Goal: Contribute content: Contribute content

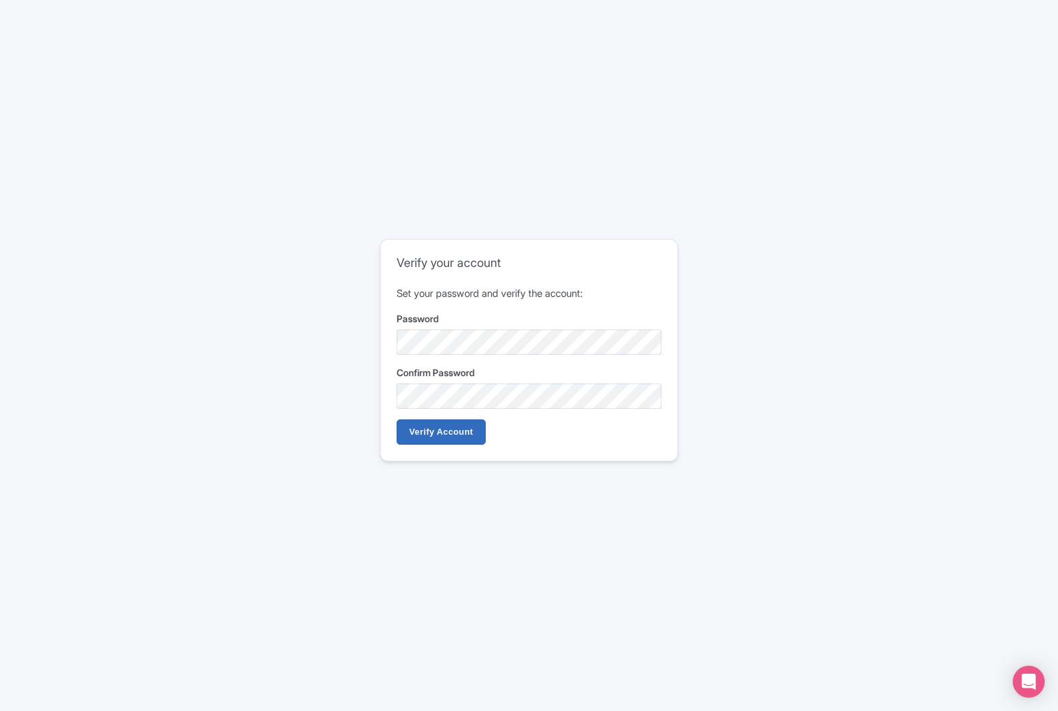
click at [470, 428] on input "Verify Account" at bounding box center [441, 431] width 89 height 25
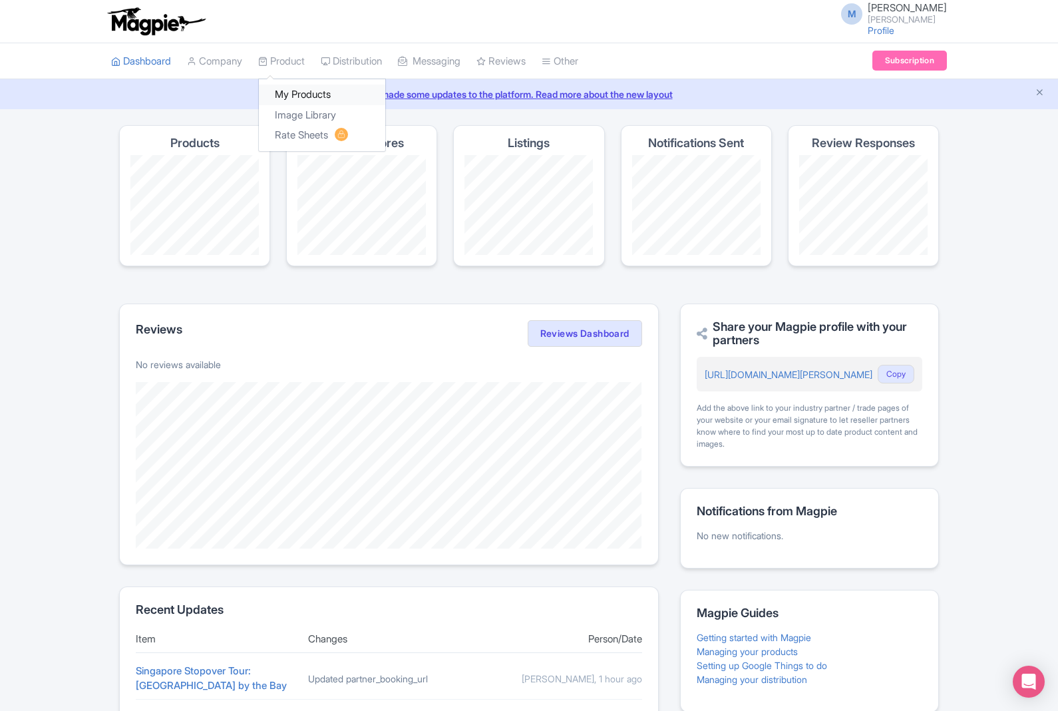
click at [333, 91] on link "My Products" at bounding box center [322, 94] width 126 height 21
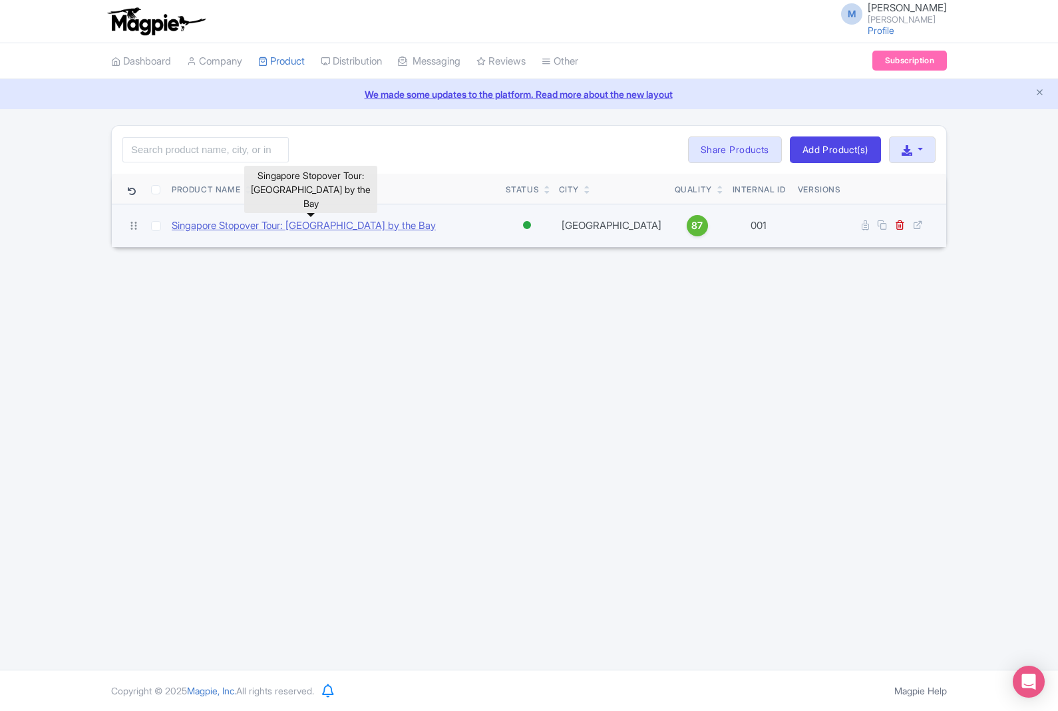
click at [420, 229] on link "Singapore Stopover Tour: Marina Bay & Gardens by the Bay" at bounding box center [304, 225] width 264 height 15
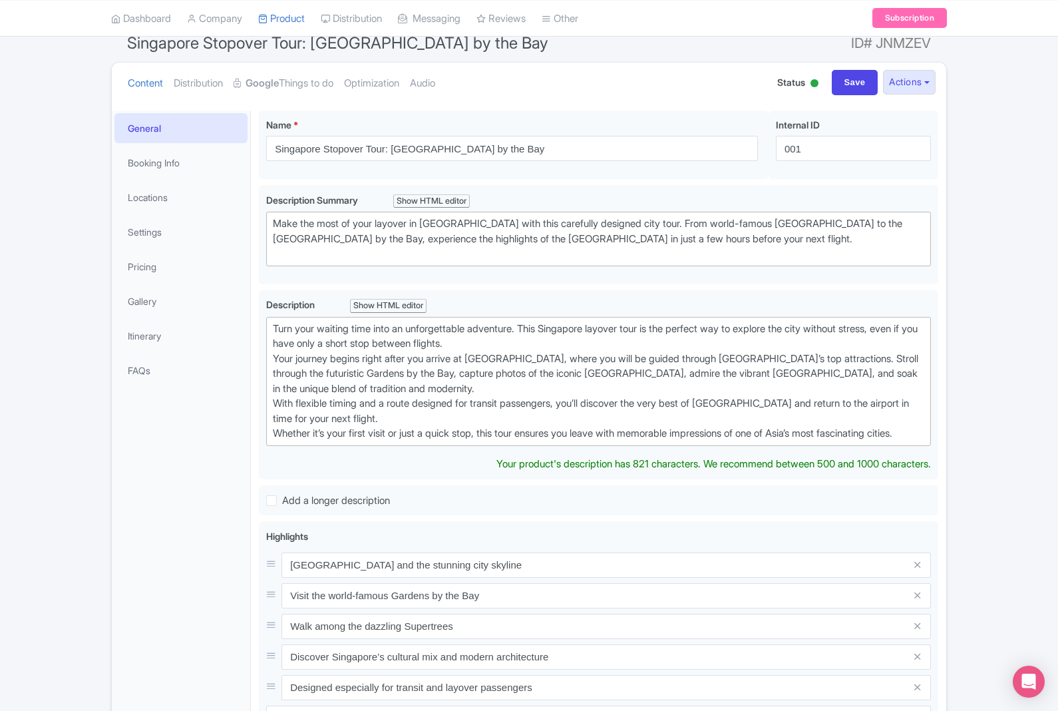
scroll to position [116, 0]
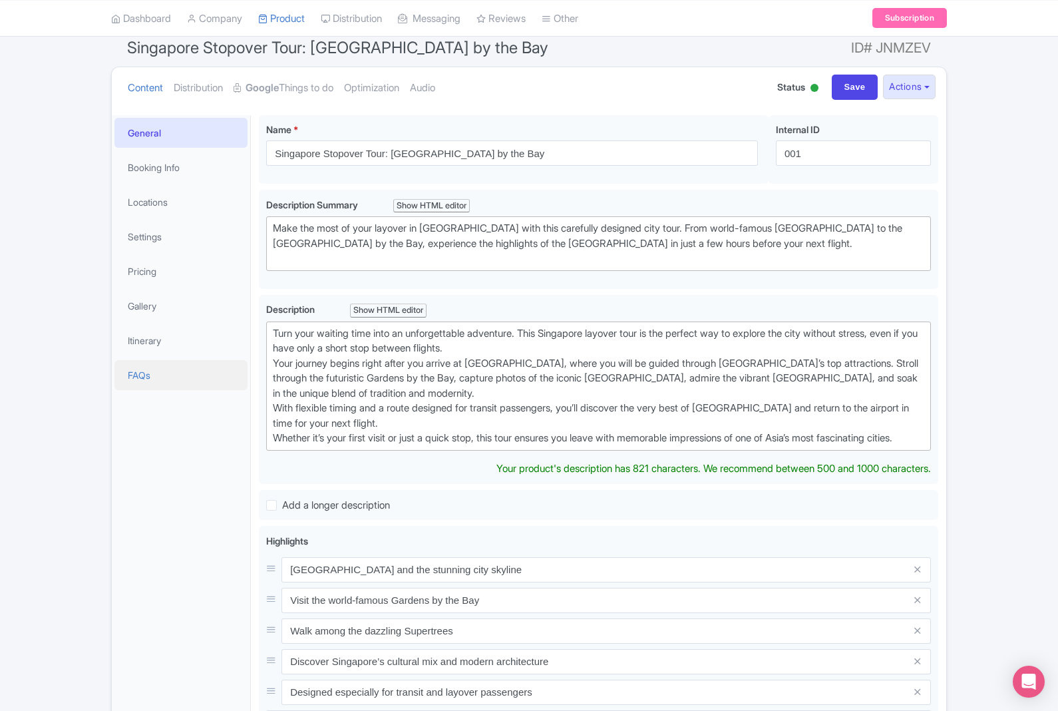
click at [153, 373] on link "FAQs" at bounding box center [180, 375] width 133 height 30
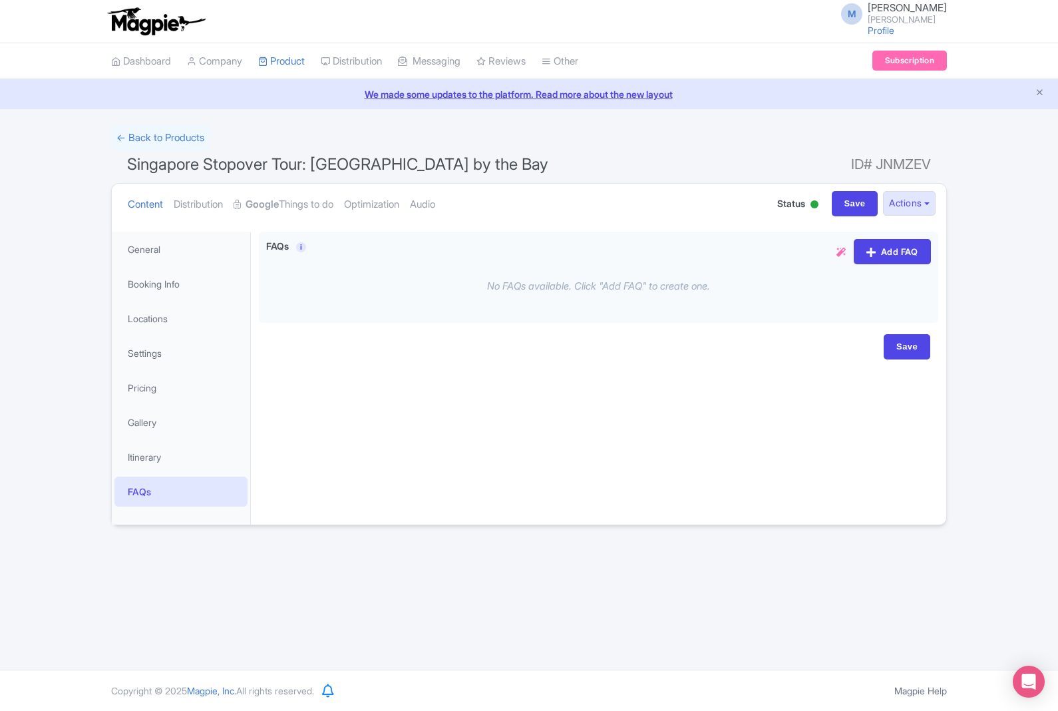
scroll to position [0, 0]
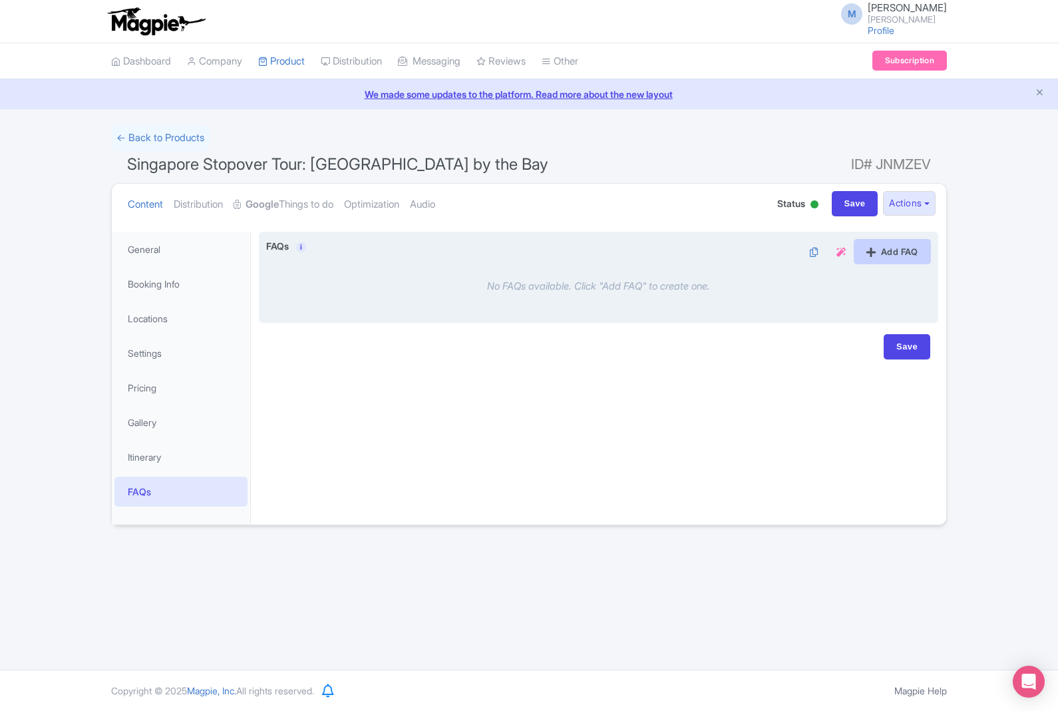
click at [896, 249] on link "Add FAQ" at bounding box center [892, 251] width 77 height 25
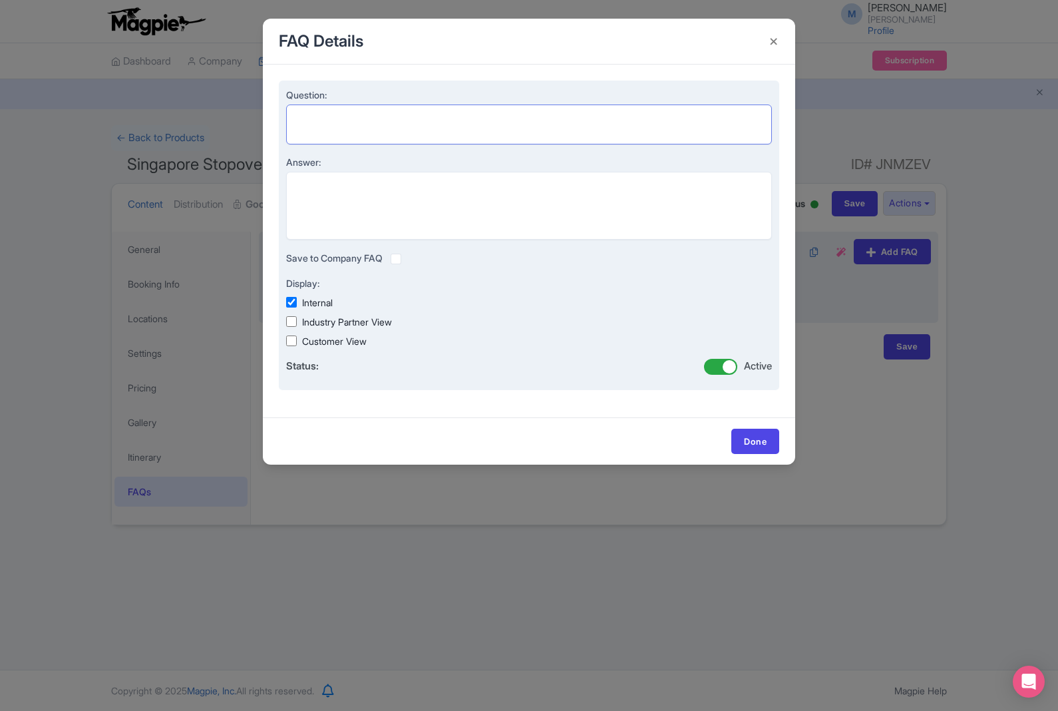
click at [606, 134] on textarea "Question:" at bounding box center [529, 124] width 486 height 40
paste textarea "How long does the tour take? The tour is designed for stopover visitors and las…"
type textarea "How long does the tour take? The tour is designed for stopover visitors and las…"
click at [569, 198] on textarea "Answer:" at bounding box center [529, 206] width 486 height 68
paste textarea "How long does the tour take? The tour is designed for stopover visitors and las…"
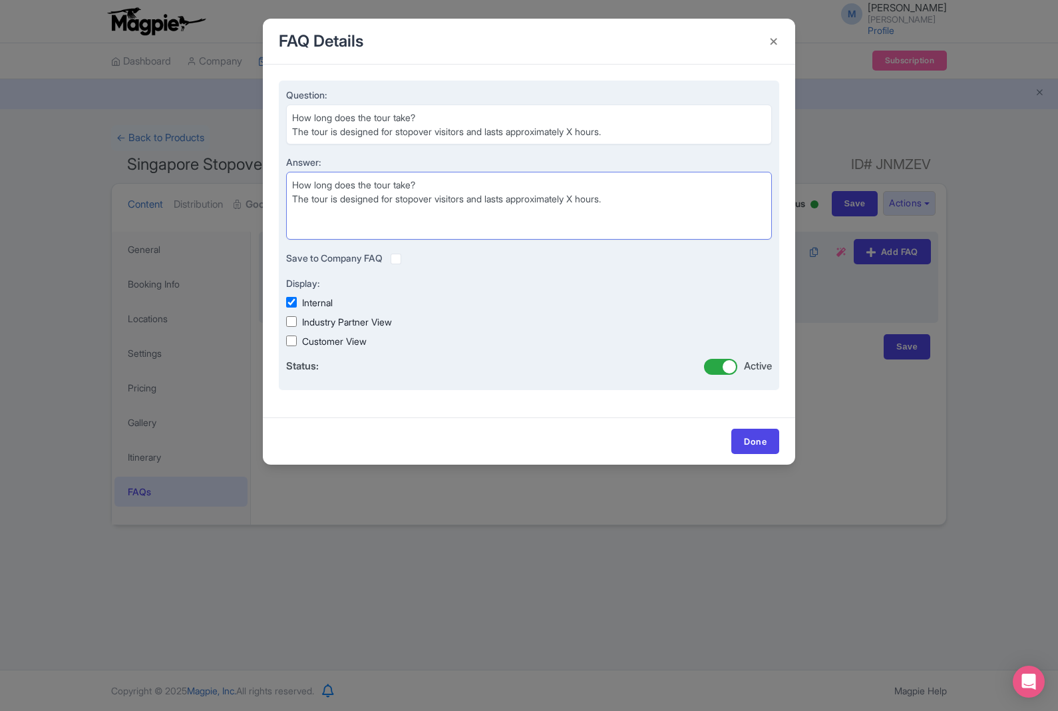
click at [478, 181] on textarea "How long does the tour take? The tour is designed for stopover visitors and las…" at bounding box center [529, 206] width 486 height 68
type textarea "The tour is designed for stopover visitors and lasts approximately X hours."
click at [617, 126] on textarea "How long does the tour take? The tour is designed for stopover visitors and las…" at bounding box center [529, 124] width 486 height 40
click at [619, 131] on textarea "How long does the tour take? The tour is designed for stopover visitors and las…" at bounding box center [529, 124] width 486 height 40
click at [311, 135] on textarea "How long does the tour take? The tour is designed for stopover visitors and las…" at bounding box center [529, 124] width 486 height 40
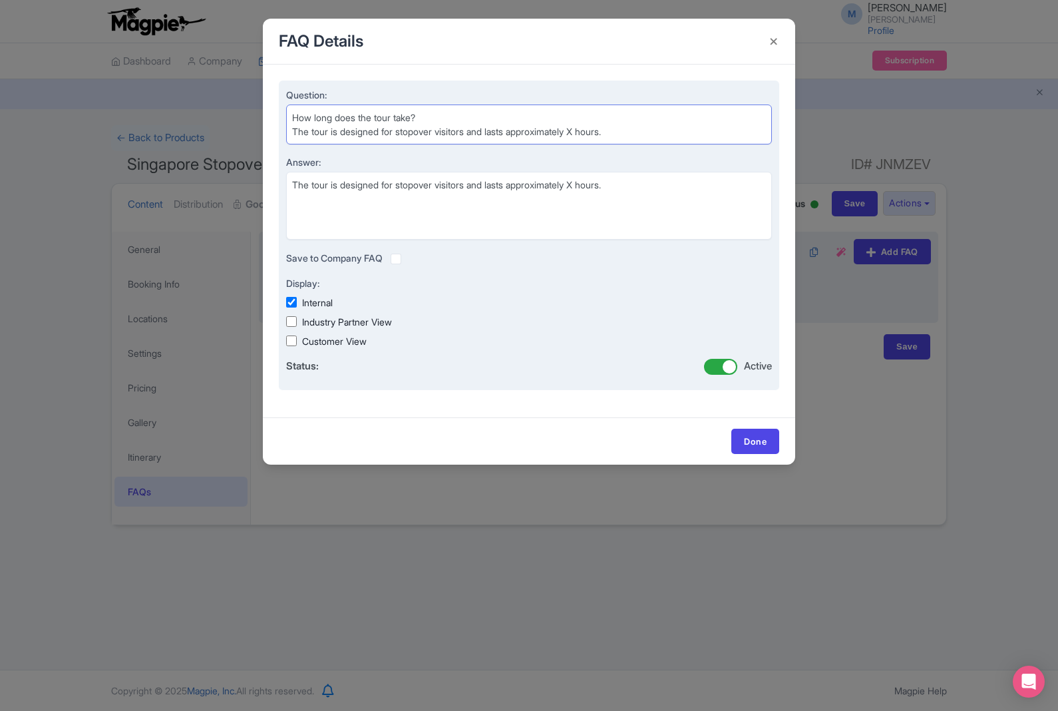
click at [303, 126] on textarea "How long does the tour take? The tour is designed for stopover visitors and las…" at bounding box center [529, 124] width 486 height 40
type textarea "How long does the tour take?"
click at [290, 319] on input "Industry Partner View" at bounding box center [291, 321] width 11 height 11
checkbox input "true"
click at [295, 339] on input "Customer View" at bounding box center [291, 340] width 11 height 11
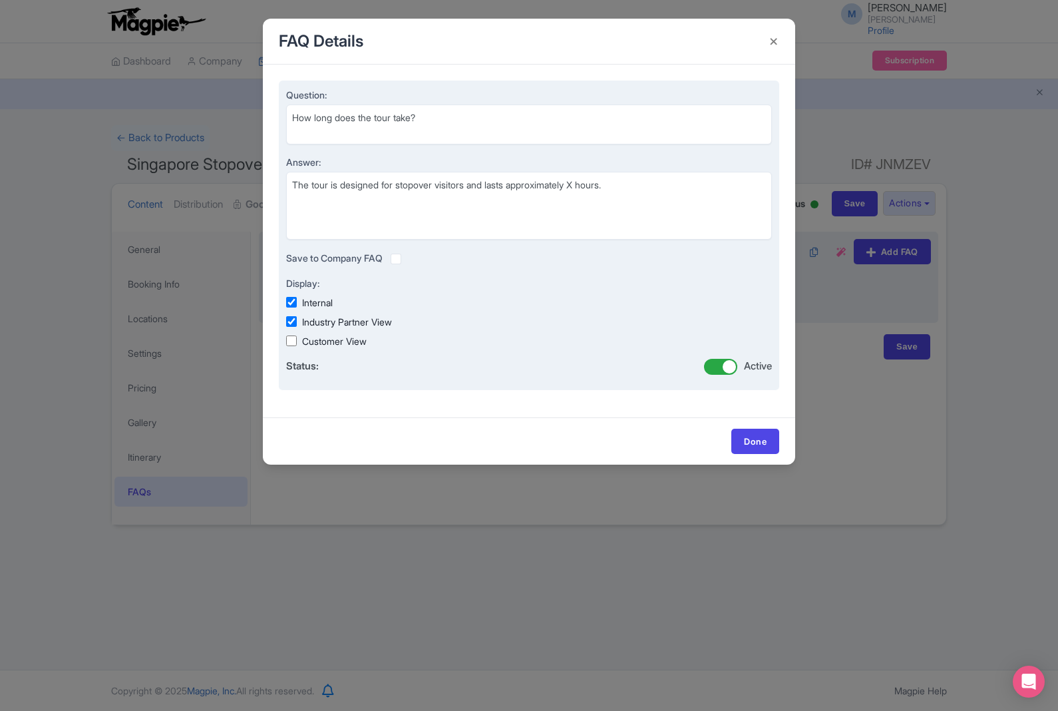
checkbox input "true"
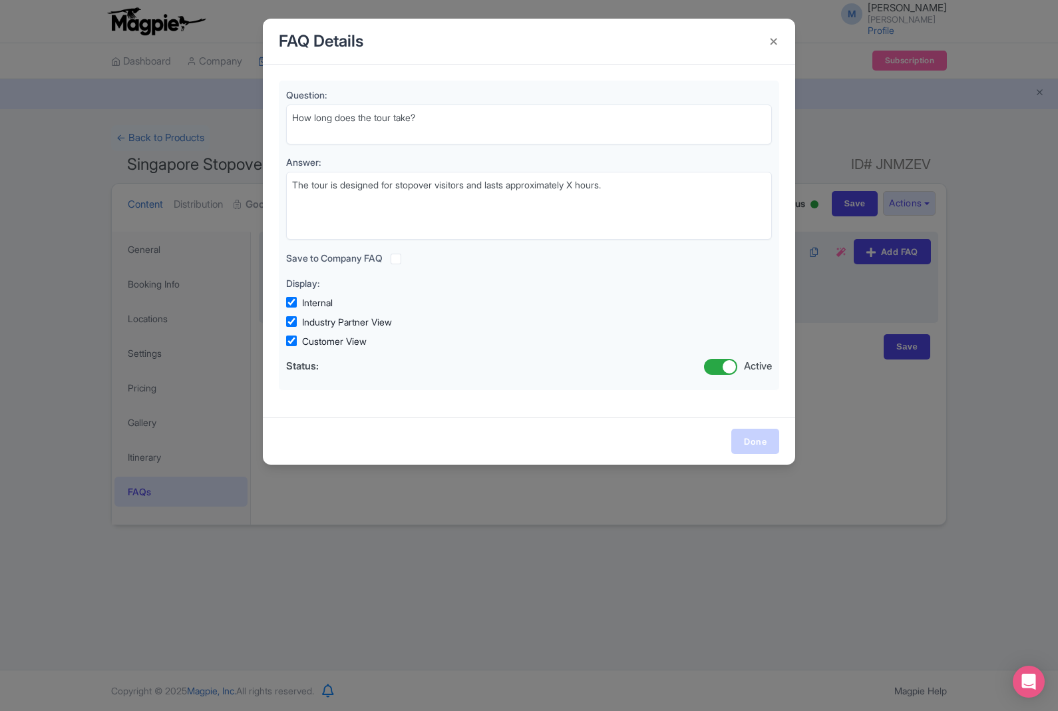
click at [764, 437] on link "Done" at bounding box center [755, 440] width 48 height 25
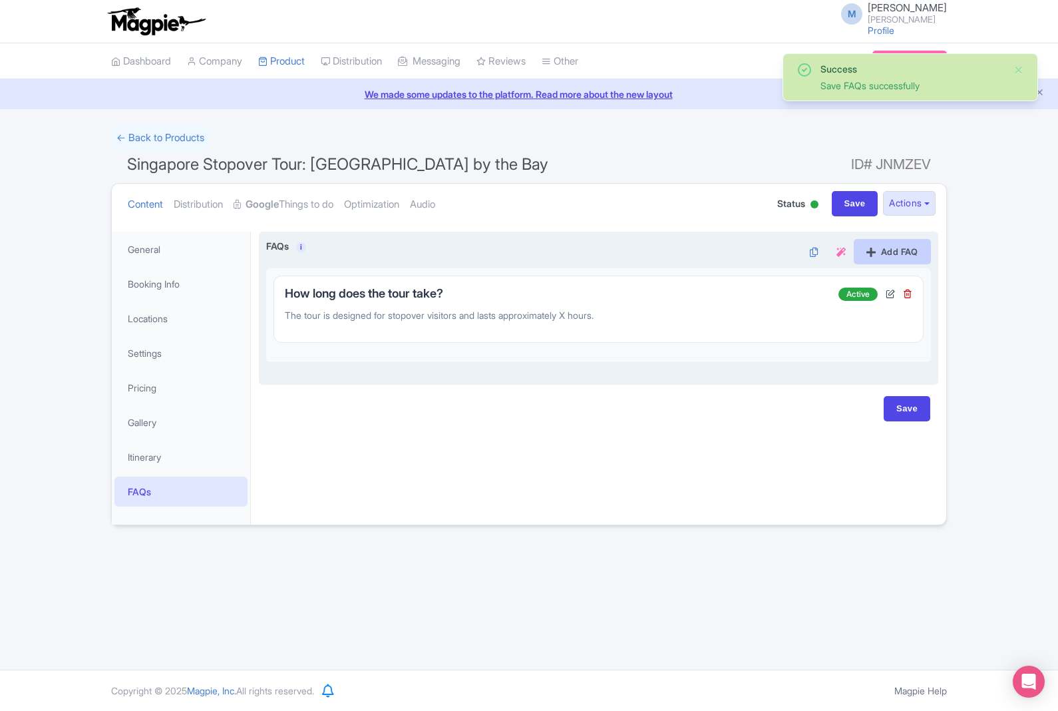
click at [908, 253] on link "Add FAQ" at bounding box center [892, 251] width 77 height 25
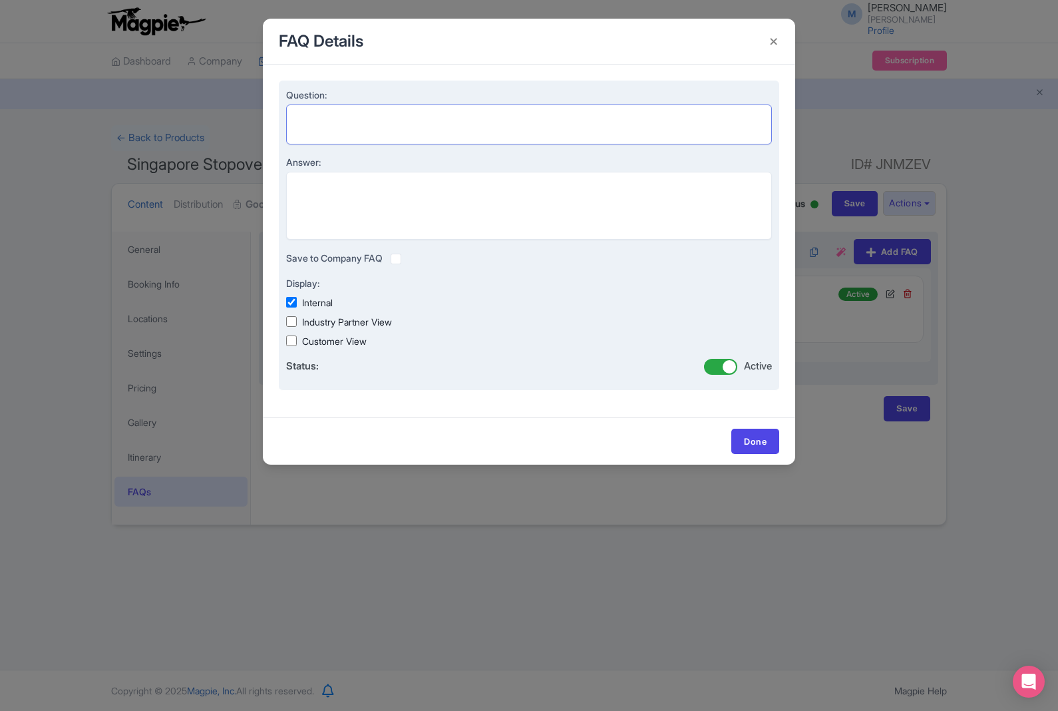
click at [586, 126] on textarea "Question:" at bounding box center [529, 124] width 486 height 40
paste textarea "Are admission tickets included in the price? Yes, the price includes entry tick…"
type textarea "Are admission tickets included in the price? Yes, the price includes entry tick…"
click at [536, 206] on textarea "Answer:" at bounding box center [529, 206] width 486 height 68
paste textarea "Are admission tickets included in the price? Yes, the price includes entry tick…"
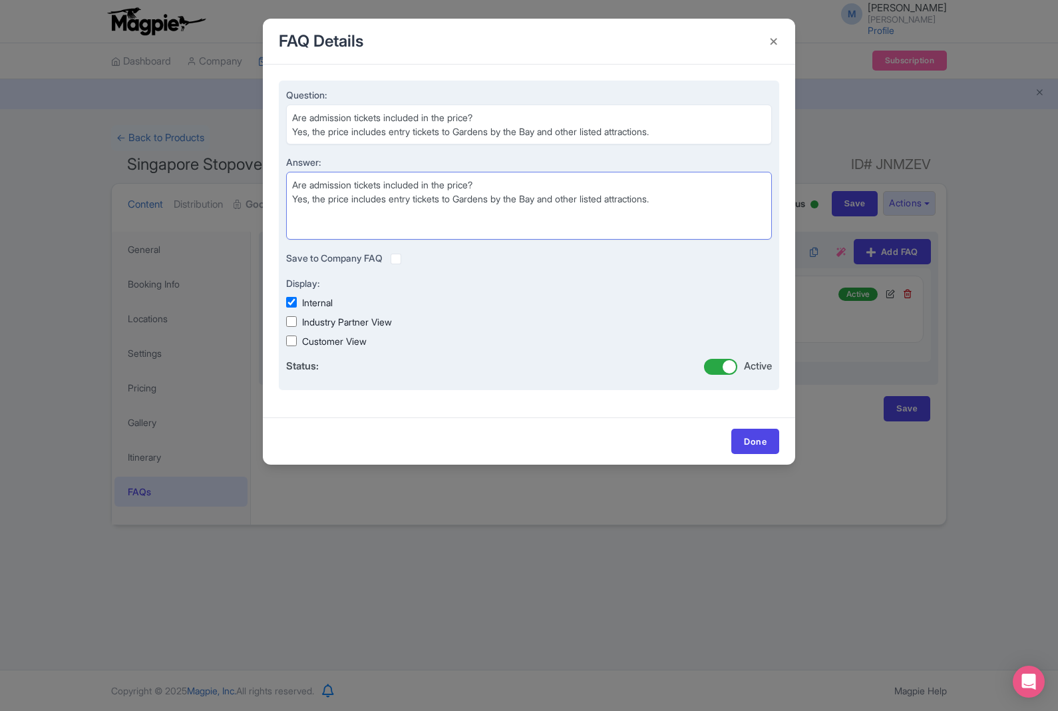
type textarea "Are admission tickets included in the price? Yes, the price includes entry tick…"
click at [301, 134] on textarea "Are admission tickets included in the price? Yes, the price includes entry tick…" at bounding box center [529, 124] width 486 height 40
click at [302, 137] on textarea "Are admission tickets included in the price? Yes, the price includes entry tick…" at bounding box center [529, 124] width 486 height 40
click at [303, 139] on textarea "Are admission tickets included in the price? Yes, the price includes entry tick…" at bounding box center [529, 124] width 486 height 40
type textarea "Are admission tickets included in the price?"
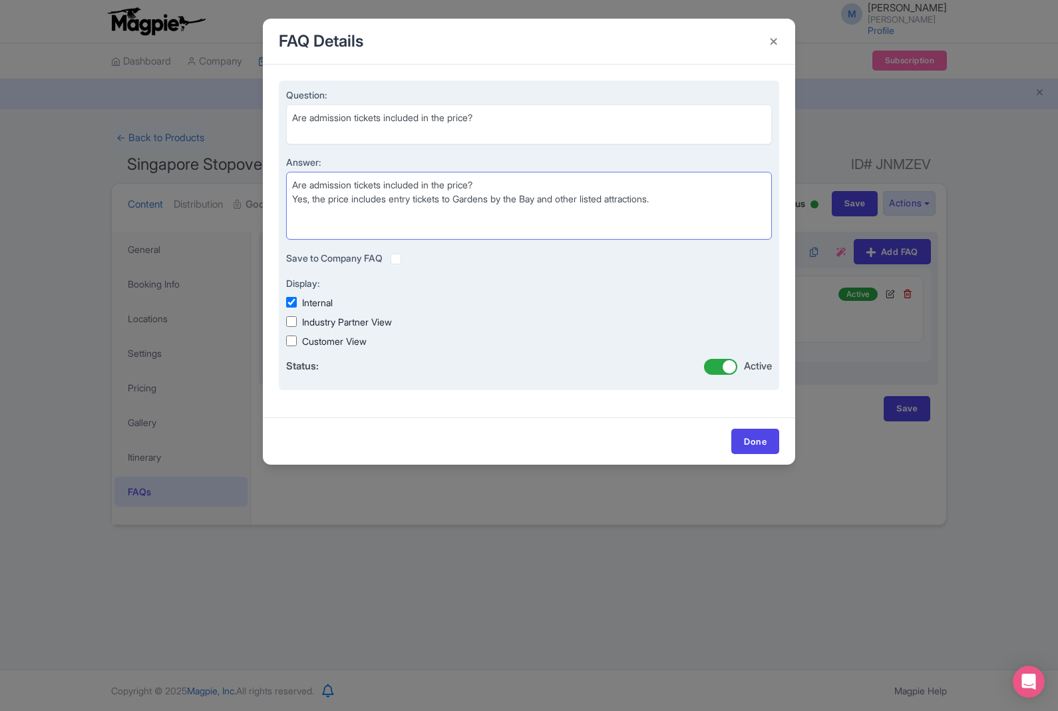
click at [302, 179] on textarea "Are admission tickets included in the price? Yes, the price includes entry tick…" at bounding box center [529, 206] width 486 height 68
click at [303, 177] on textarea "Are admission tickets included in the price? Yes, the price includes entry tick…" at bounding box center [529, 206] width 486 height 68
type textarea "Yes, the price includes entry tickets to Gardens by the Bay and other listed at…"
click at [291, 325] on input "Industry Partner View" at bounding box center [291, 321] width 11 height 11
checkbox input "true"
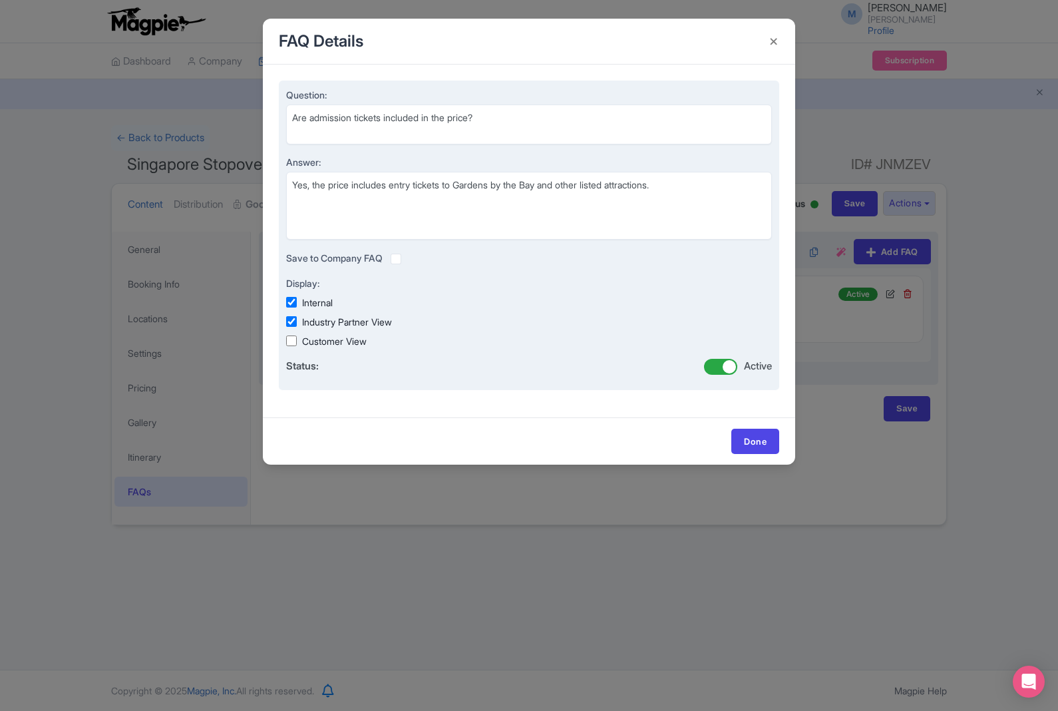
click at [295, 338] on input "Customer View" at bounding box center [291, 340] width 11 height 11
checkbox input "true"
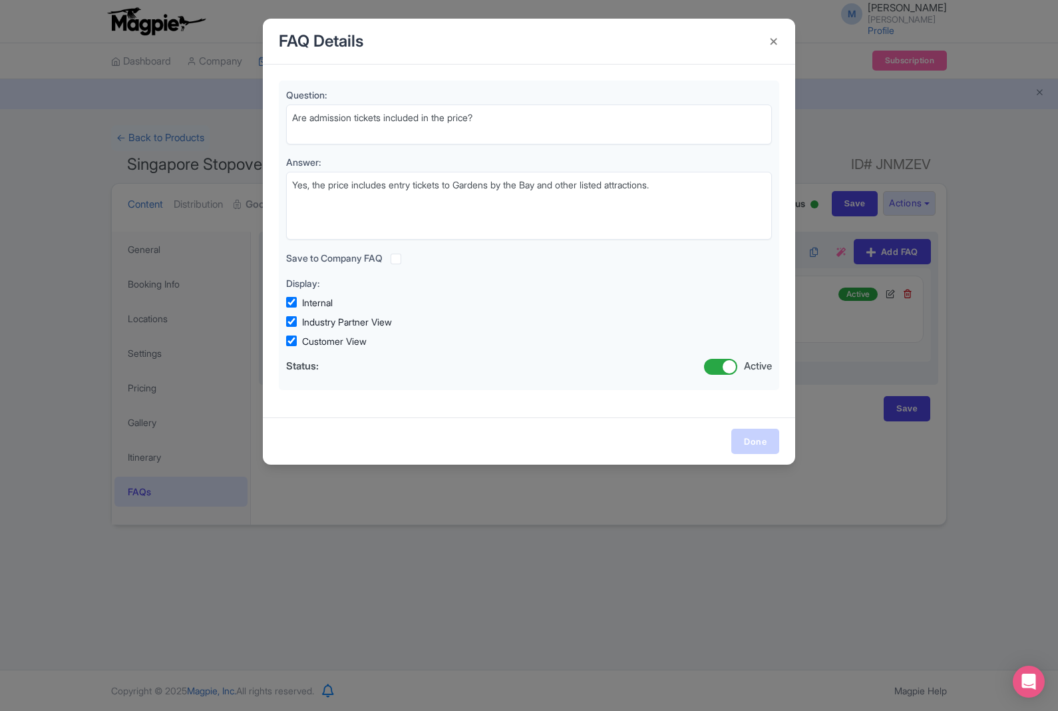
click at [763, 445] on link "Done" at bounding box center [755, 440] width 48 height 25
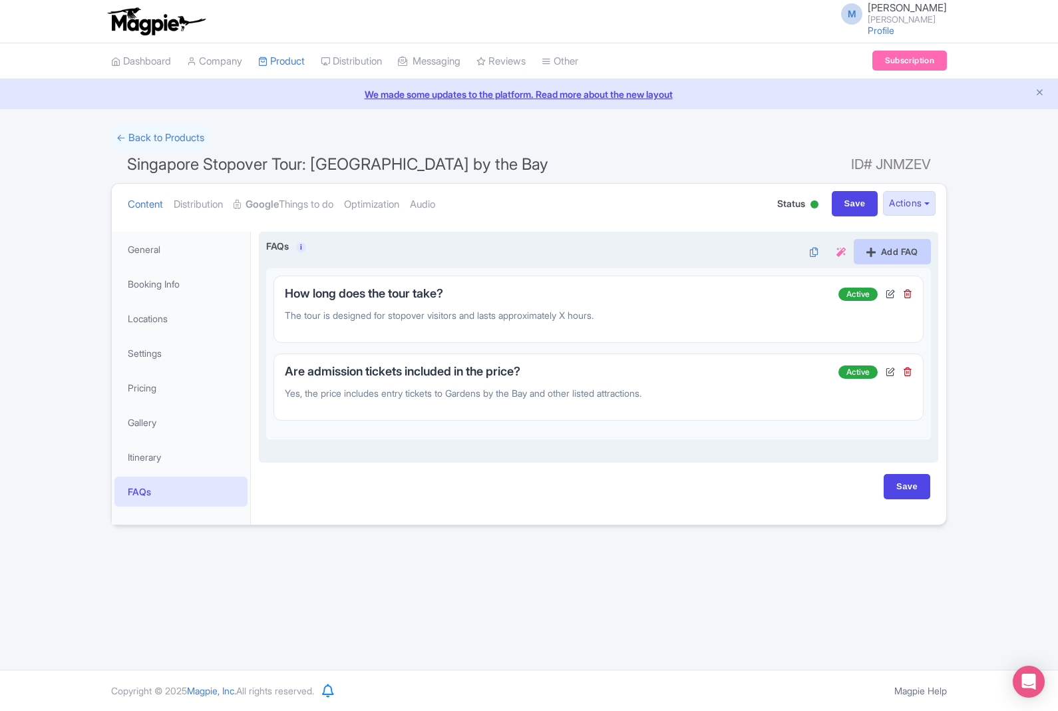
click at [904, 248] on link "Add FAQ" at bounding box center [892, 251] width 77 height 25
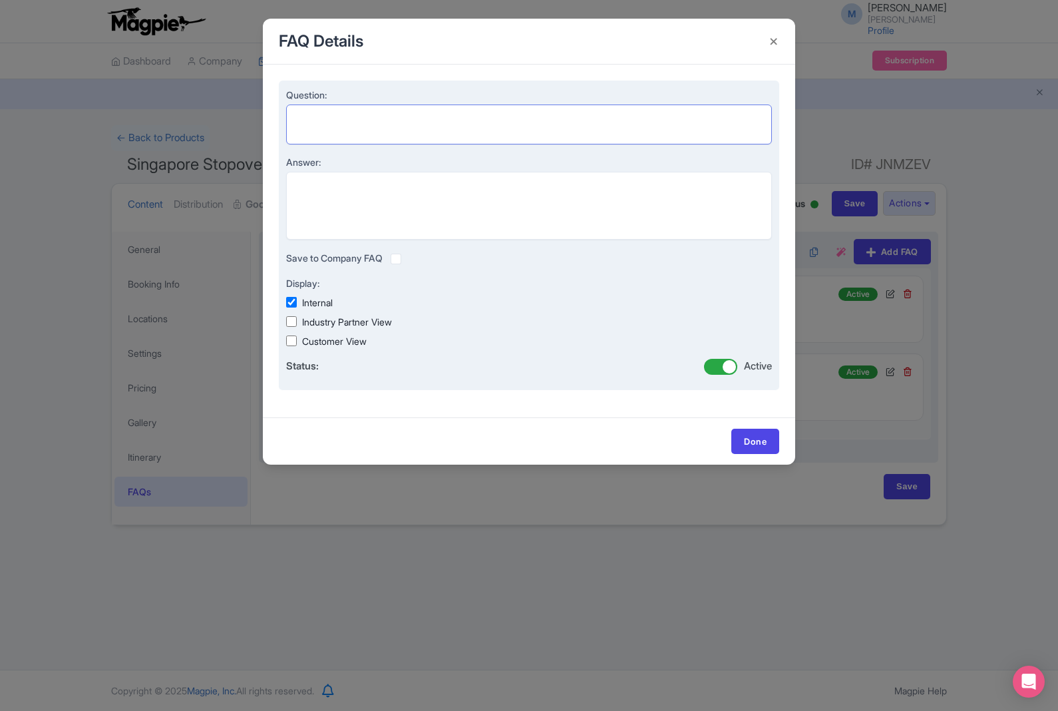
click at [549, 138] on textarea "Question:" at bounding box center [529, 124] width 486 height 40
paste textarea "Is the tour suitable for families with children? Yes, the tour is family-friend…"
type textarea "Is the tour suitable for families with children? Yes, the tour is family-friend…"
click at [522, 186] on textarea "Answer:" at bounding box center [529, 206] width 486 height 68
paste textarea "Is the tour suitable for families with children? Yes, the tour is family-friend…"
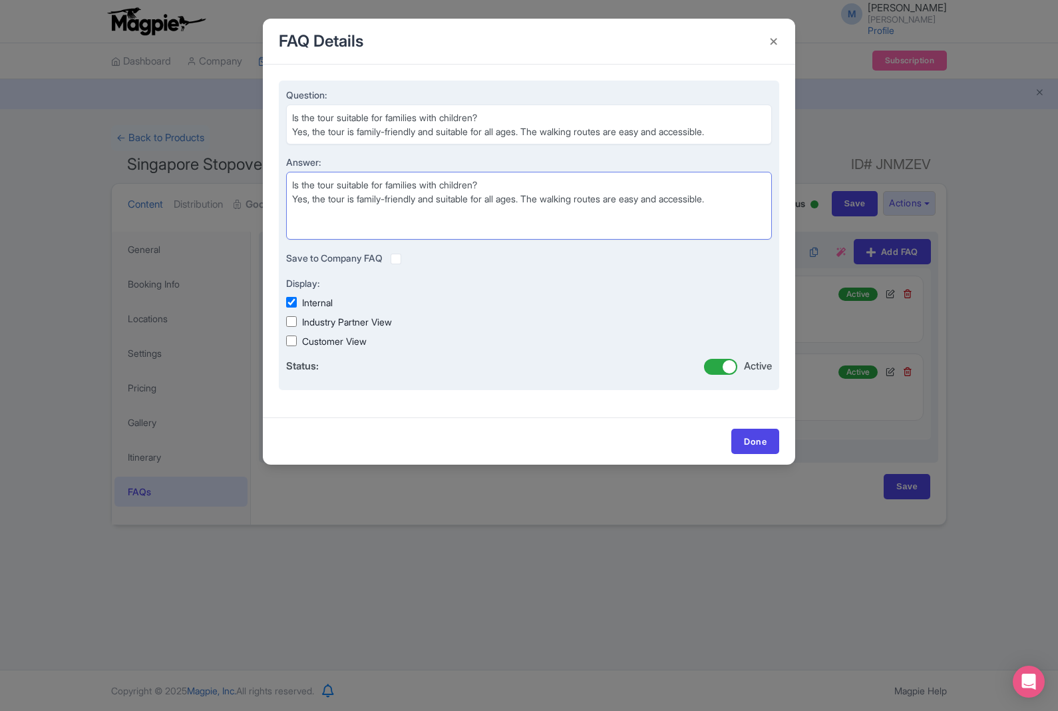
type textarea "Is the tour suitable for families with children? Yes, the tour is family-friend…"
click at [302, 135] on textarea "Is the tour suitable for families with children? Yes, the tour is family-friend…" at bounding box center [529, 124] width 486 height 40
click at [299, 126] on textarea "Is the tour suitable for families with children? Yes, the tour is family-friend…" at bounding box center [529, 124] width 486 height 40
click at [303, 131] on textarea "Is the tour suitable for families with children? Yes, the tour is family-friend…" at bounding box center [529, 124] width 486 height 40
click at [302, 131] on textarea "Is the tour suitable for families with children? Yes, the tour is family-friend…" at bounding box center [529, 124] width 486 height 40
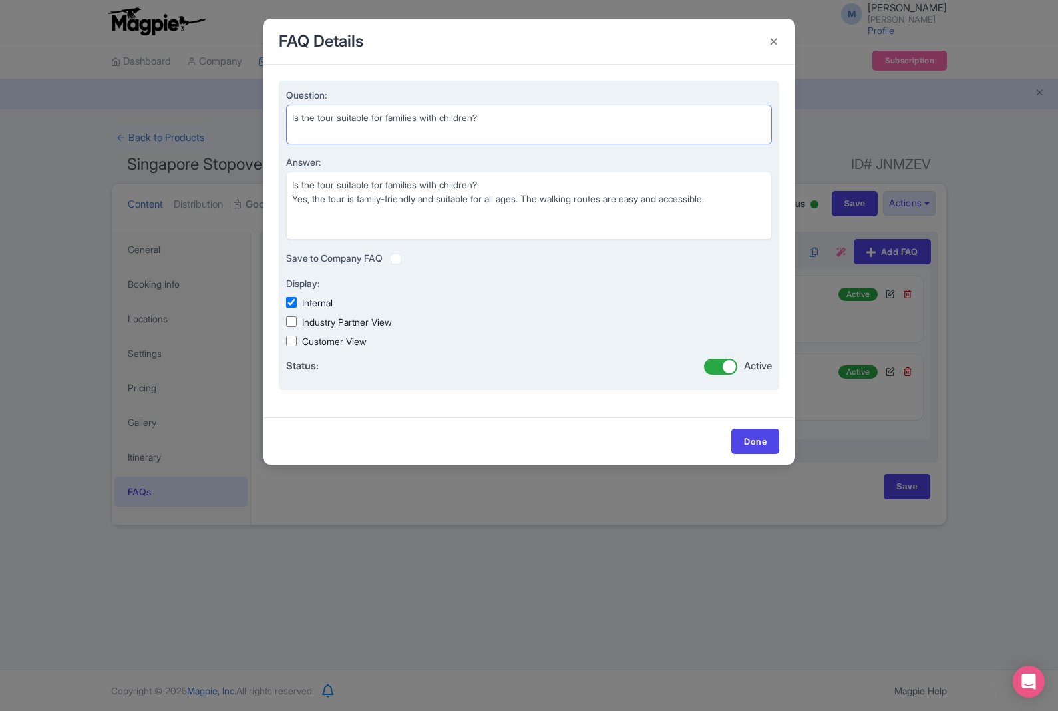
type textarea "Is the tour suitable for families with children?"
click at [302, 178] on textarea "Is the tour suitable for families with children? Yes, the tour is family-friend…" at bounding box center [529, 206] width 486 height 68
click at [295, 187] on textarea "Is the tour suitable for families with children? Yes, the tour is family-friend…" at bounding box center [529, 206] width 486 height 68
click at [296, 188] on textarea "Is the tour suitable for families with children? Yes, the tour is family-friend…" at bounding box center [529, 206] width 486 height 68
type textarea "Yes, the tour is family-friendly and suitable for all ages. The walking routes …"
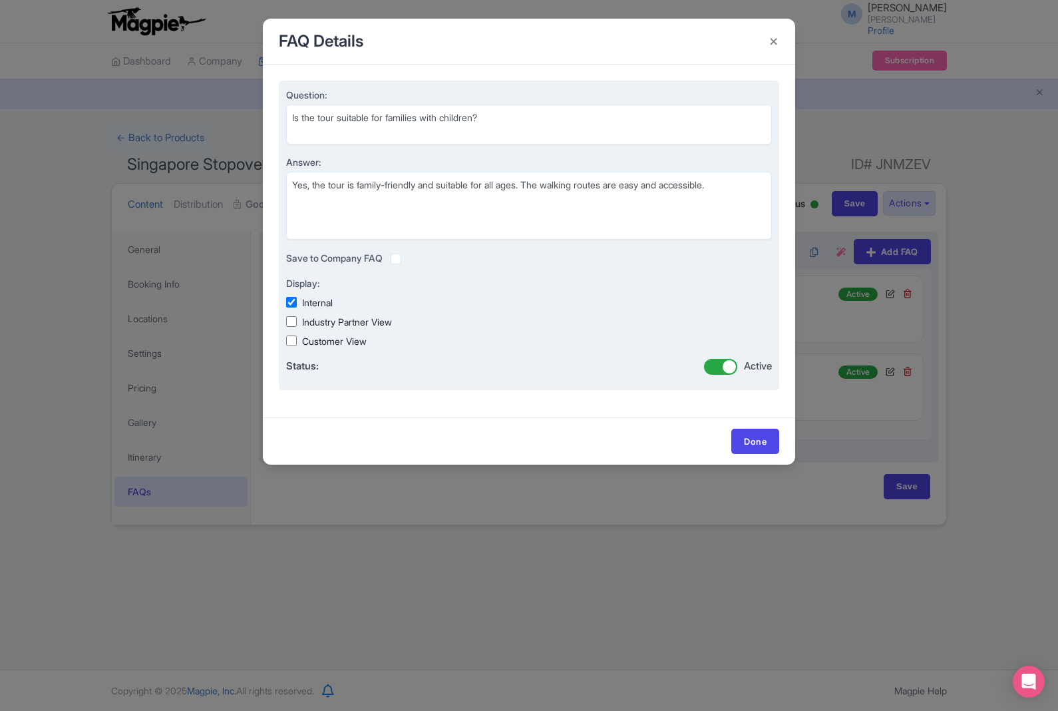
click at [297, 321] on input "Industry Partner View" at bounding box center [291, 321] width 11 height 11
checkbox input "true"
click at [291, 338] on input "Customer View" at bounding box center [291, 340] width 11 height 11
checkbox input "true"
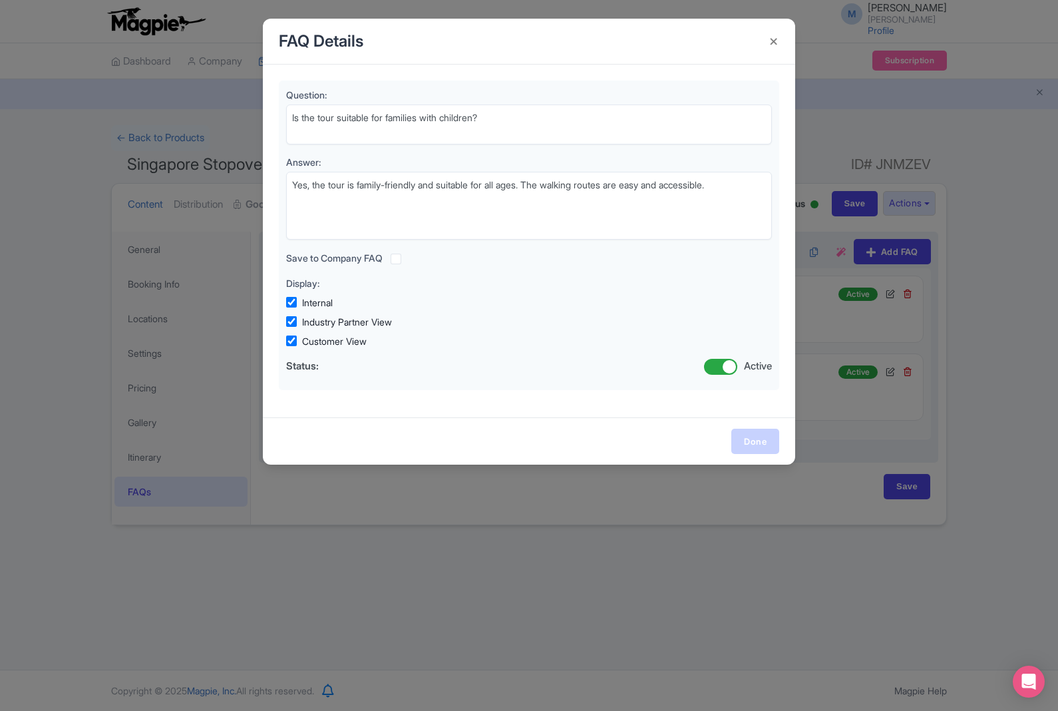
click at [760, 440] on link "Done" at bounding box center [755, 440] width 48 height 25
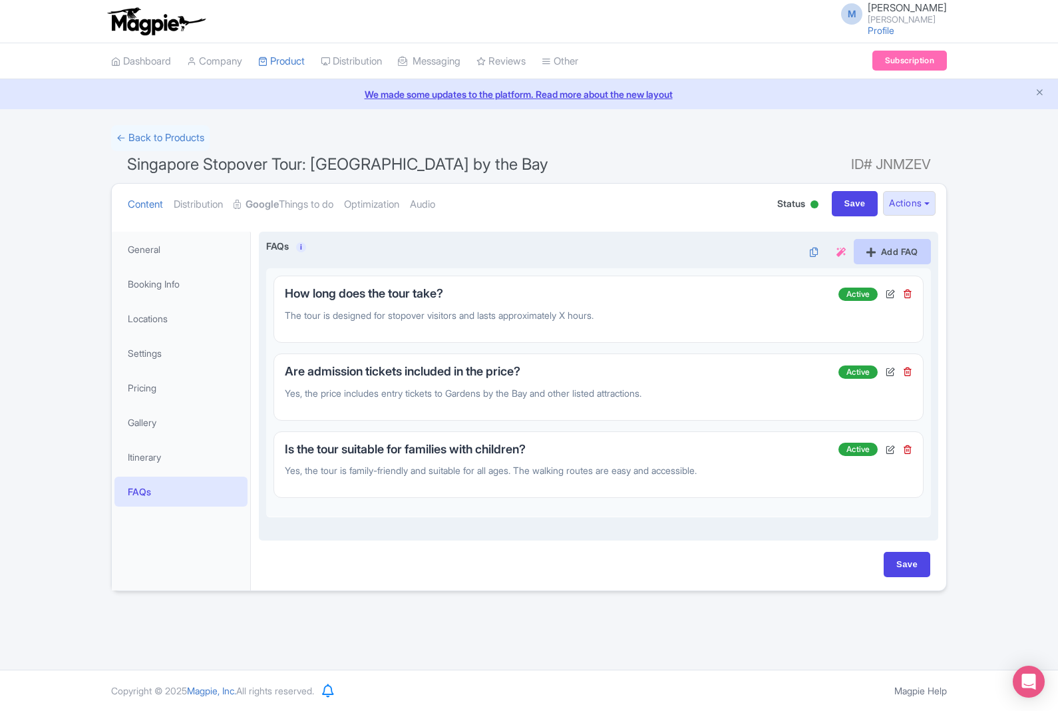
click at [902, 246] on link "Add FAQ" at bounding box center [892, 251] width 77 height 25
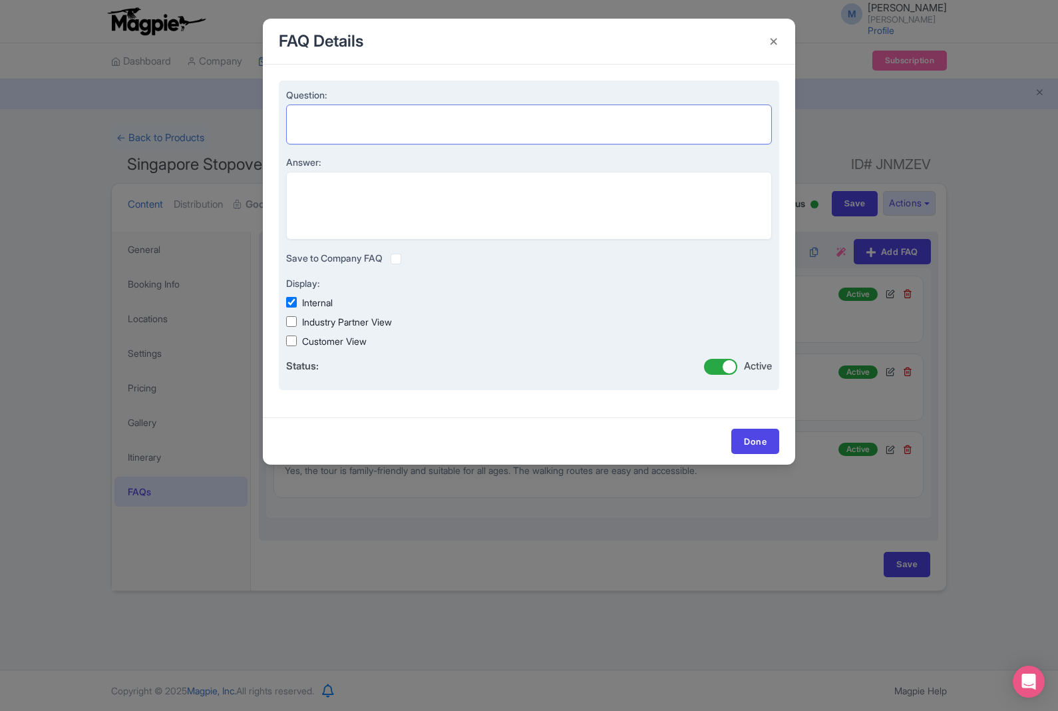
click at [616, 128] on textarea "Question:" at bounding box center [529, 124] width 486 height 40
paste textarea "Is transportation included? This depends on the option selected. Please check y…"
type textarea "Is transportation included? This depends on the option selected. Please check y…"
click at [528, 205] on textarea "Answer:" at bounding box center [529, 206] width 486 height 68
paste textarea "Is transportation included? This depends on the option selected. Please check y…"
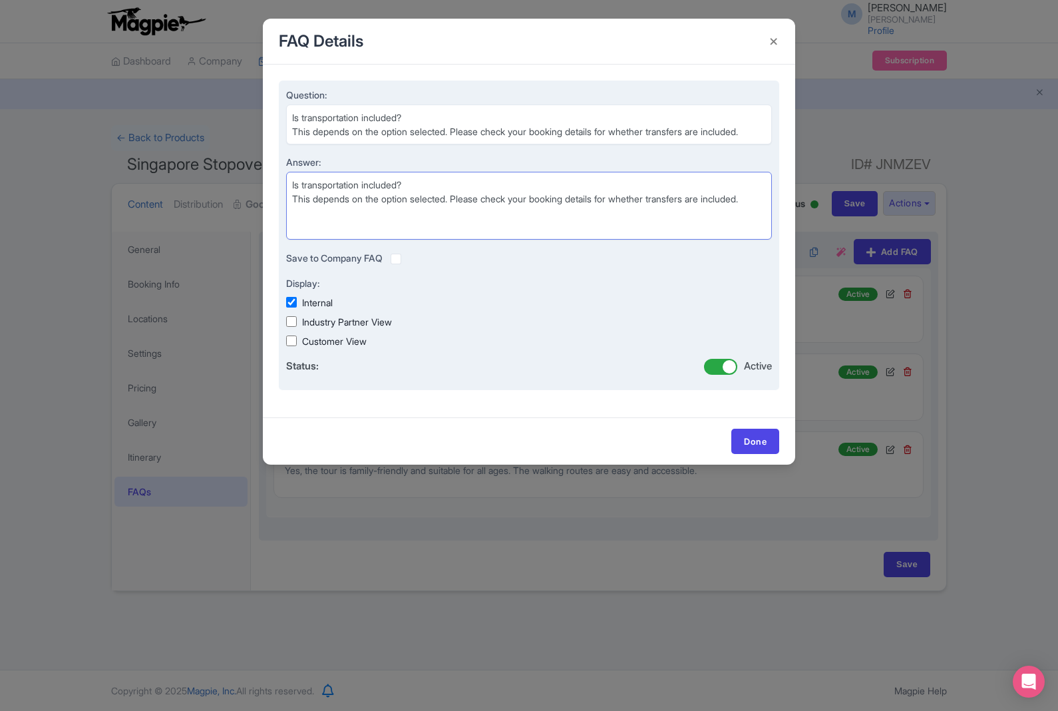
type textarea "Is transportation included? This depends on the option selected. Please check y…"
click at [302, 134] on textarea "Is transportation included? This depends on the option selected. Please check y…" at bounding box center [529, 124] width 486 height 40
click at [306, 131] on textarea "Is transportation included? This depends on the option selected. Please check y…" at bounding box center [529, 124] width 486 height 40
click at [303, 138] on textarea "Is transportation included? This depends on the option selected. Please check y…" at bounding box center [529, 124] width 486 height 40
click at [301, 143] on textarea "Is transportation included? This depends on the option selected. Please check y…" at bounding box center [529, 124] width 486 height 40
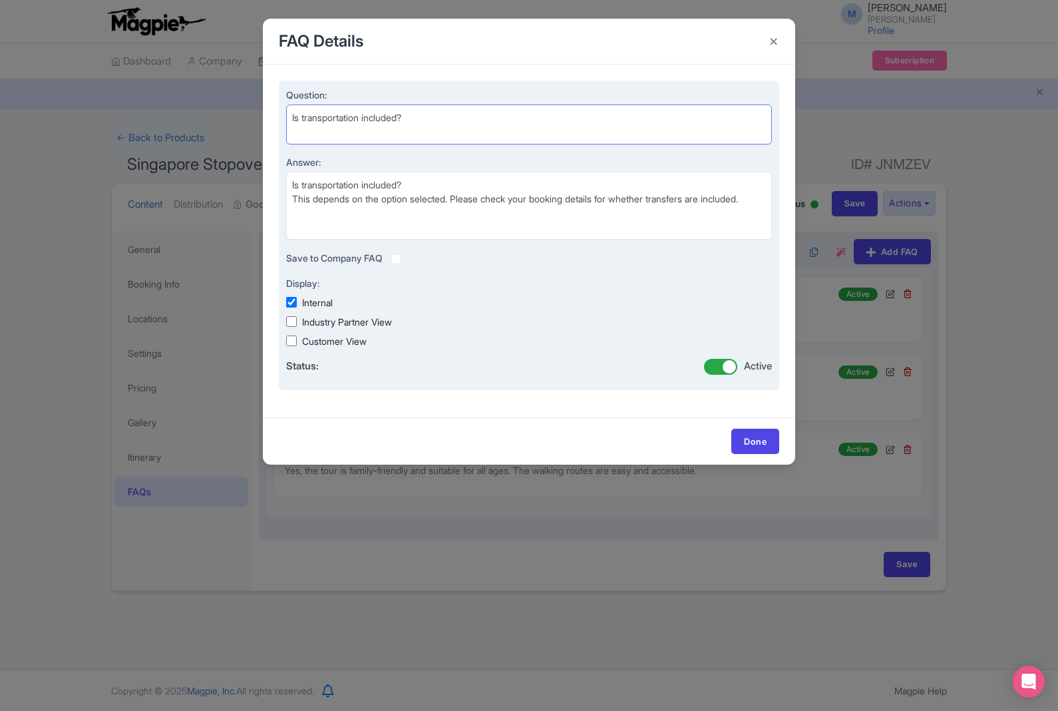
type textarea "Is transportation included?"
click at [299, 192] on textarea "Is transportation included? This depends on the option selected. Please check y…" at bounding box center [529, 206] width 486 height 68
click at [293, 188] on textarea "Is transportation included? This depends on the option selected. Please check y…" at bounding box center [529, 206] width 486 height 68
click at [299, 186] on textarea "Is transportation included? This depends on the option selected. Please check y…" at bounding box center [529, 206] width 486 height 68
click at [295, 187] on textarea "Is transportation included? This depends on the option selected. Please check y…" at bounding box center [529, 206] width 486 height 68
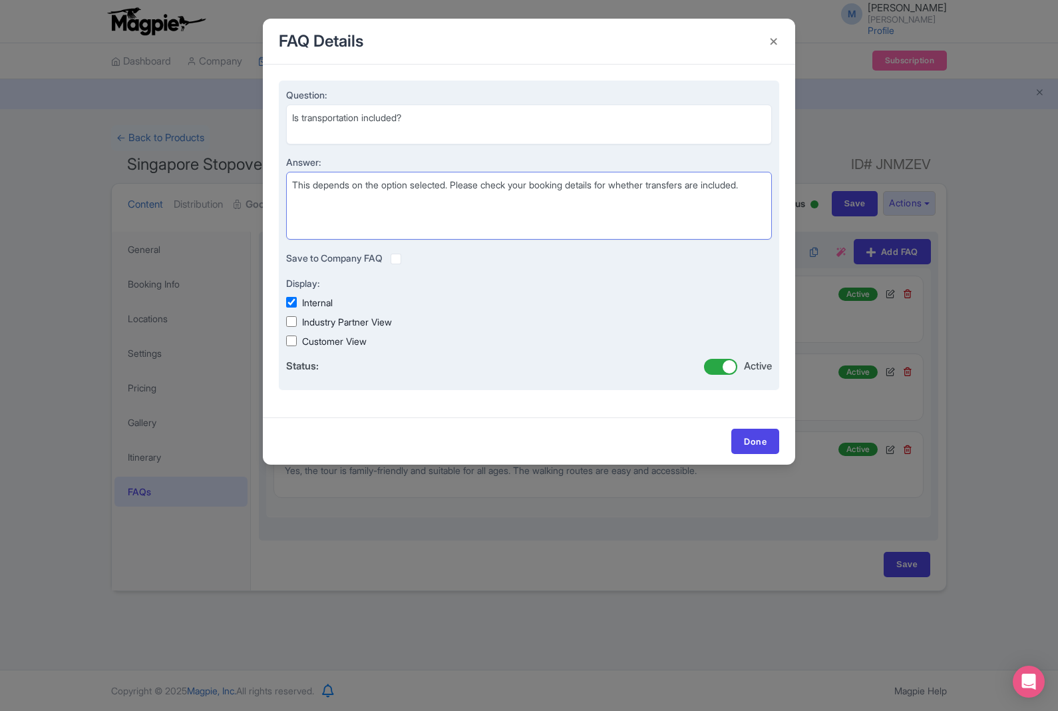
type textarea "This depends on the option selected. Please check your booking details for whet…"
click at [293, 323] on input "Industry Partner View" at bounding box center [291, 321] width 11 height 11
checkbox input "true"
click at [297, 343] on input "Customer View" at bounding box center [291, 340] width 11 height 11
checkbox input "true"
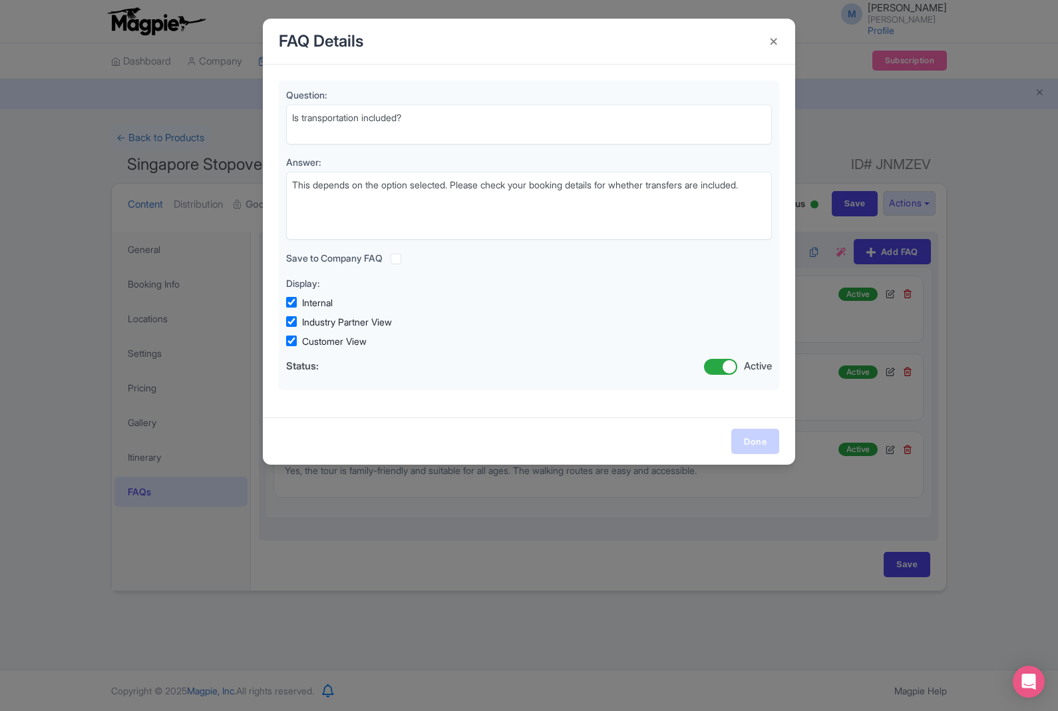
click at [771, 440] on link "Done" at bounding box center [755, 440] width 48 height 25
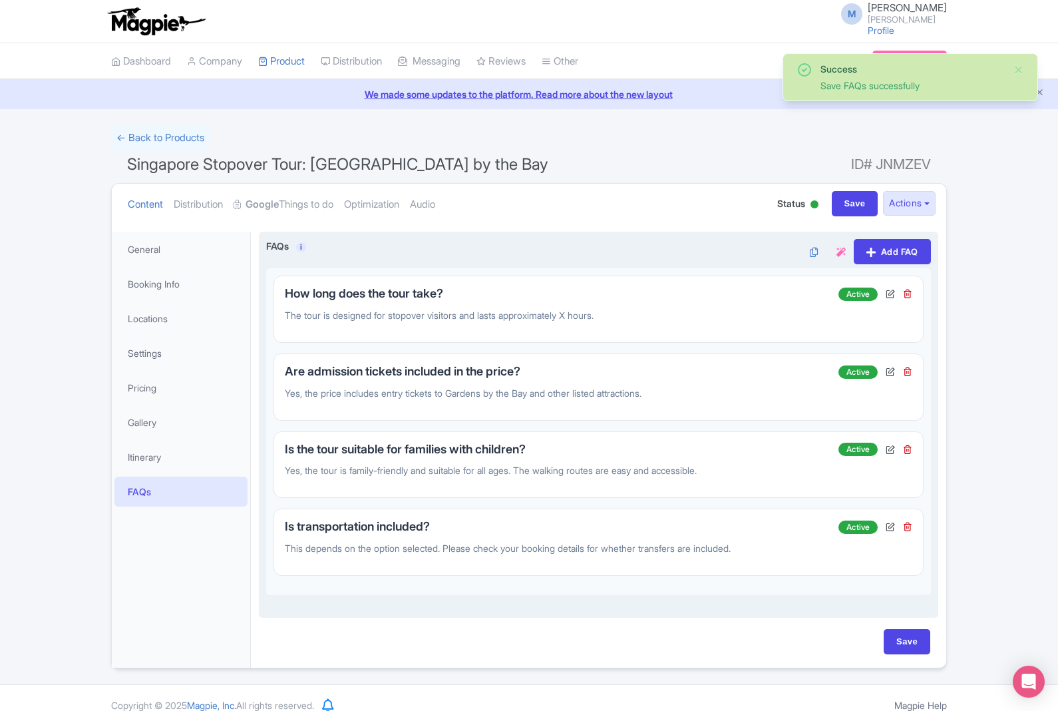
scroll to position [12, 0]
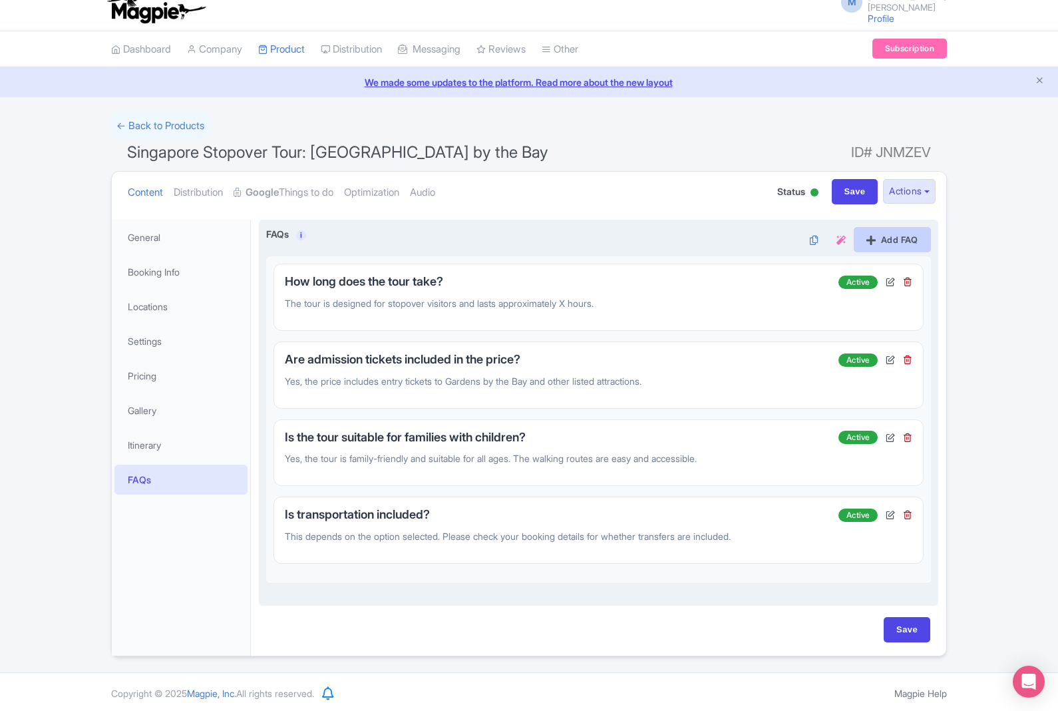
click at [900, 239] on link "Add FAQ" at bounding box center [892, 239] width 77 height 25
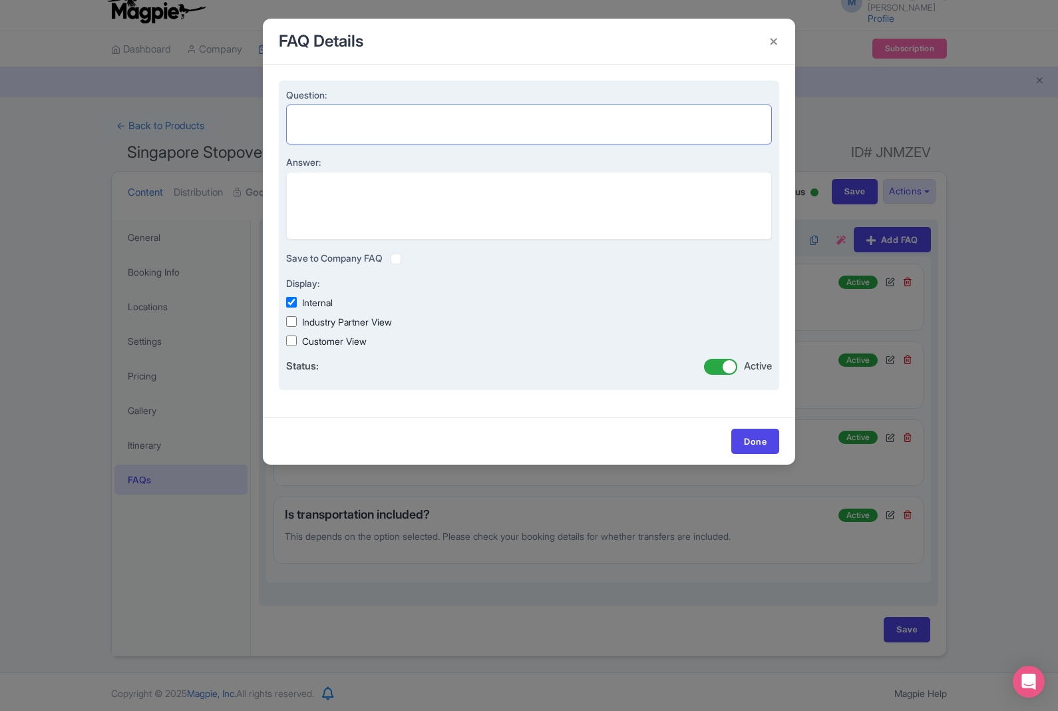
click at [481, 127] on textarea "Question:" at bounding box center [529, 124] width 486 height 40
paste textarea "What should I bring with me? Comfortable walking shoes, light clothing suitable…"
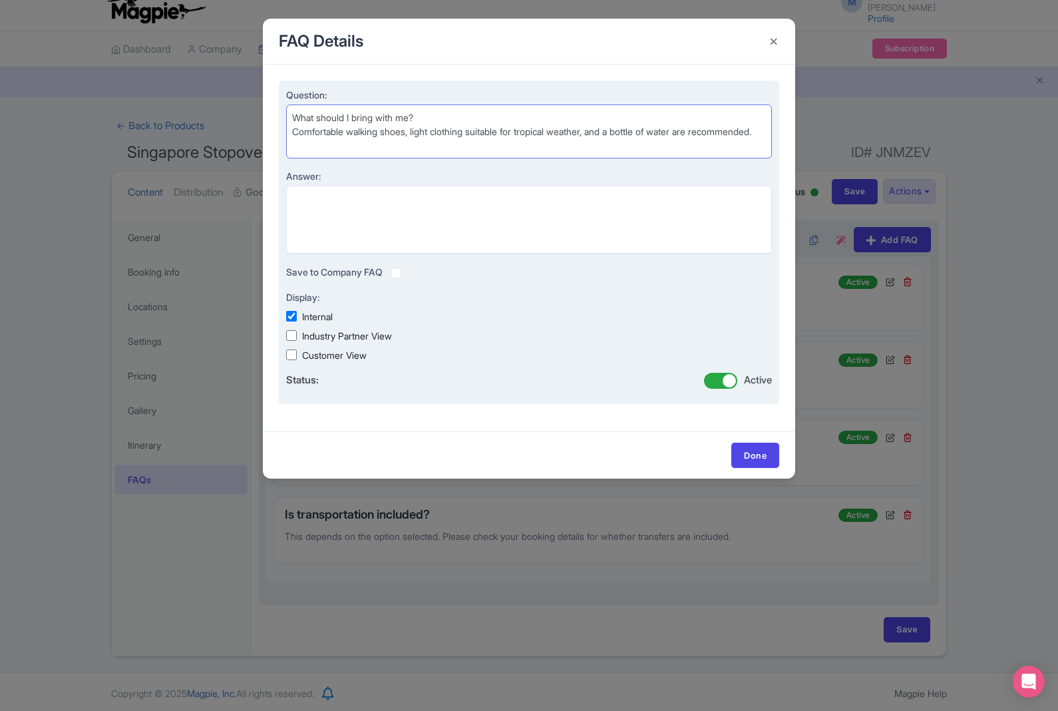
type textarea "What should I bring with me? Comfortable walking shoes, light clothing suitable…"
click at [456, 207] on textarea "Answer:" at bounding box center [529, 220] width 486 height 68
paste textarea "What should I bring with me? Comfortable walking shoes, light clothing suitable…"
type textarea "What should I bring with me? Comfortable walking shoes, light clothing suitable…"
click at [306, 134] on textarea "What should I bring with me? Comfortable walking shoes, light clothing suitable…" at bounding box center [529, 131] width 486 height 54
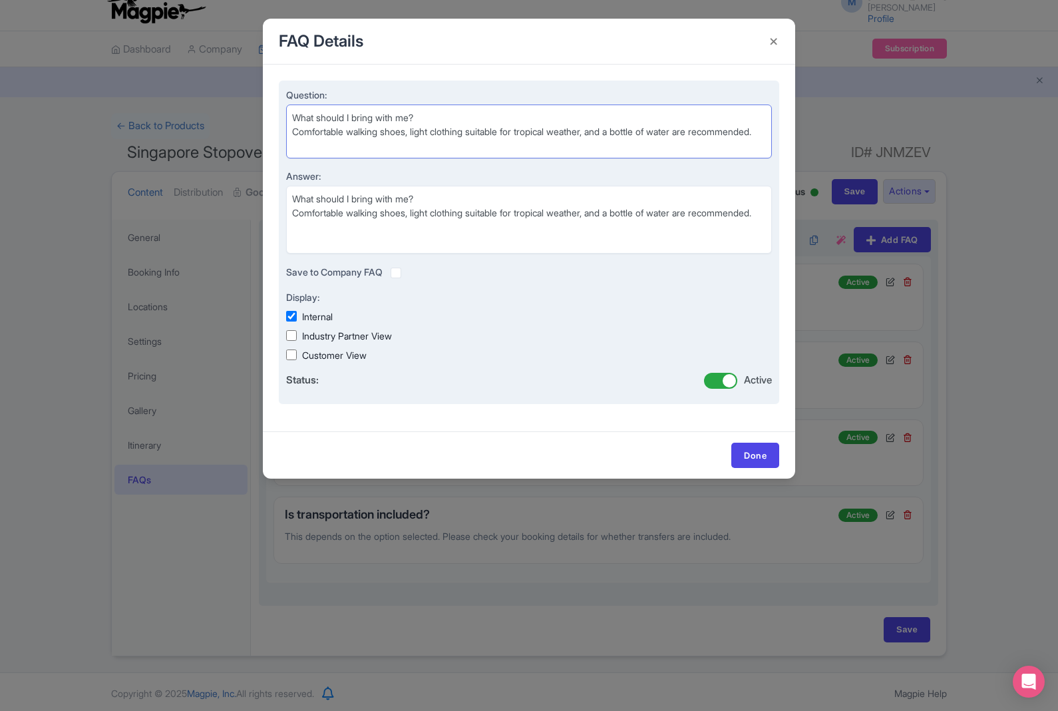
click at [311, 133] on textarea "What should I bring with me? Comfortable walking shoes, light clothing suitable…" at bounding box center [529, 131] width 486 height 54
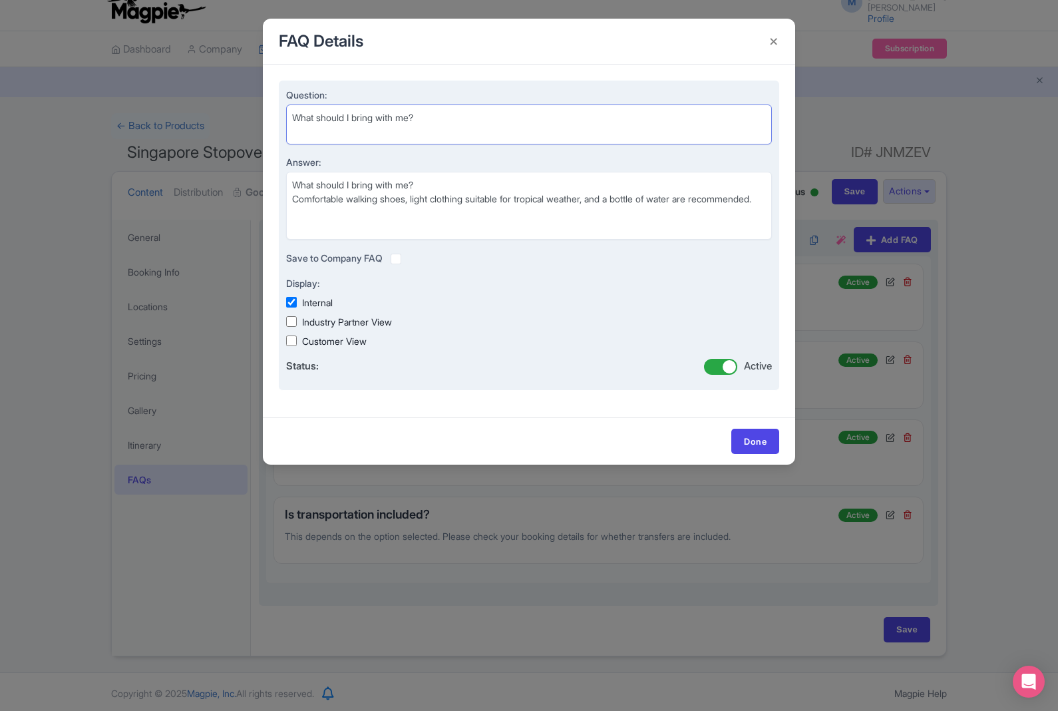
type textarea "What should I bring with me?"
click at [305, 182] on textarea "What should I bring with me? Comfortable walking shoes, light clothing suitable…" at bounding box center [529, 206] width 486 height 68
click at [304, 184] on textarea "What should I bring with me? Comfortable walking shoes, light clothing suitable…" at bounding box center [529, 206] width 486 height 68
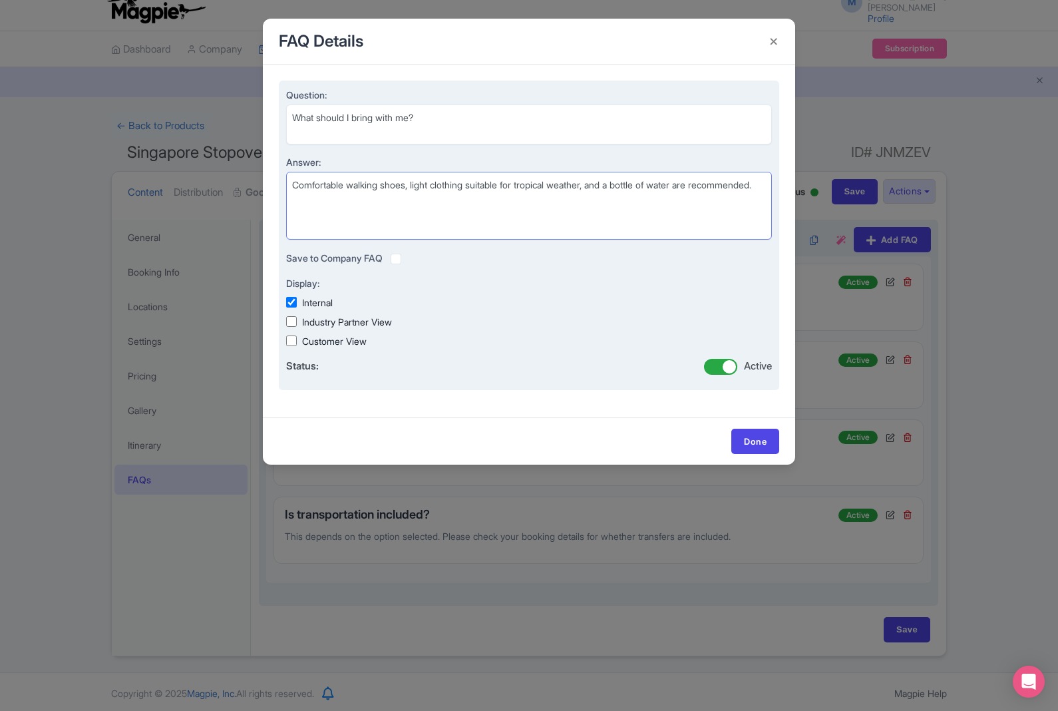
type textarea "Comfortable walking shoes, light clothing suitable for tropical weather, and a …"
click at [305, 319] on label "Industry Partner View" at bounding box center [347, 322] width 90 height 14
click at [297, 319] on input "Industry Partner View" at bounding box center [291, 321] width 11 height 11
click at [295, 320] on input "Industry Partner View" at bounding box center [291, 321] width 11 height 11
click at [295, 325] on input "Industry Partner View" at bounding box center [291, 321] width 11 height 11
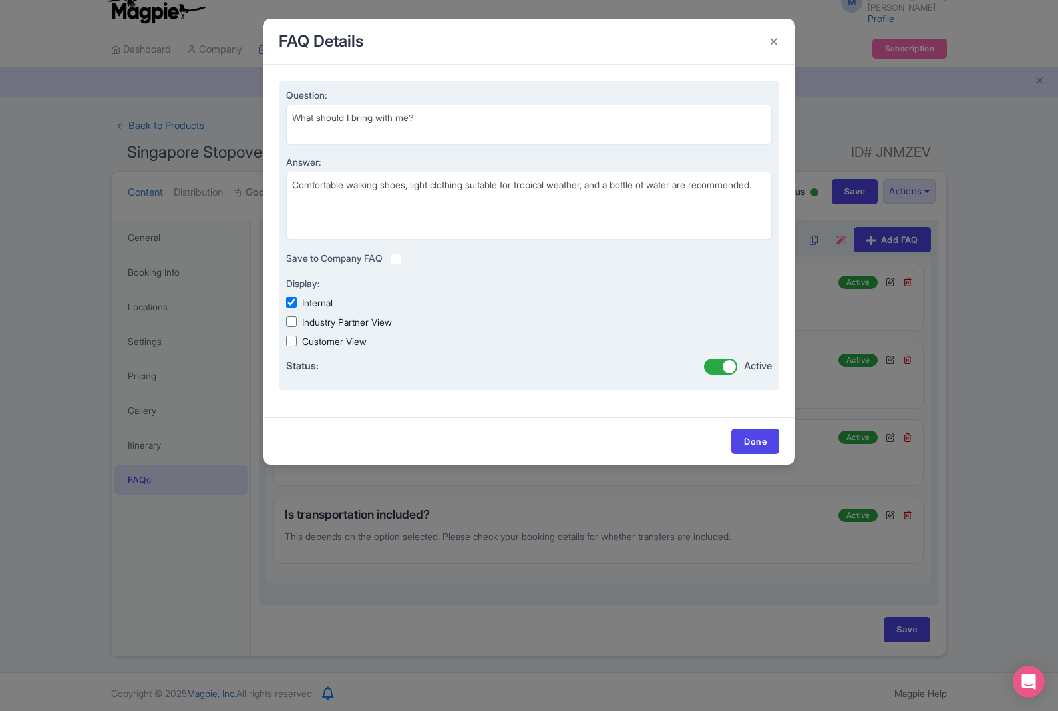
checkbox input "true"
click at [291, 338] on input "Customer View" at bounding box center [291, 340] width 11 height 11
checkbox input "true"
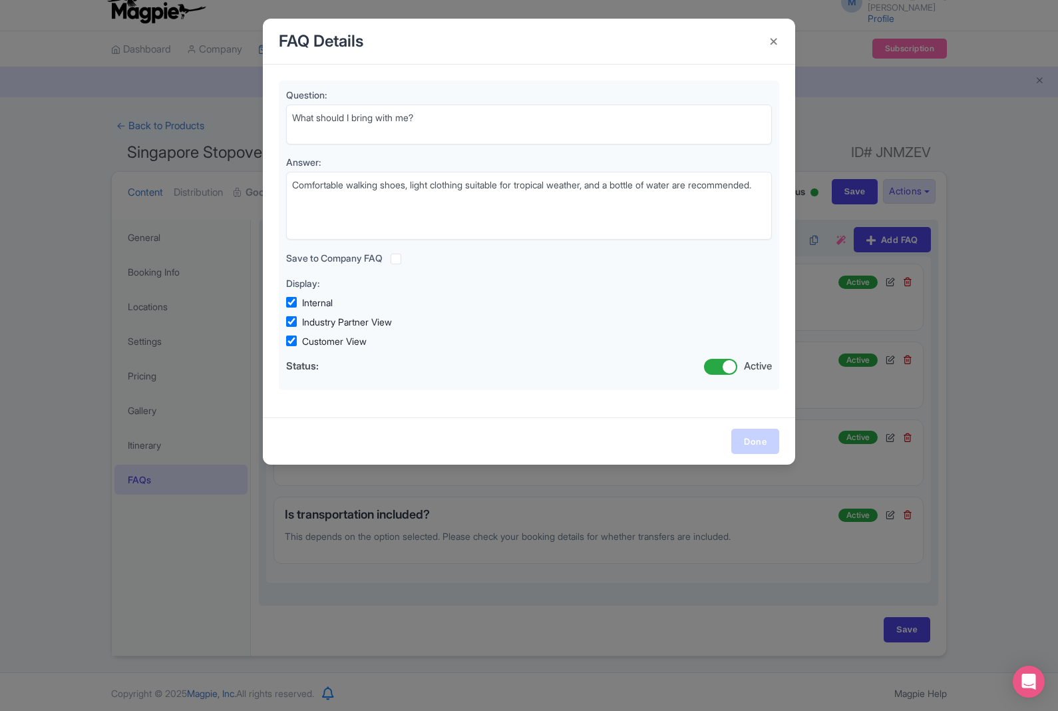
click at [753, 450] on link "Done" at bounding box center [755, 440] width 48 height 25
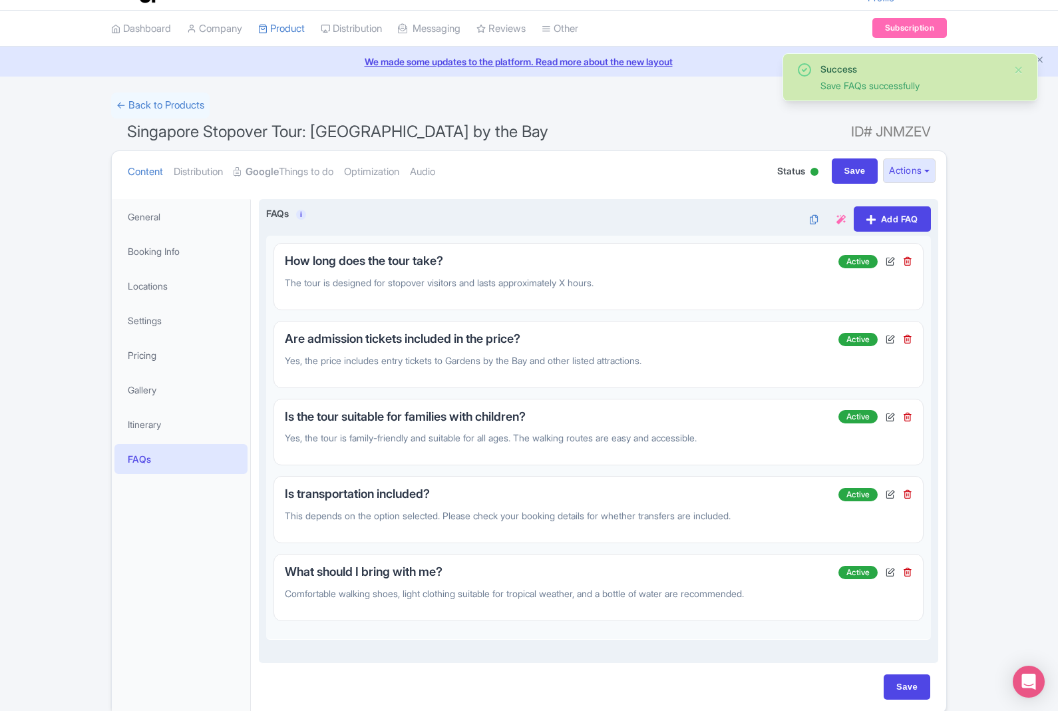
scroll to position [89, 0]
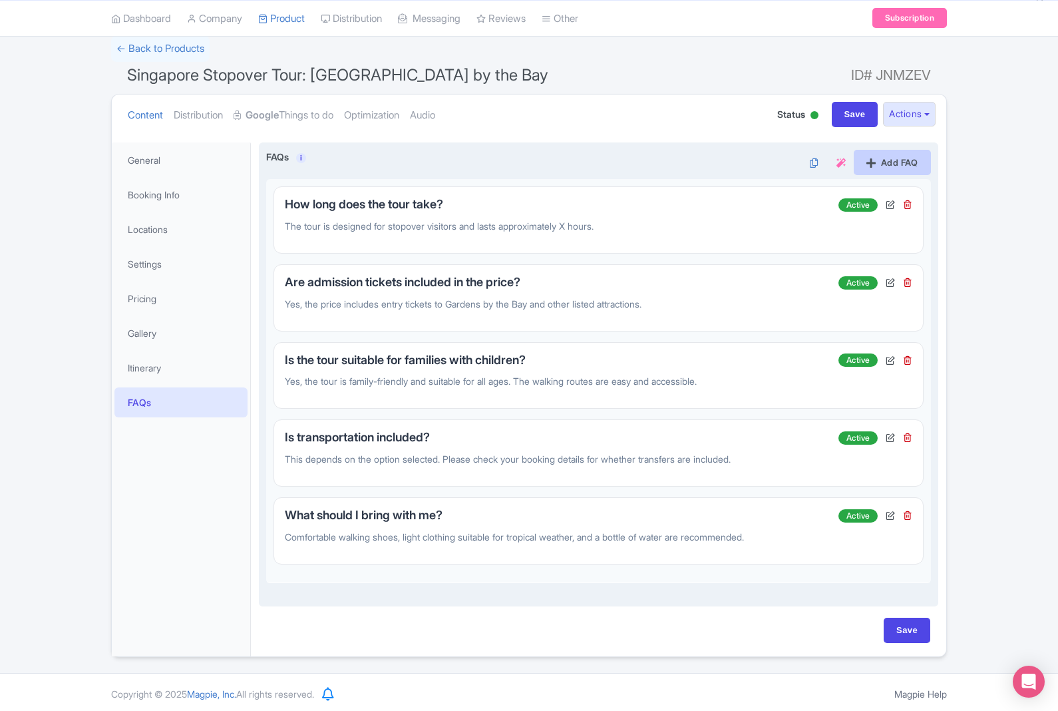
click at [912, 156] on link "Add FAQ" at bounding box center [892, 162] width 77 height 25
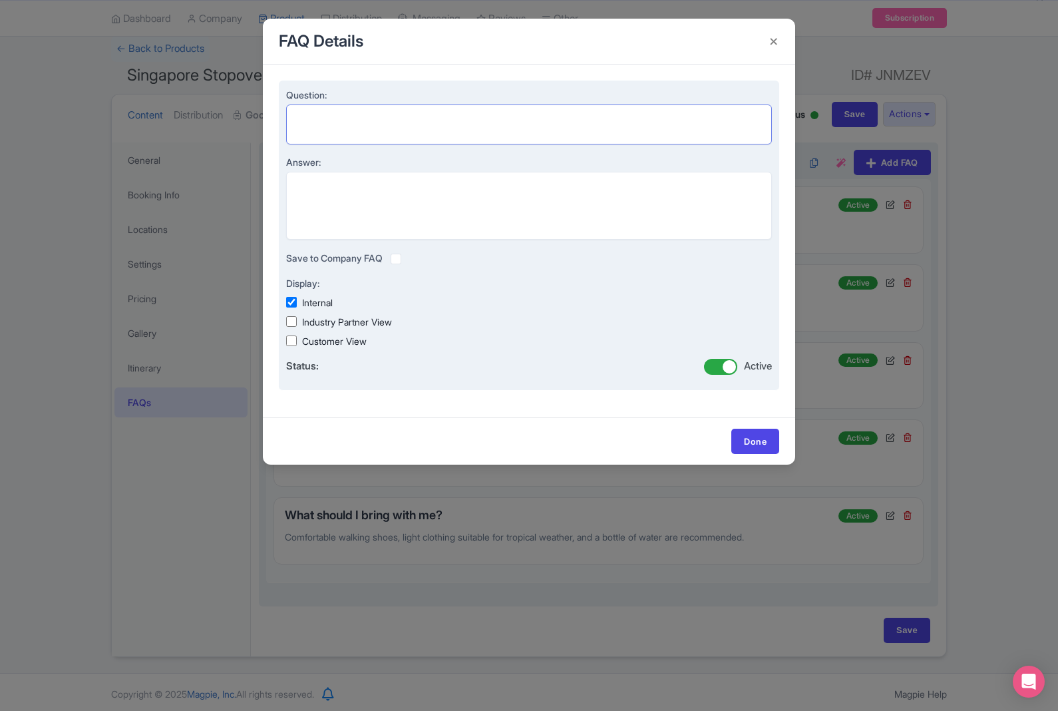
click at [580, 107] on textarea "Question:" at bounding box center [529, 124] width 486 height 40
paste textarea "Does the tour run in case of rain? Yes, the tour operates rain or shine. Some p…"
type textarea "Does the tour run in case of rain? Yes, the tour operates rain or shine. Some p…"
click at [508, 208] on textarea "Answer:" at bounding box center [529, 206] width 486 height 68
paste textarea "Does the tour run in case of rain? Yes, the tour operates rain or shine. Some p…"
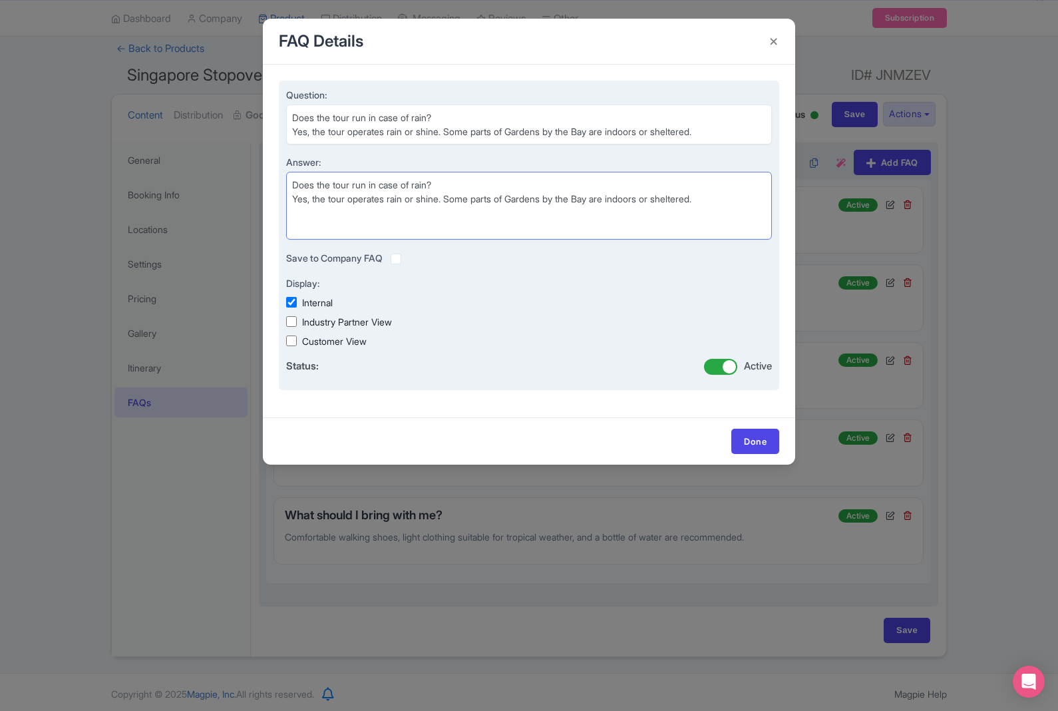
type textarea "Does the tour run in case of rain? Yes, the tour operates rain or shine. Some p…"
click at [303, 135] on textarea "Does the tour run in case of rain? Yes, the tour operates rain or shine. Some p…" at bounding box center [529, 124] width 486 height 40
click at [295, 134] on textarea "Does the tour run in case of rain? Yes, the tour operates rain or shine. Some p…" at bounding box center [529, 124] width 486 height 40
click at [297, 133] on textarea "Does the tour run in case of rain? Yes, the tour operates rain or shine. Some p…" at bounding box center [529, 124] width 486 height 40
click at [301, 138] on textarea "Does the tour run in case of rain? Yes, the tour operates rain or shine. Some p…" at bounding box center [529, 124] width 486 height 40
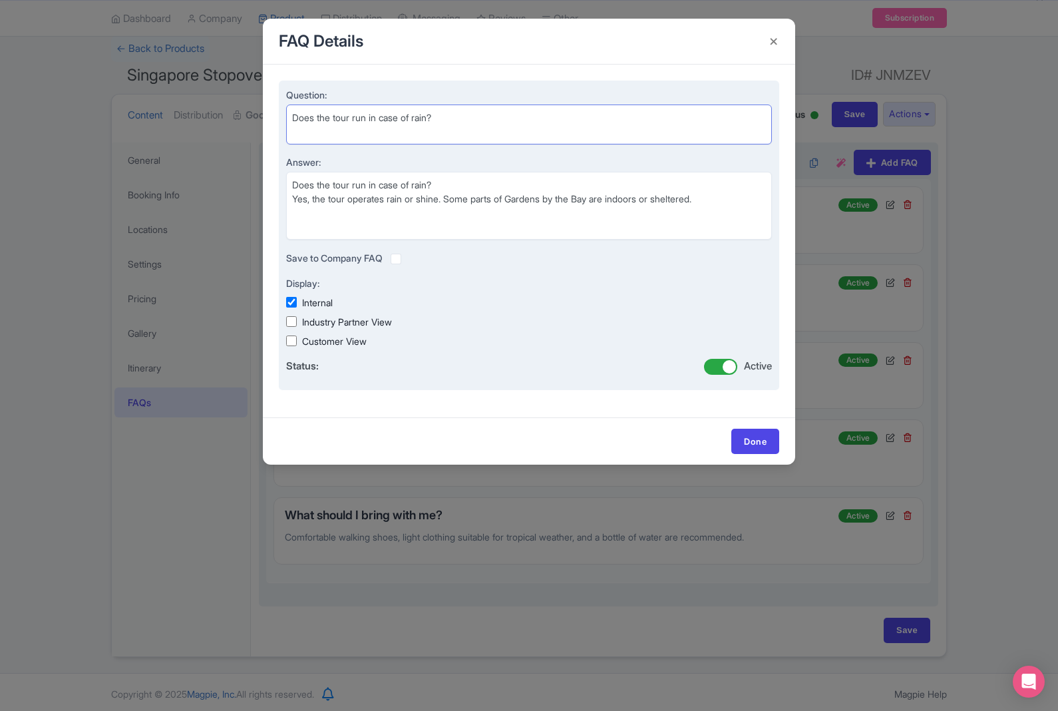
type textarea "Does the tour run in case of rain?"
click at [311, 183] on textarea "Does the tour run in case of rain? Yes, the tour operates rain or shine. Some p…" at bounding box center [529, 206] width 486 height 68
click at [303, 177] on textarea "Does the tour run in case of rain? Yes, the tour operates rain or shine. Some p…" at bounding box center [529, 206] width 486 height 68
click at [308, 187] on textarea "Does the tour run in case of rain? Yes, the tour operates rain or shine. Some p…" at bounding box center [529, 206] width 486 height 68
click at [307, 188] on textarea "Does the tour run in case of rain? Yes, the tour operates rain or shine. Some p…" at bounding box center [529, 206] width 486 height 68
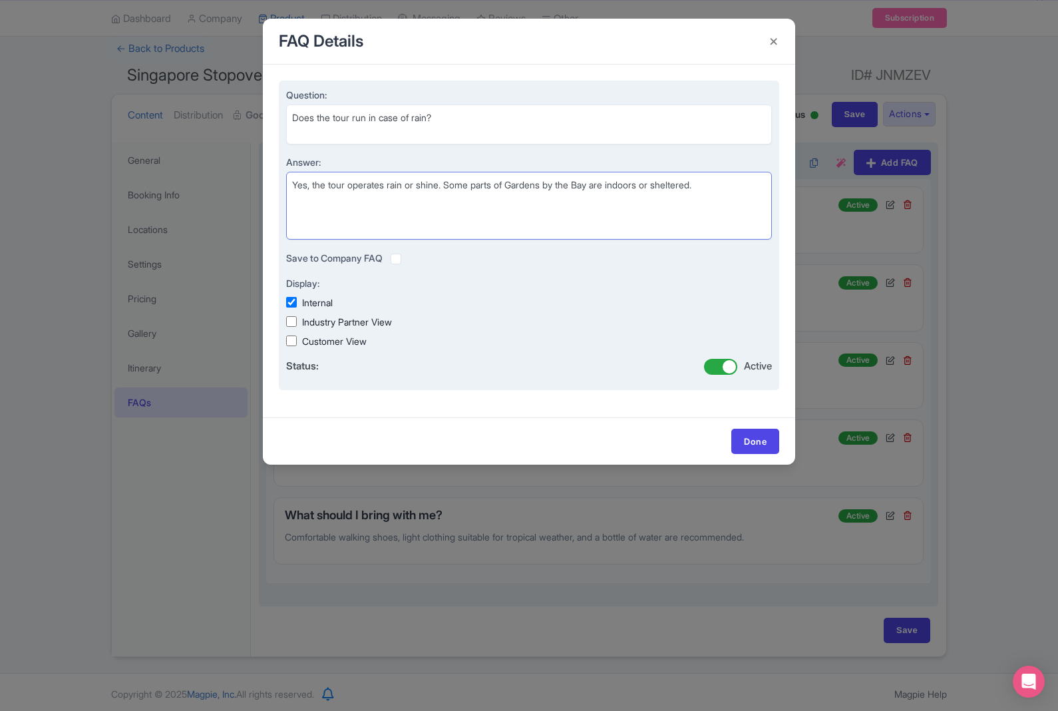
type textarea "Yes, the tour operates rain or shine. Some parts of Gardens by the Bay are indo…"
click at [295, 319] on input "Industry Partner View" at bounding box center [291, 321] width 11 height 11
checkbox input "true"
click at [292, 335] on input "Customer View" at bounding box center [291, 340] width 11 height 11
checkbox input "true"
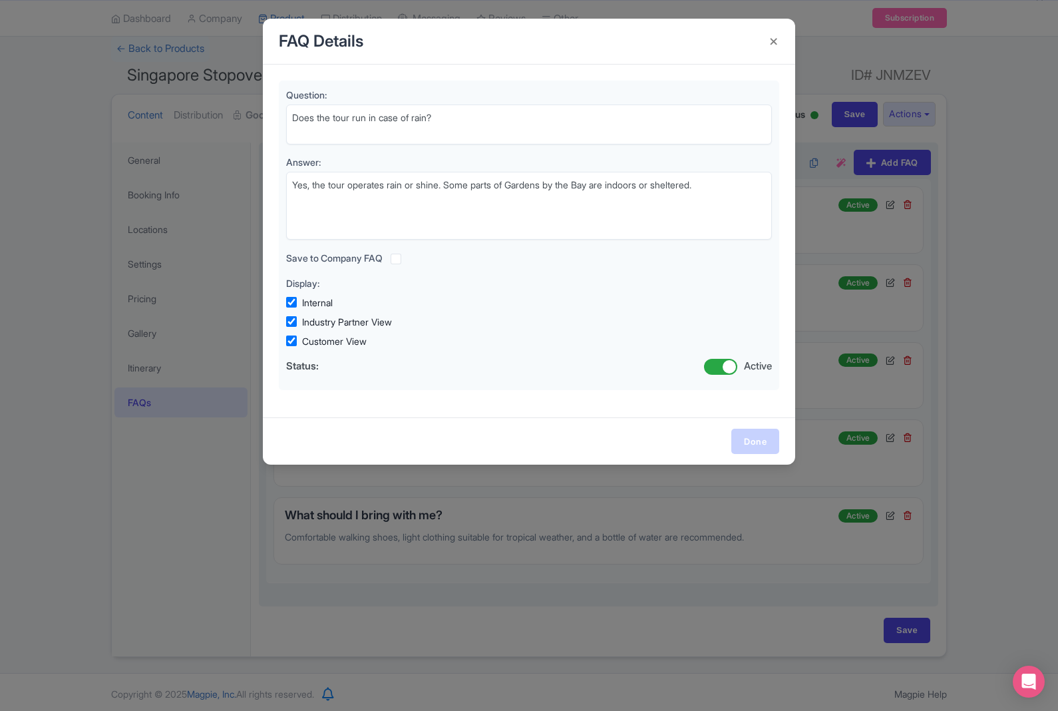
click at [753, 435] on link "Done" at bounding box center [755, 440] width 48 height 25
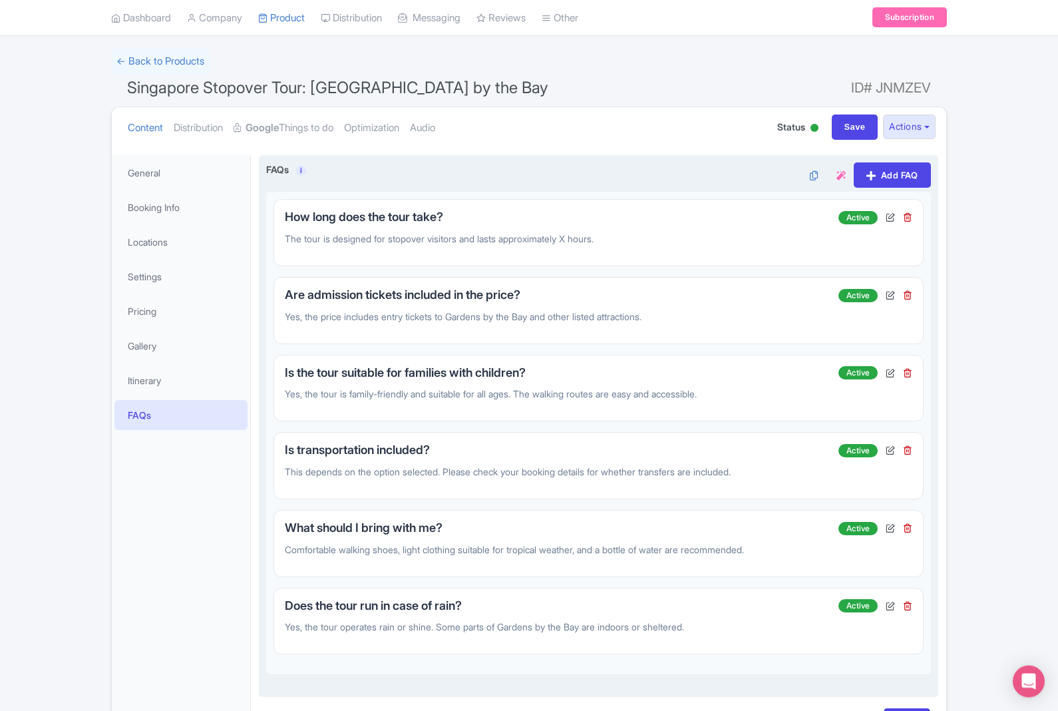
scroll to position [77, 0]
click at [905, 168] on link "Add FAQ" at bounding box center [892, 174] width 77 height 25
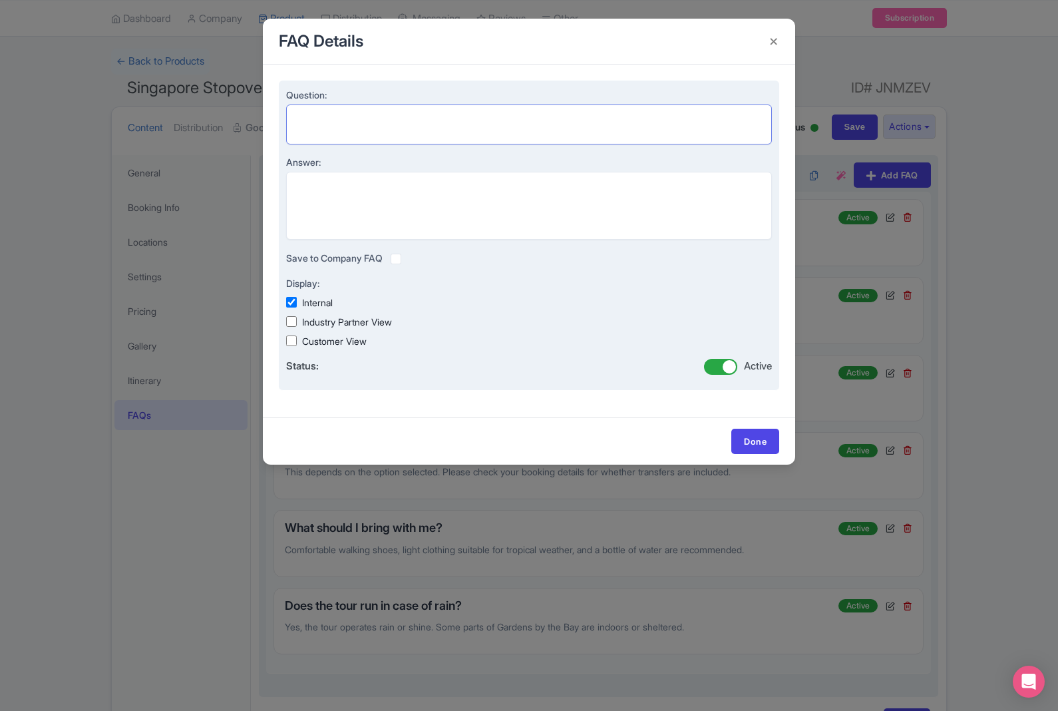
click at [522, 116] on textarea "Question:" at bounding box center [529, 124] width 486 height 40
paste textarea "Can I cancel or reschedule my booking? Yes, cancellations or rescheduling follo…"
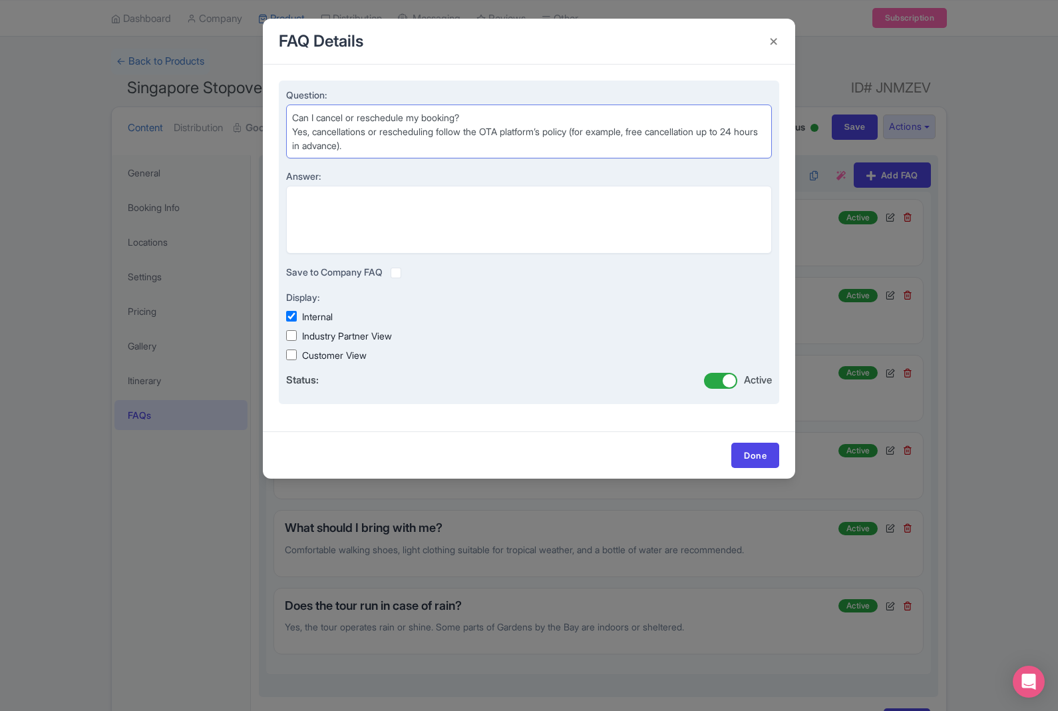
type textarea "Can I cancel or reschedule my booking? Yes, cancellations or rescheduling follo…"
click at [482, 226] on textarea "Answer:" at bounding box center [529, 220] width 486 height 68
paste textarea "Can I cancel or reschedule my booking? Yes, cancellations or rescheduling follo…"
type textarea "Can I cancel or reschedule my booking? Yes, cancellations or rescheduling follo…"
click at [313, 114] on textarea "Can I cancel or reschedule my booking? Yes, cancellations or rescheduling follo…" at bounding box center [529, 131] width 486 height 54
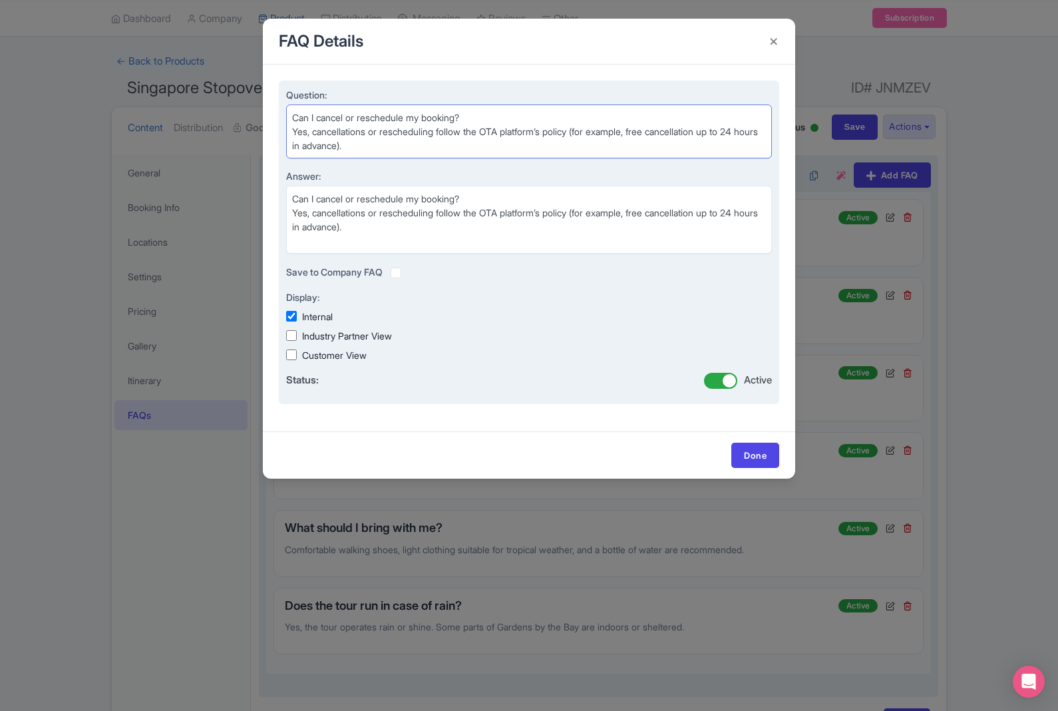
click at [315, 112] on textarea "Can I cancel or reschedule my booking? Yes, cancellations or rescheduling follo…" at bounding box center [529, 131] width 486 height 54
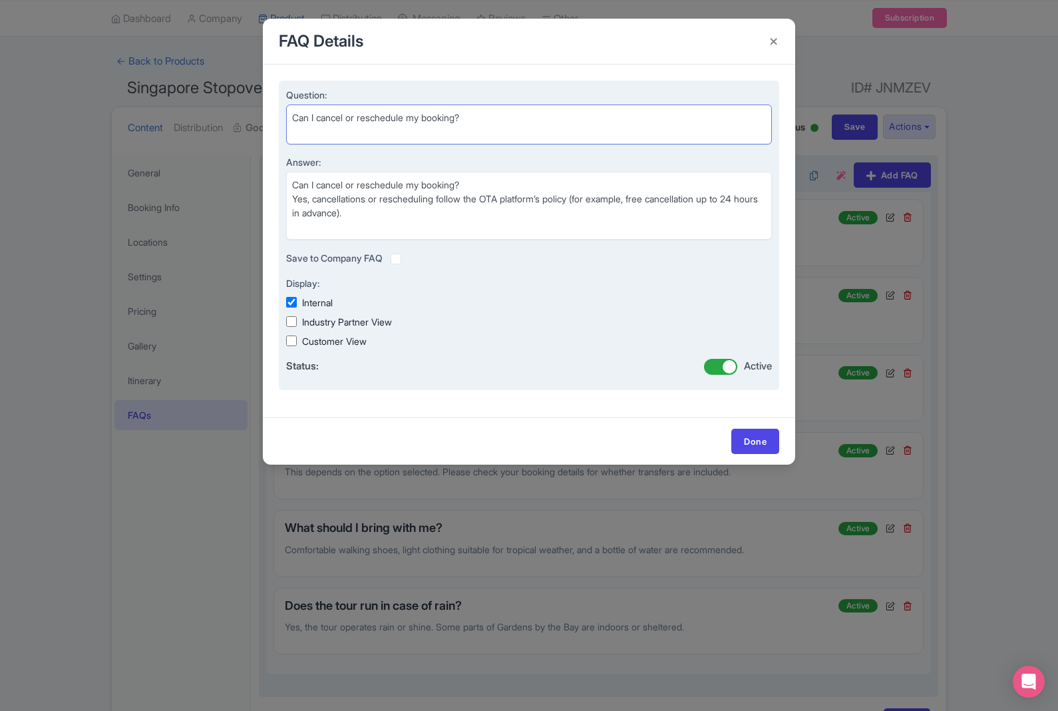
type textarea "Can I cancel or reschedule my booking?"
click at [307, 180] on textarea "Can I cancel or reschedule my booking? Yes, cancellations or rescheduling follo…" at bounding box center [529, 206] width 486 height 68
click at [303, 175] on textarea "Can I cancel or reschedule my booking? Yes, cancellations or rescheduling follo…" at bounding box center [529, 206] width 486 height 68
click at [305, 182] on textarea "Can I cancel or reschedule my booking? Yes, cancellations or rescheduling follo…" at bounding box center [529, 206] width 486 height 68
click at [301, 182] on textarea "Can I cancel or reschedule my booking? Yes, cancellations or rescheduling follo…" at bounding box center [529, 206] width 486 height 68
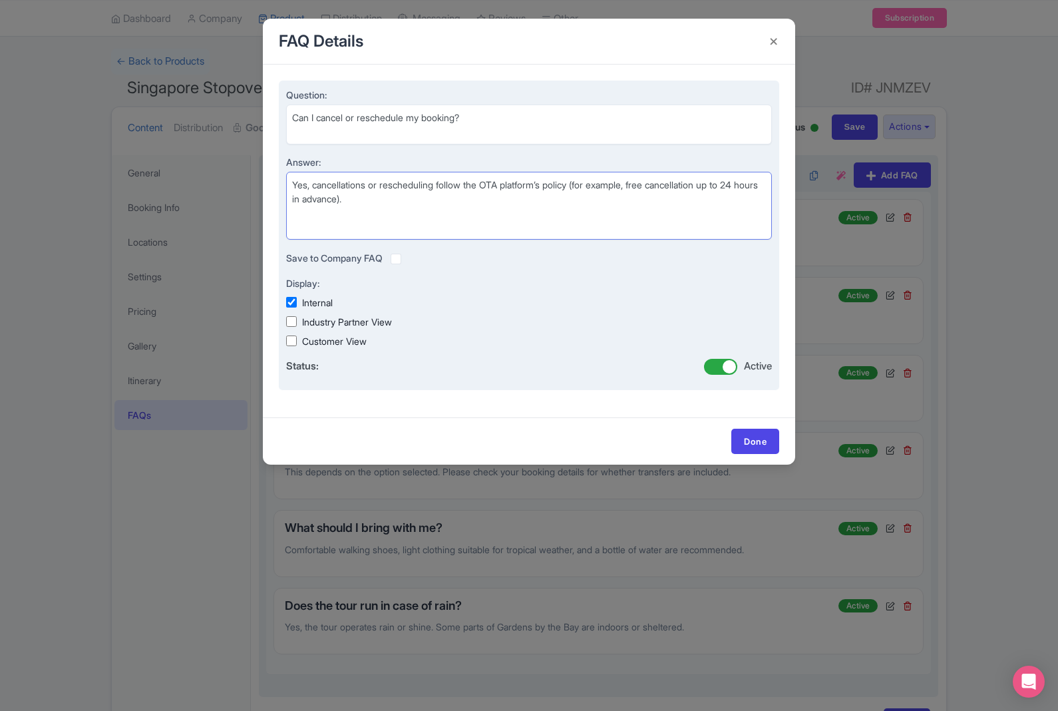
type textarea "Yes, cancellations or rescheduling follow the OTA platform’s policy (for exampl…"
click at [289, 327] on input "Industry Partner View" at bounding box center [291, 321] width 11 height 11
checkbox input "true"
click at [296, 340] on input "Customer View" at bounding box center [291, 340] width 11 height 11
checkbox input "true"
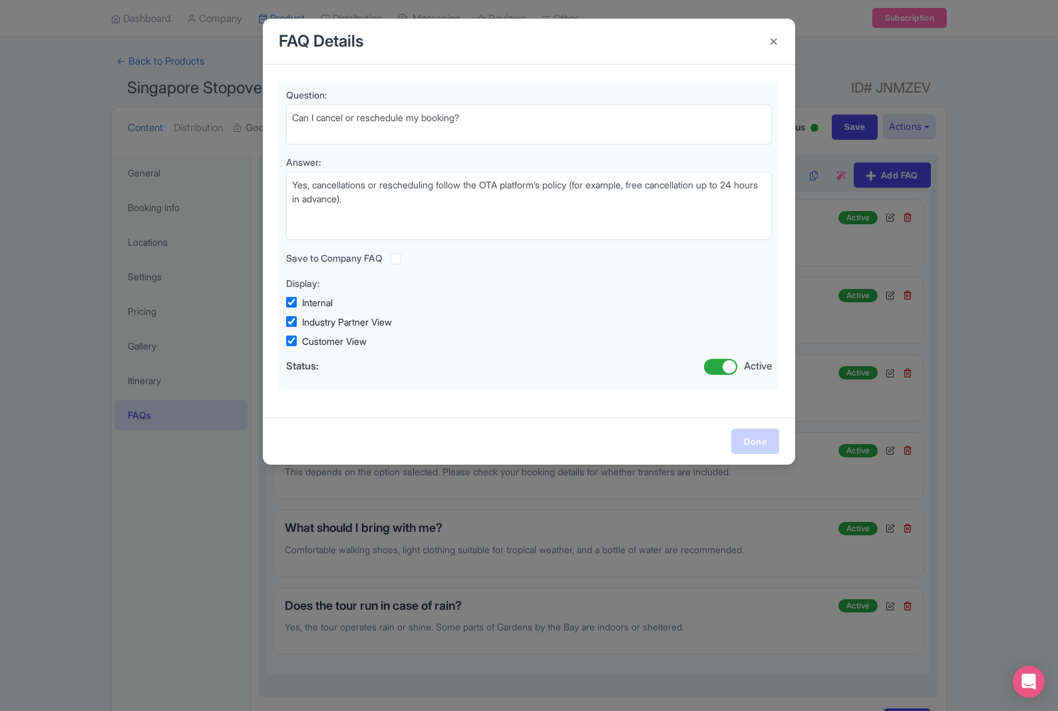
click at [763, 444] on link "Done" at bounding box center [755, 440] width 48 height 25
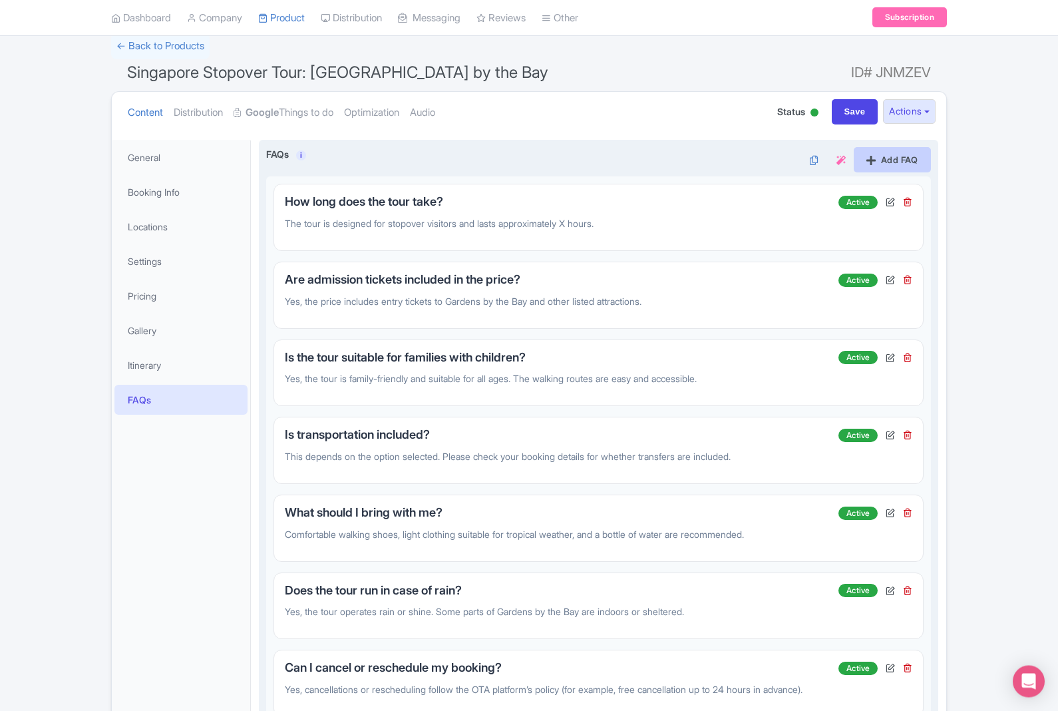
click at [913, 156] on link "Add FAQ" at bounding box center [892, 160] width 77 height 25
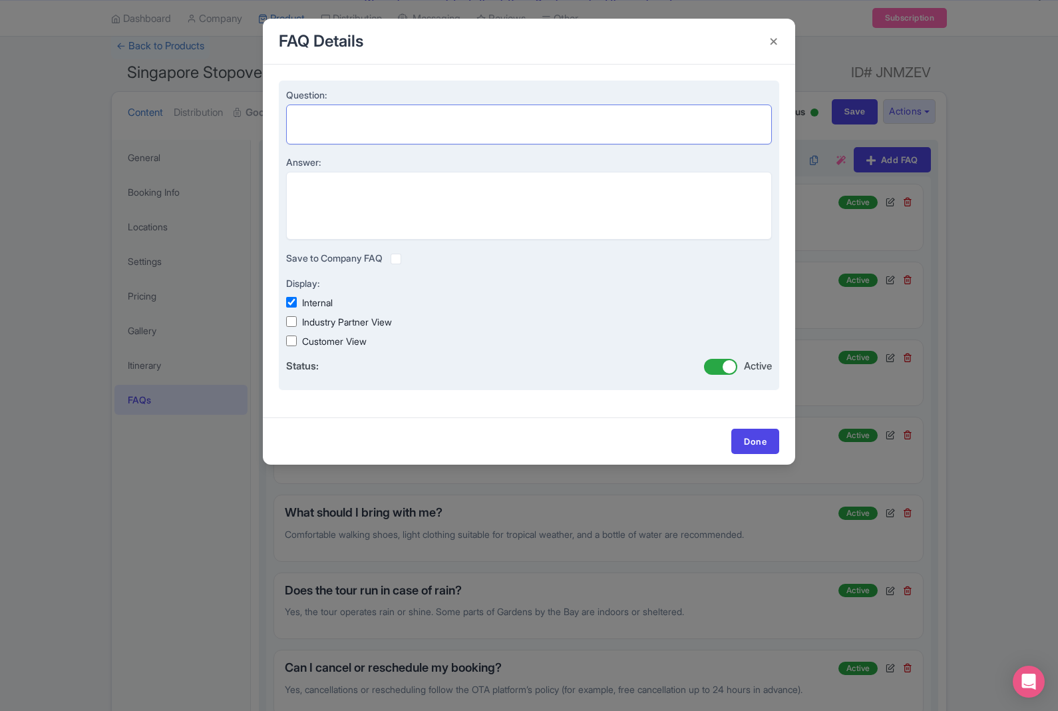
click at [538, 129] on textarea "Question:" at bounding box center [529, 124] width 486 height 40
paste textarea "Where is the meeting point? Detailed meeting point instructions will be provide…"
type textarea "Where is the meeting point? Detailed meeting point instructions will be provide…"
click at [497, 216] on textarea "Answer:" at bounding box center [529, 206] width 486 height 68
paste textarea "Where is the meeting point? Detailed meeting point instructions will be provide…"
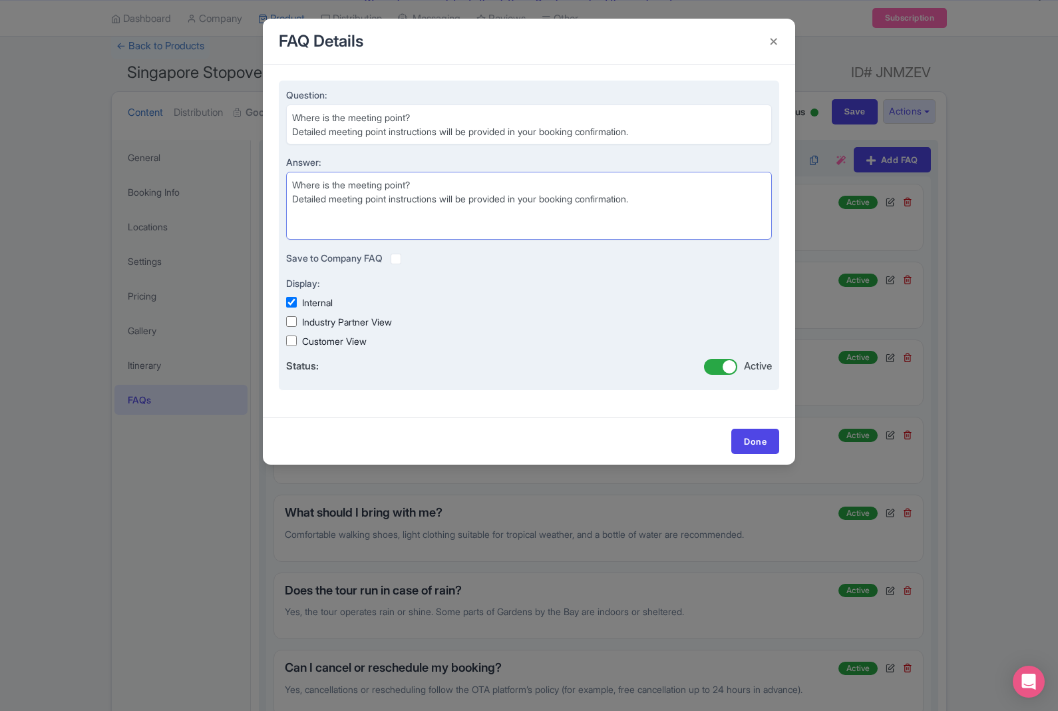
type textarea "Where is the meeting point? Detailed meeting point instructions will be provide…"
click at [311, 129] on textarea "Where is the meeting point? Detailed meeting point instructions will be provide…" at bounding box center [529, 124] width 486 height 40
click at [311, 134] on textarea "Where is the meeting point? Detailed meeting point instructions will be provide…" at bounding box center [529, 124] width 486 height 40
click at [313, 138] on textarea "Where is the meeting point? Detailed meeting point instructions will be provide…" at bounding box center [529, 124] width 486 height 40
click at [315, 136] on textarea "Where is the meeting point? Detailed meeting point instructions will be provide…" at bounding box center [529, 124] width 486 height 40
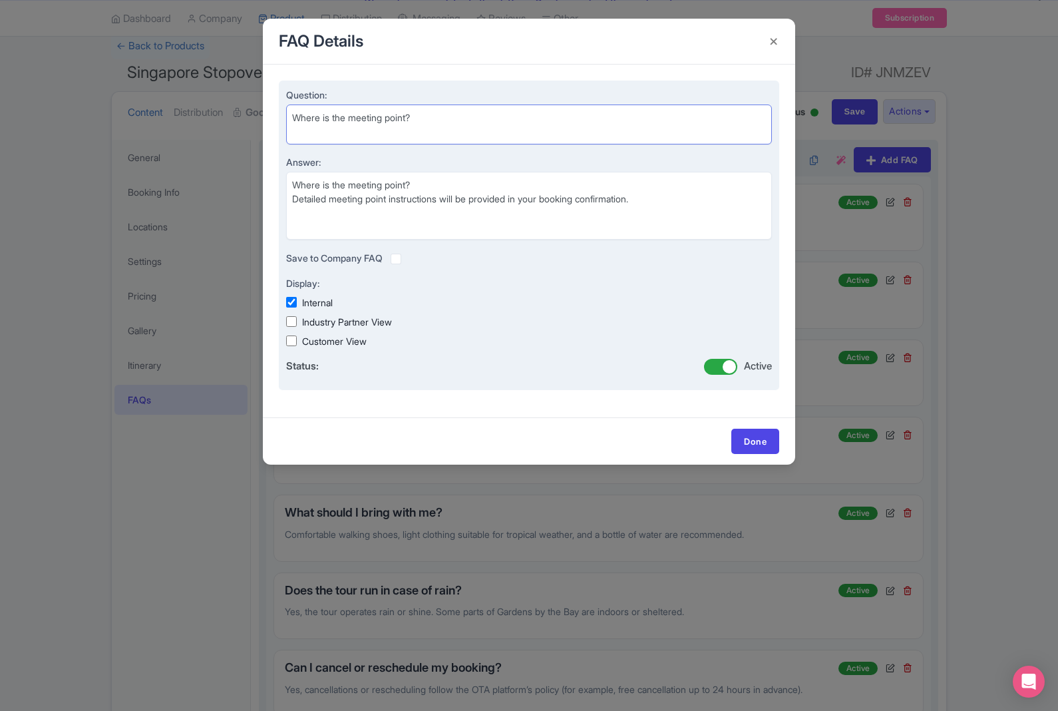
type textarea "Where is the meeting point?"
click at [319, 180] on textarea "Where is the meeting point? Detailed meeting point instructions will be provide…" at bounding box center [529, 206] width 486 height 68
click at [314, 176] on textarea "Where is the meeting point? Detailed meeting point instructions will be provide…" at bounding box center [529, 206] width 486 height 68
click at [317, 190] on textarea "Where is the meeting point? Detailed meeting point instructions will be provide…" at bounding box center [529, 206] width 486 height 68
click at [312, 187] on textarea "Where is the meeting point? Detailed meeting point instructions will be provide…" at bounding box center [529, 206] width 486 height 68
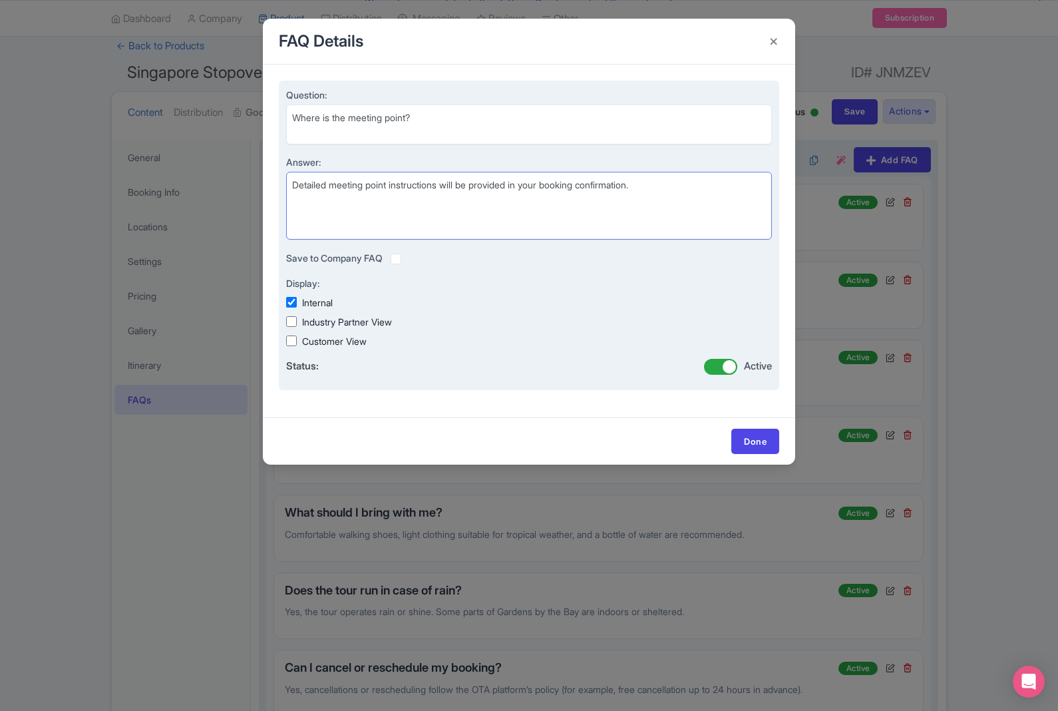
type textarea "Detailed meeting point instructions will be provided in your booking confirmati…"
click at [303, 322] on label "Industry Partner View" at bounding box center [347, 322] width 90 height 14
click at [297, 322] on input "Industry Partner View" at bounding box center [291, 321] width 11 height 11
click at [293, 327] on input "Industry Partner View" at bounding box center [291, 321] width 11 height 11
checkbox input "false"
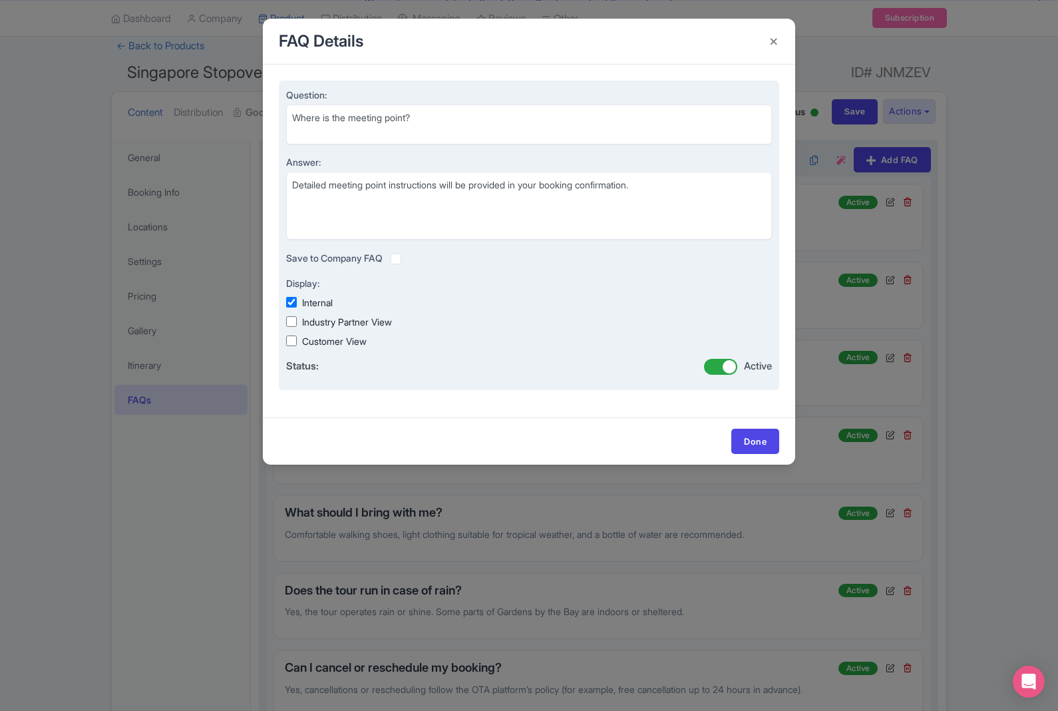
click at [291, 356] on div "Question: Where is the meeting point? Answer: Detailed meeting point instructio…" at bounding box center [529, 236] width 500 height 310
click at [295, 341] on input "Customer View" at bounding box center [291, 340] width 11 height 11
checkbox input "true"
click at [296, 324] on input "Industry Partner View" at bounding box center [291, 321] width 11 height 11
checkbox input "true"
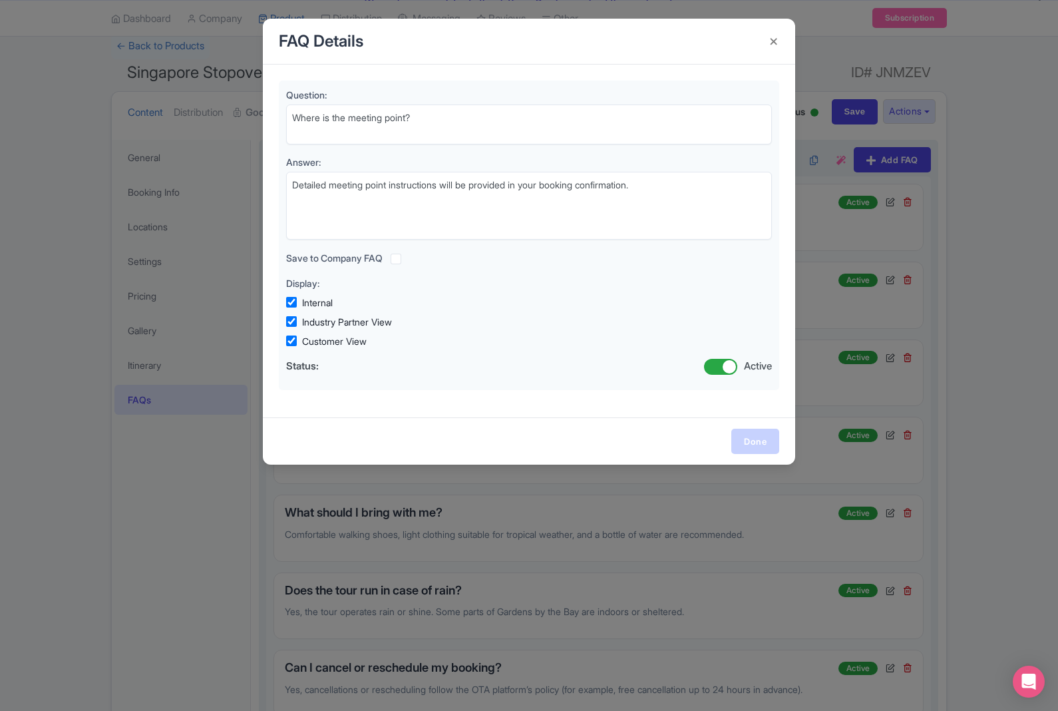
click at [758, 434] on link "Done" at bounding box center [755, 440] width 48 height 25
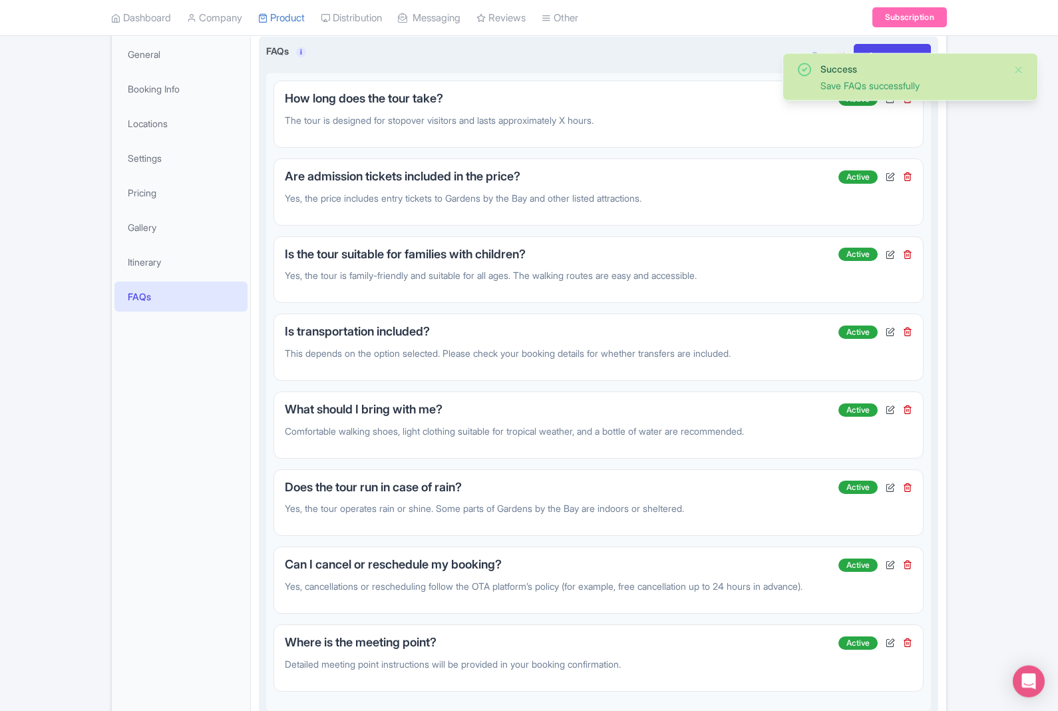
scroll to position [281, 0]
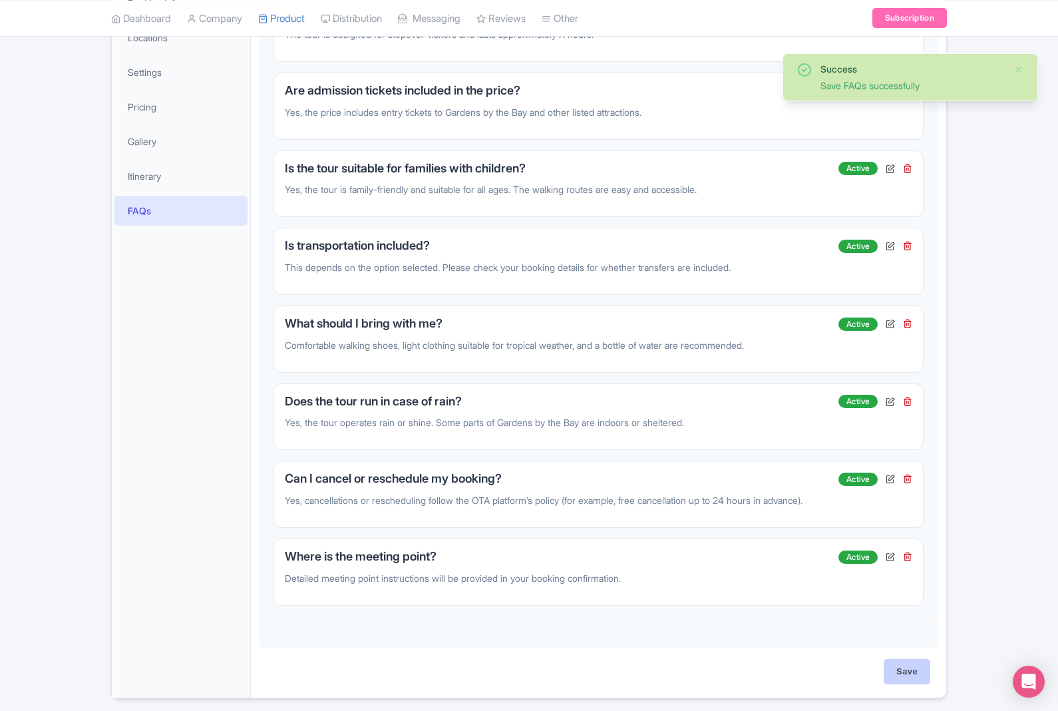
click at [904, 684] on input "Save" at bounding box center [907, 671] width 47 height 25
type input "Saving..."
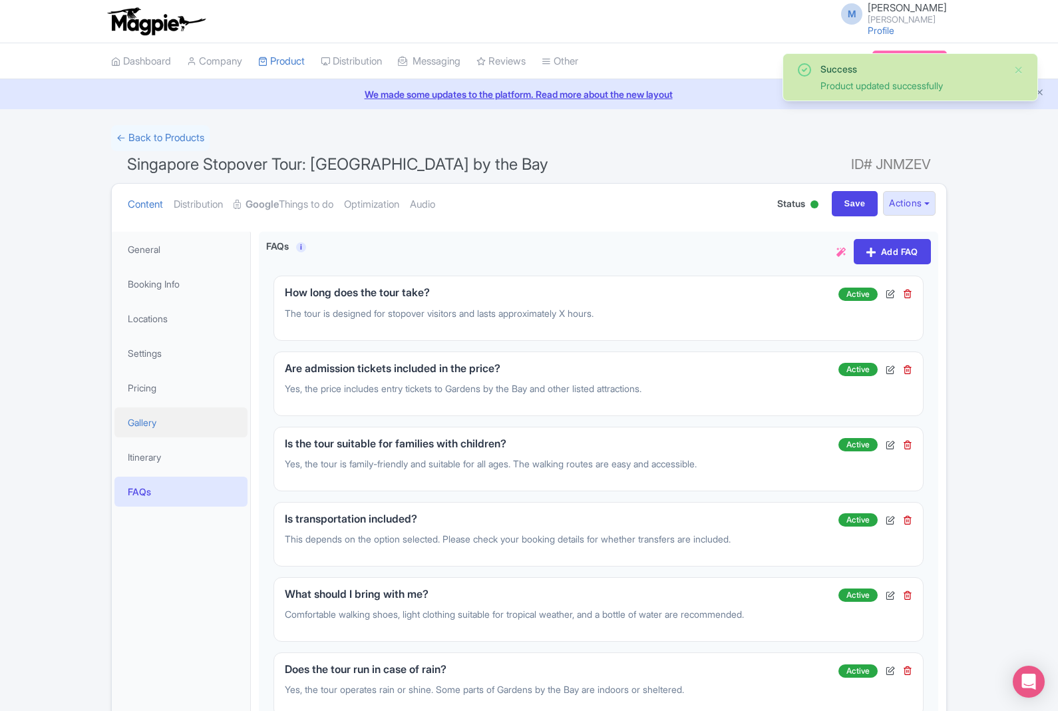
click at [167, 417] on link "Gallery" at bounding box center [180, 422] width 133 height 30
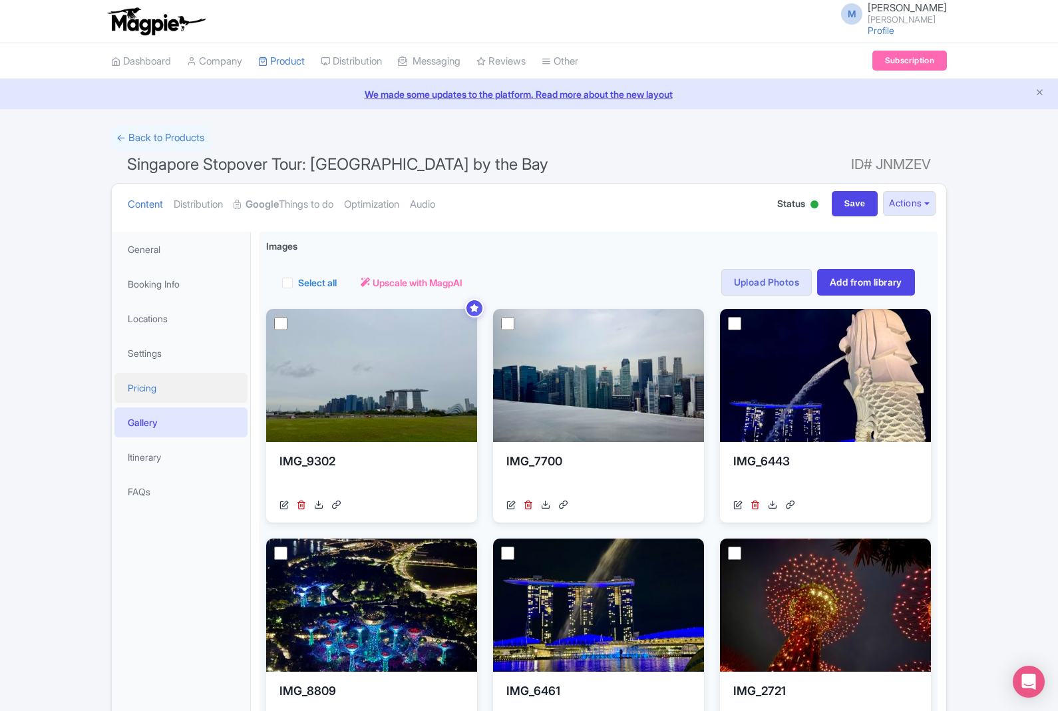
click at [153, 388] on link "Pricing" at bounding box center [180, 388] width 133 height 30
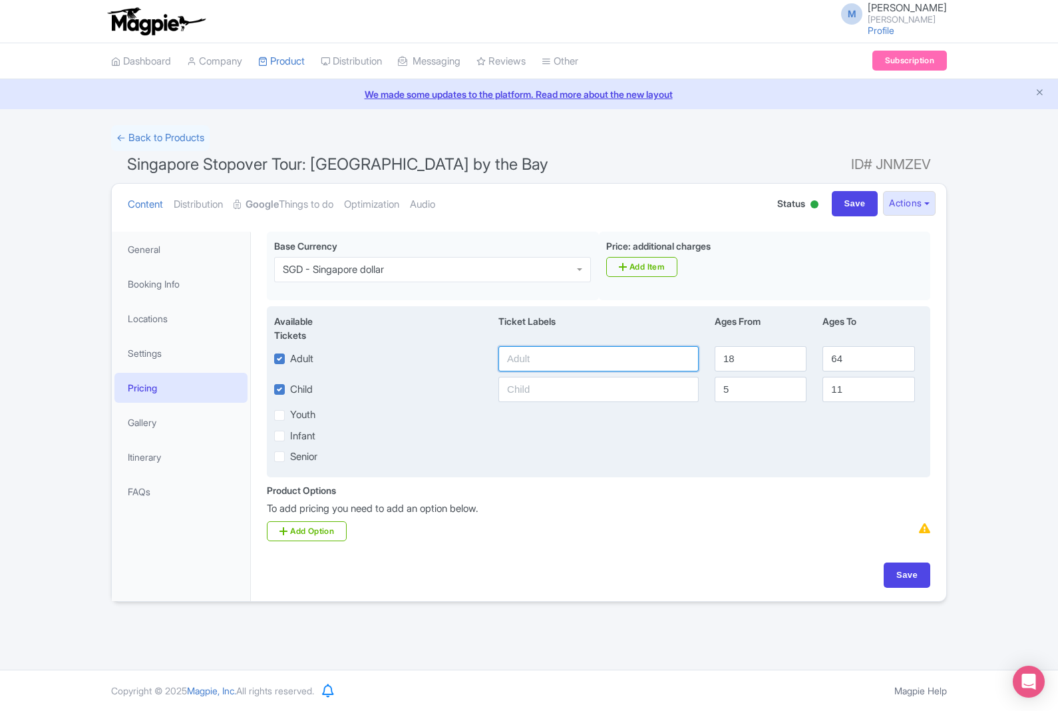
click at [631, 356] on input "text" at bounding box center [598, 358] width 200 height 25
click at [880, 394] on input "11" at bounding box center [868, 389] width 92 height 25
type input "17"
click at [606, 355] on input "text" at bounding box center [598, 358] width 200 height 25
type input "Adult"
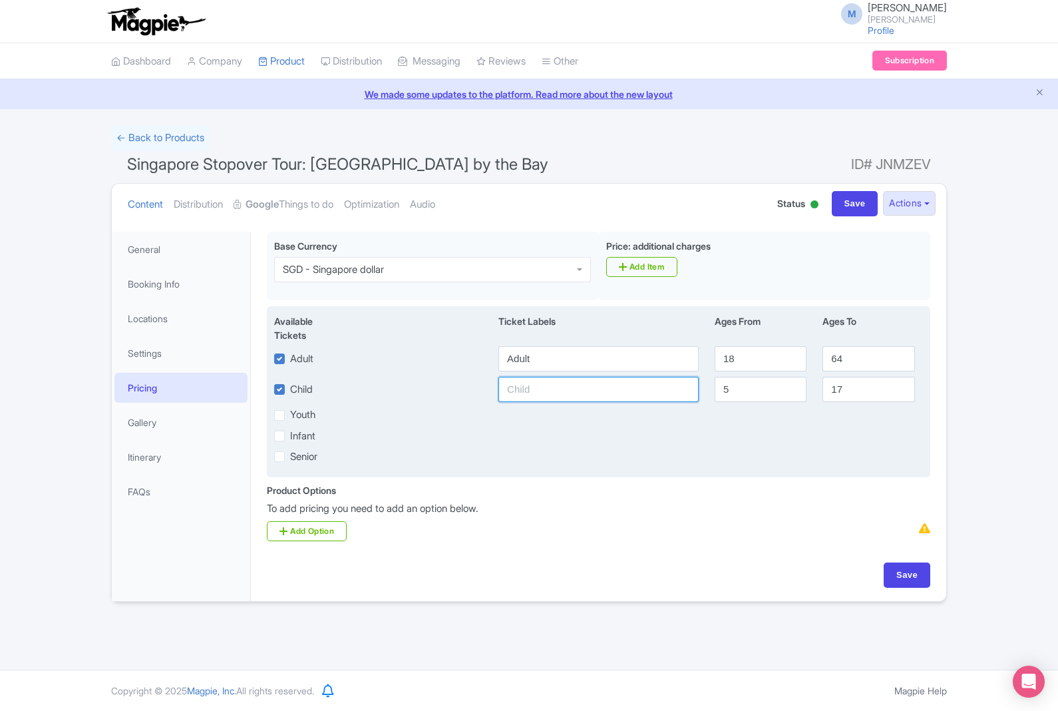
click at [657, 395] on input "text" at bounding box center [598, 389] width 200 height 25
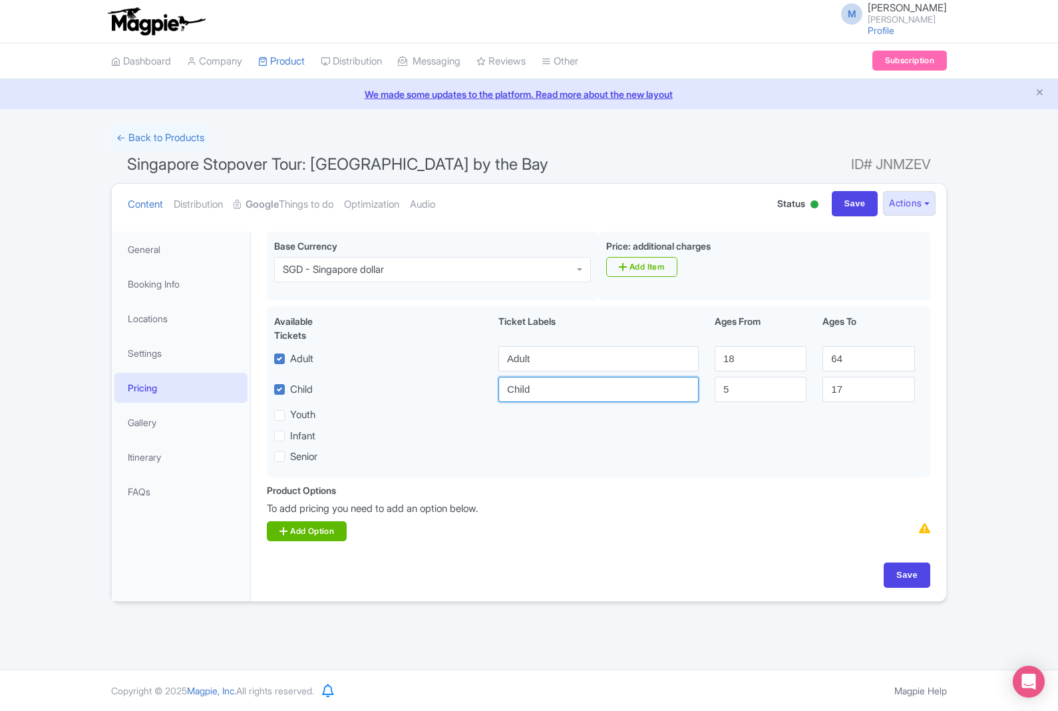
type input "Child"
click at [332, 533] on link "Add Option" at bounding box center [307, 531] width 80 height 20
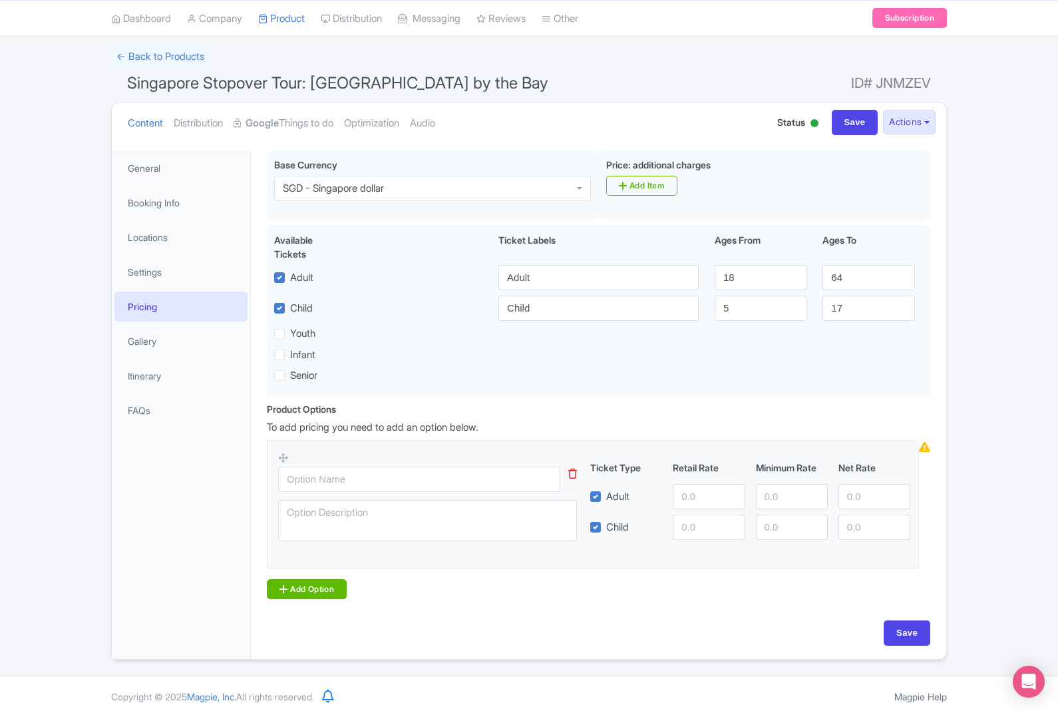
scroll to position [81, 0]
click at [464, 482] on input "text" at bounding box center [419, 479] width 282 height 25
type input "Standard"
click at [486, 523] on textarea at bounding box center [427, 520] width 299 height 41
type textarea "Standard price"
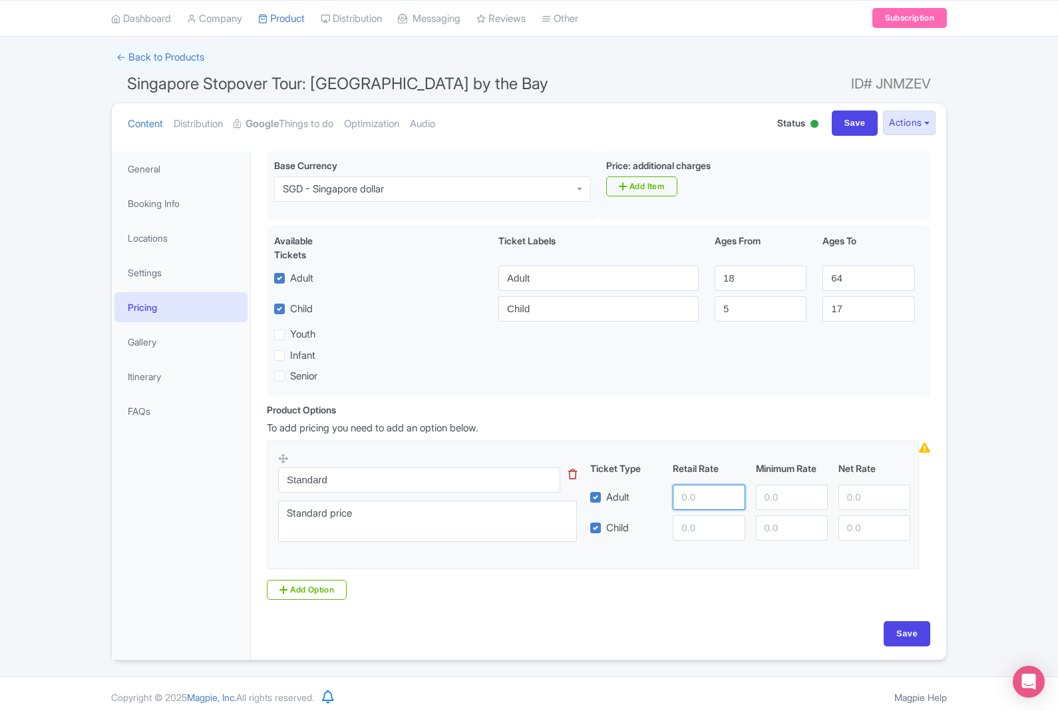
click at [715, 505] on input "number" at bounding box center [709, 496] width 72 height 25
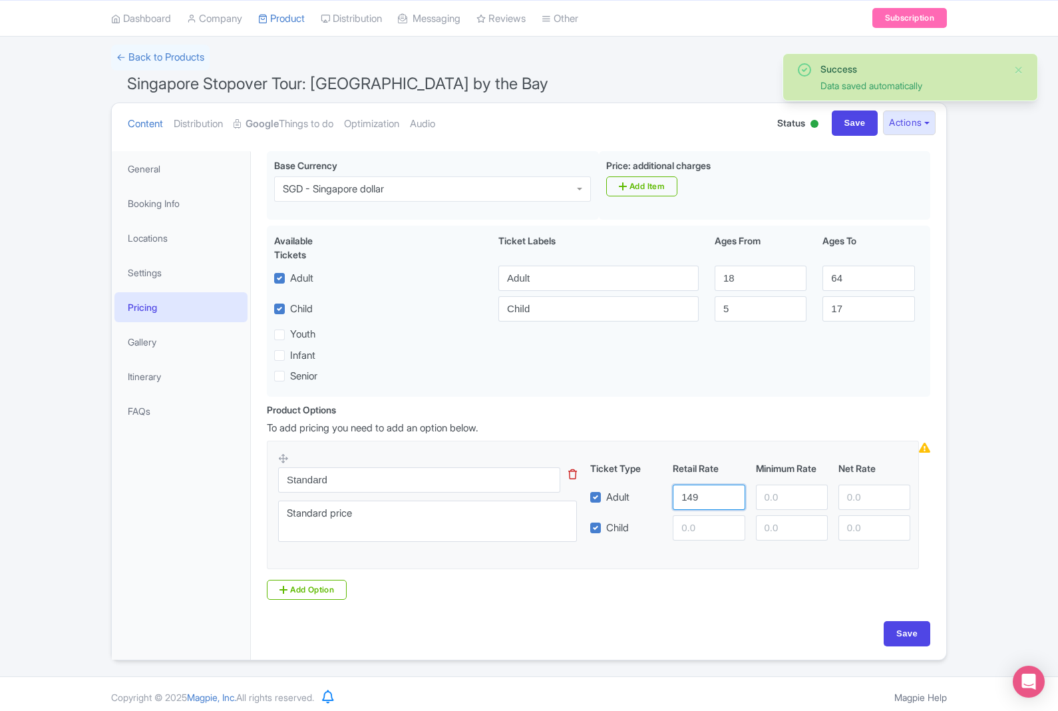
type input "149"
click at [792, 494] on input "number" at bounding box center [792, 496] width 72 height 25
type input "149"
click at [721, 524] on input "number" at bounding box center [709, 527] width 72 height 25
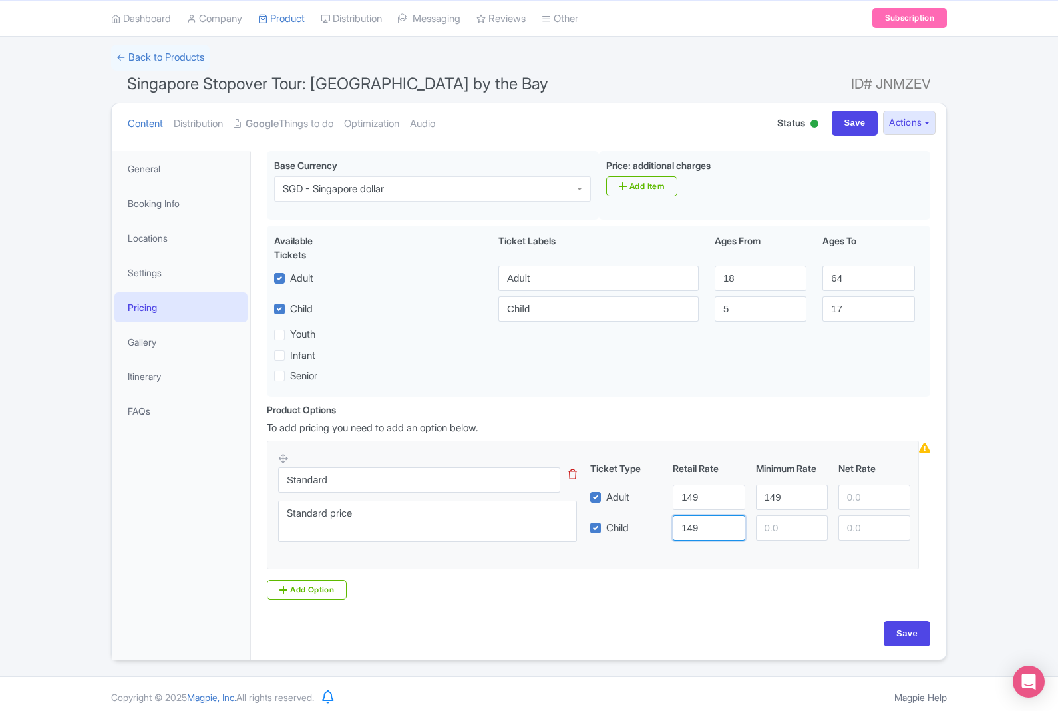
type input "149"
click at [813, 506] on input "149" at bounding box center [792, 496] width 72 height 25
click at [800, 521] on input "number" at bounding box center [792, 527] width 72 height 25
type input "1"
click at [711, 518] on input "149" at bounding box center [709, 527] width 72 height 25
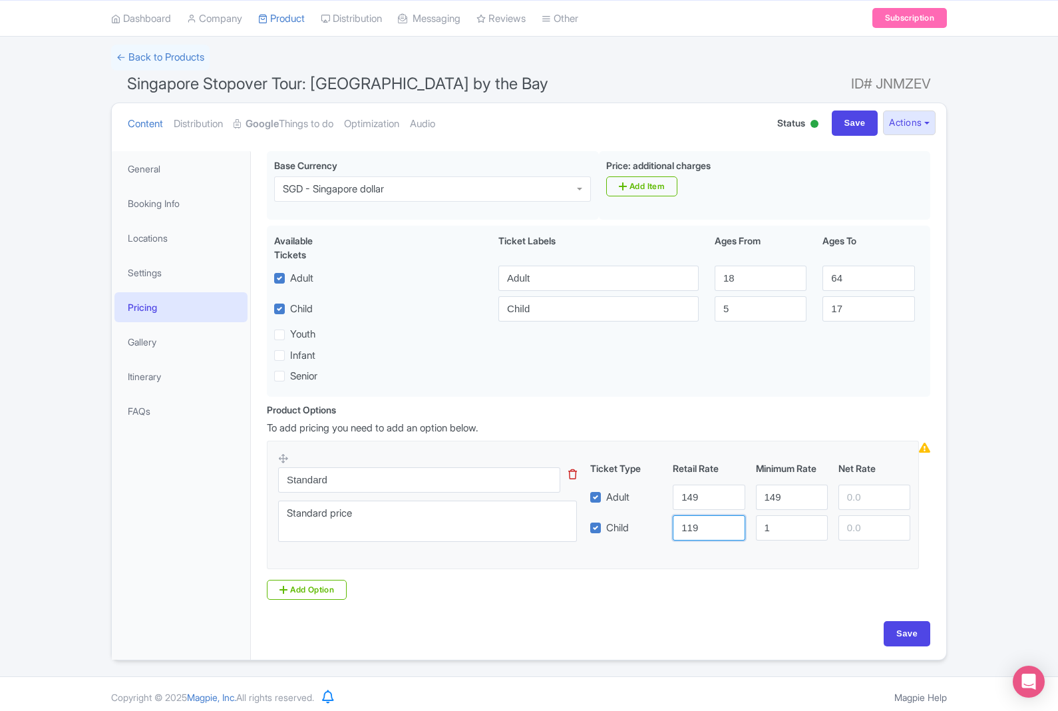
type input "119"
click at [800, 529] on input "1" at bounding box center [792, 527] width 72 height 25
type input "99"
click at [882, 528] on input "number" at bounding box center [874, 527] width 72 height 25
type input "99"
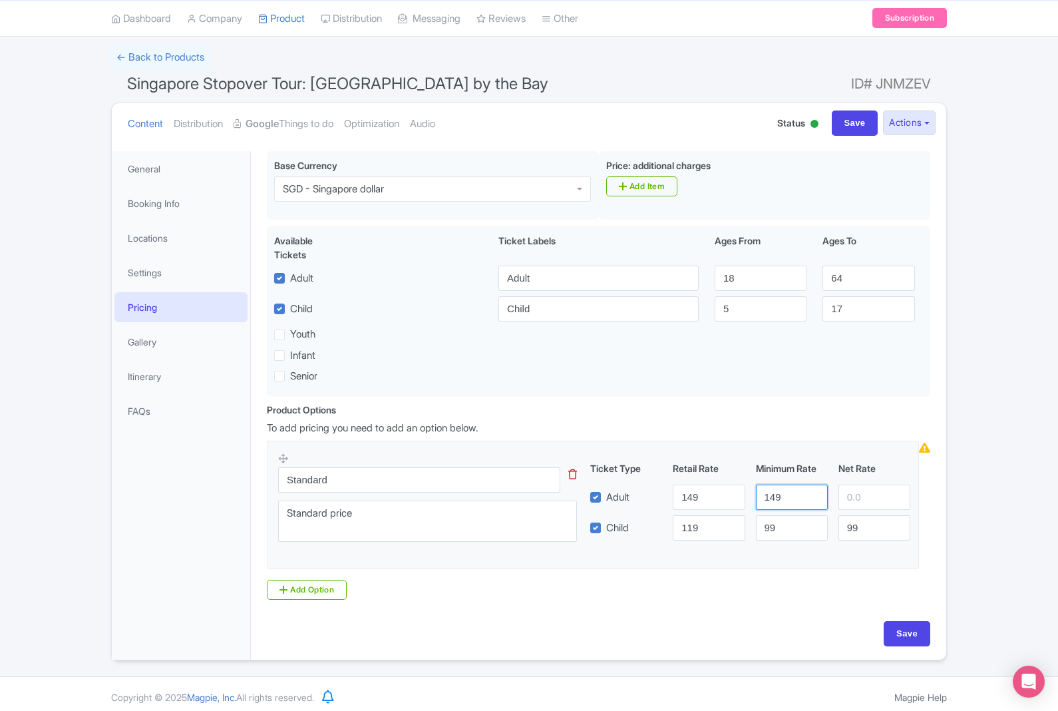
click at [801, 504] on input "149" at bounding box center [792, 496] width 72 height 25
type input "129"
click at [880, 498] on input "number" at bounding box center [874, 496] width 72 height 25
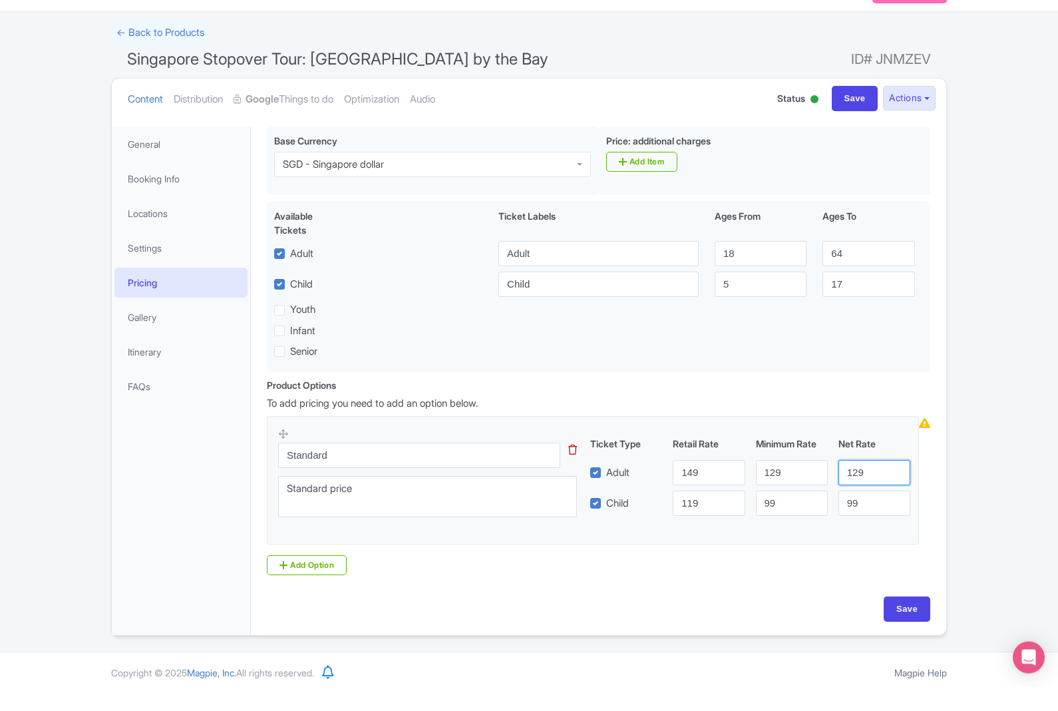
type input "129"
click at [904, 621] on input "Save" at bounding box center [907, 633] width 47 height 25
type input "Saving..."
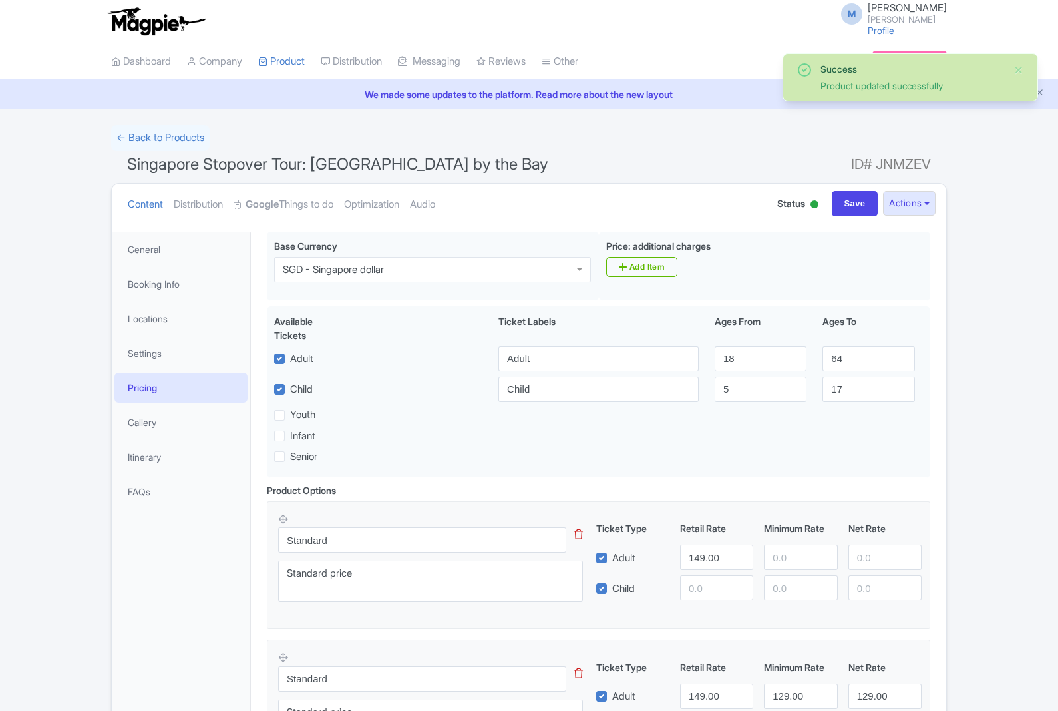
scroll to position [205, 0]
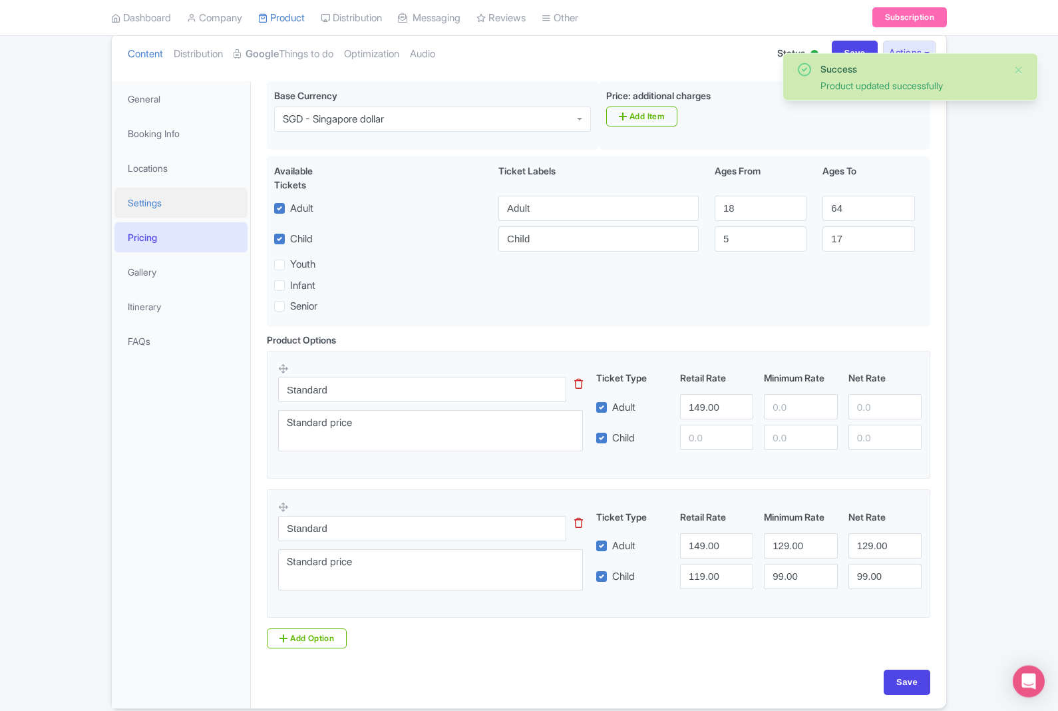
click at [155, 209] on link "Settings" at bounding box center [180, 203] width 133 height 30
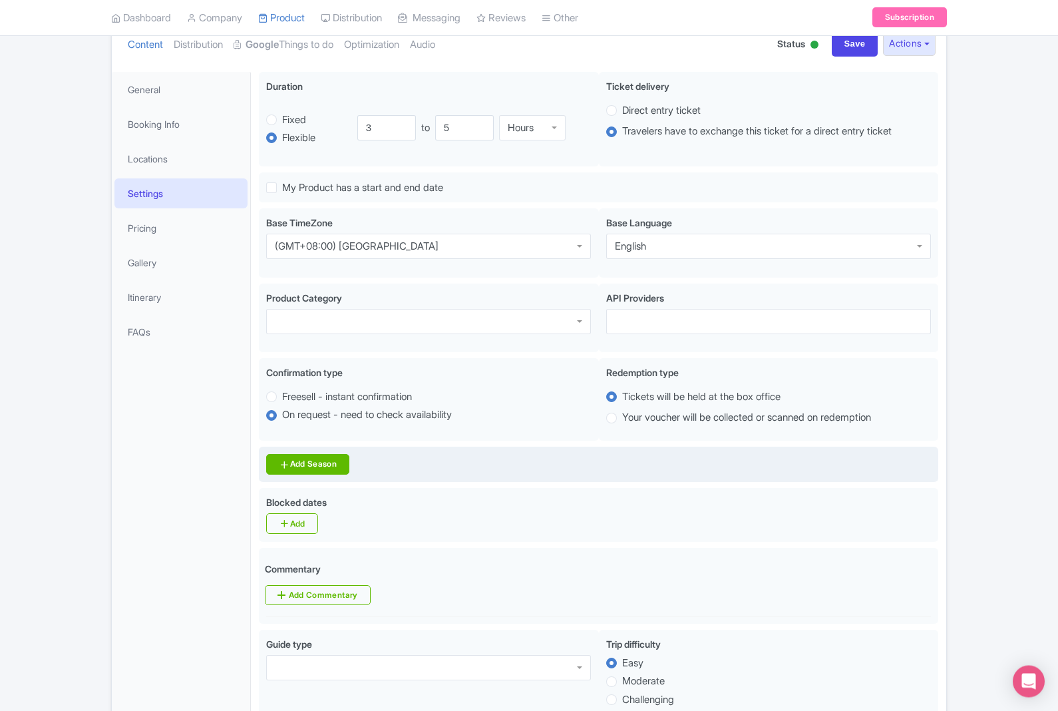
scroll to position [160, 0]
click at [320, 462] on link "Add Season" at bounding box center [307, 464] width 83 height 21
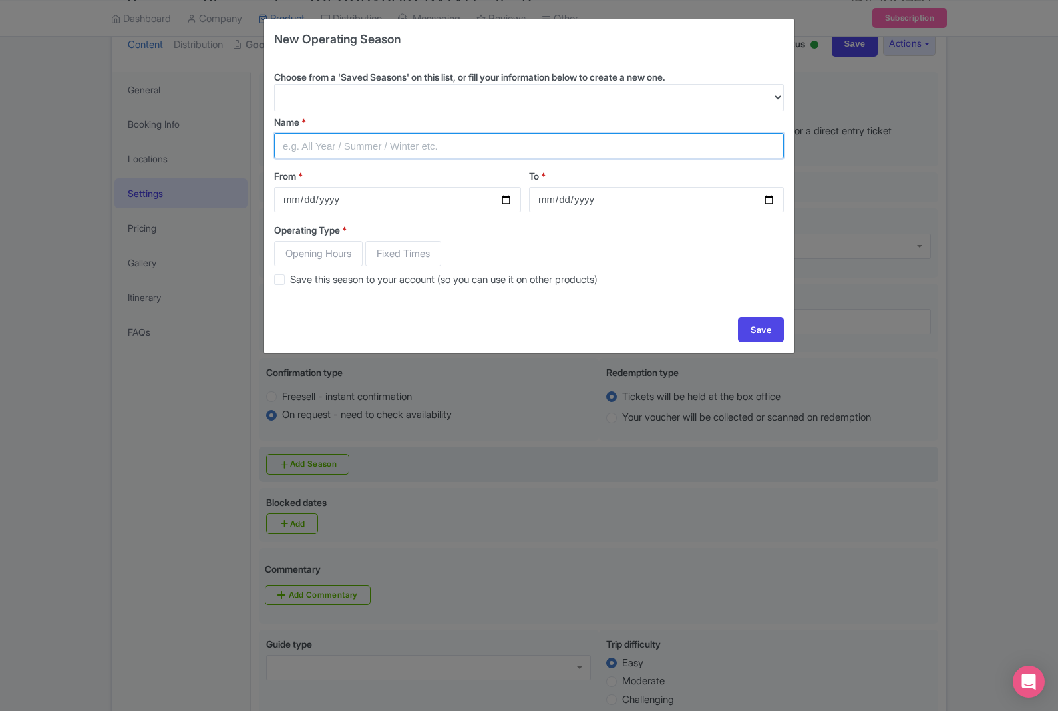
click at [454, 135] on input "Name *" at bounding box center [529, 145] width 510 height 25
type input "Christmass"
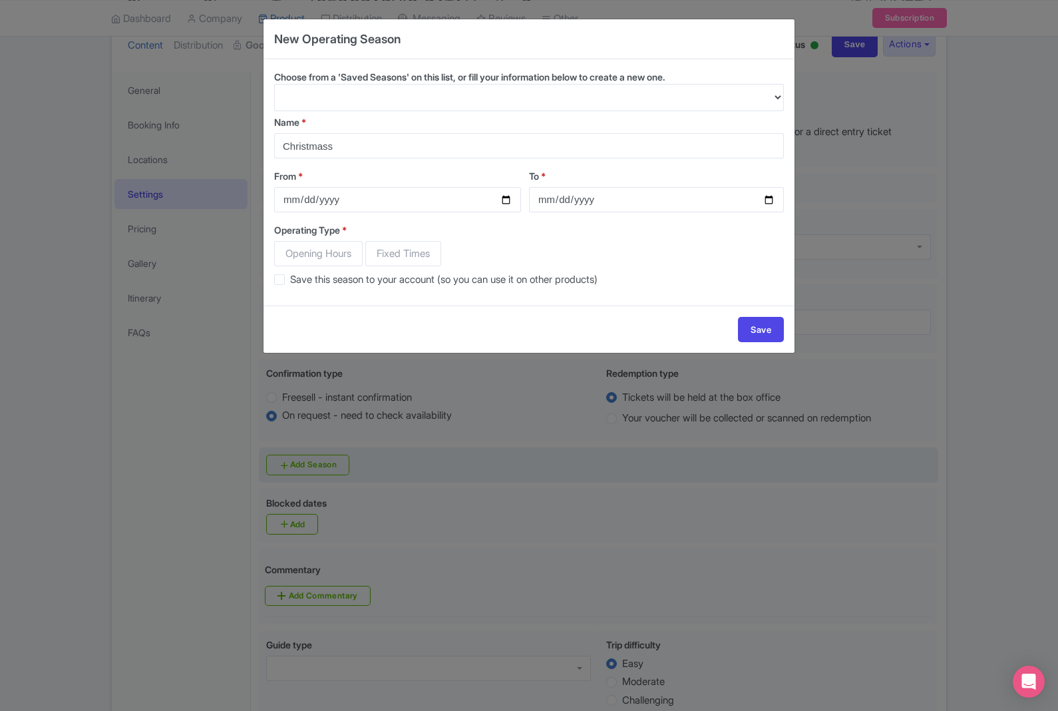
click at [965, 381] on div "New Operating Season Choose from a 'Saved Seasons' on this list, or fill your i…" at bounding box center [529, 355] width 1058 height 711
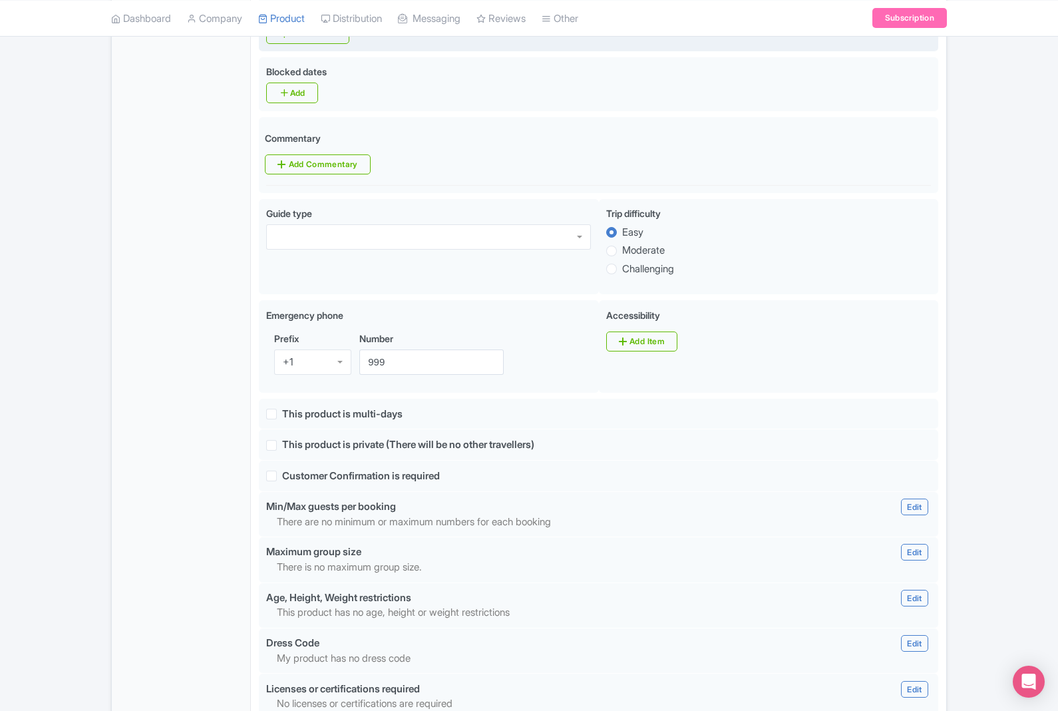
scroll to position [578, 0]
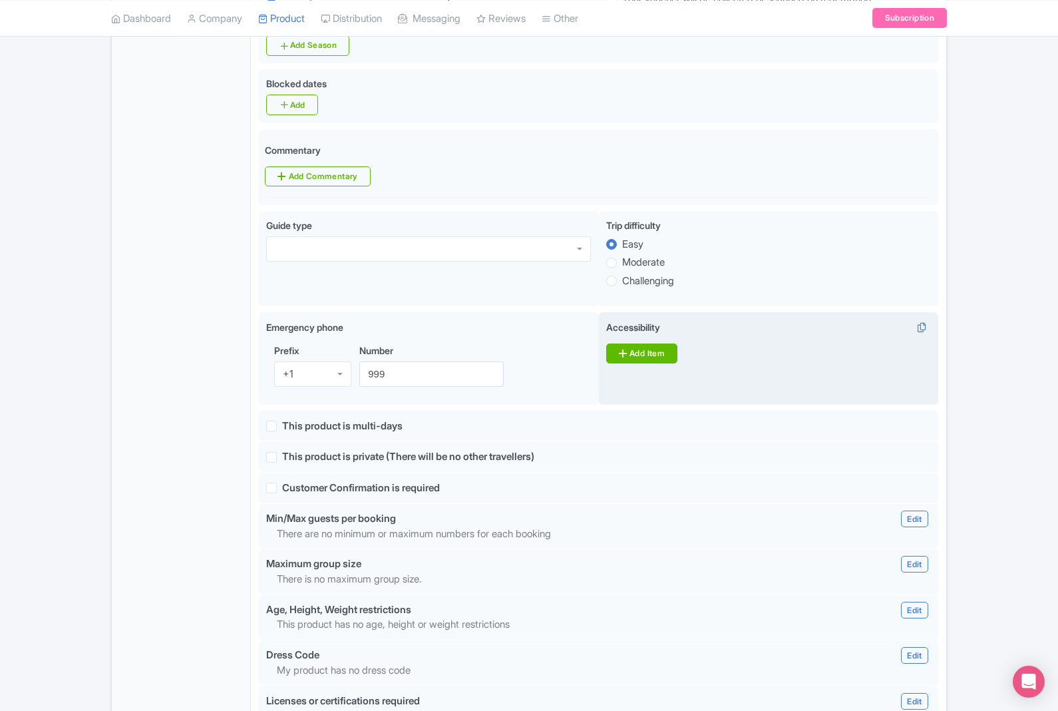
click at [662, 353] on link "Add Item" at bounding box center [641, 353] width 71 height 20
click at [887, 361] on div at bounding box center [760, 355] width 308 height 25
click at [666, 379] on link "Add Item" at bounding box center [641, 387] width 71 height 20
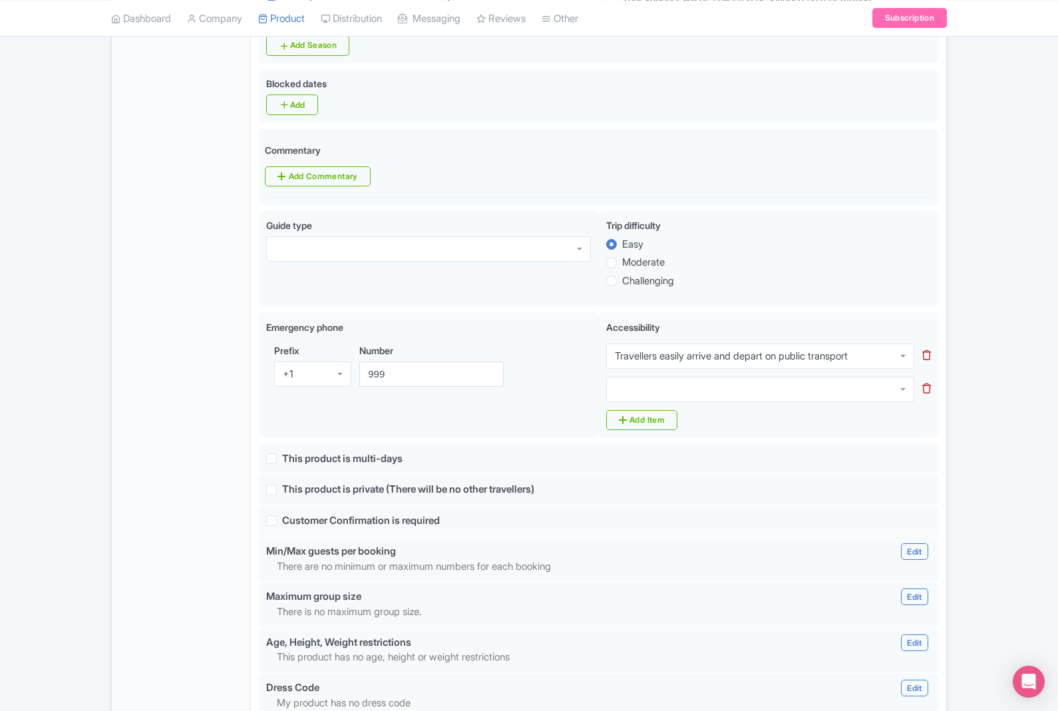
click at [852, 397] on div at bounding box center [760, 389] width 308 height 25
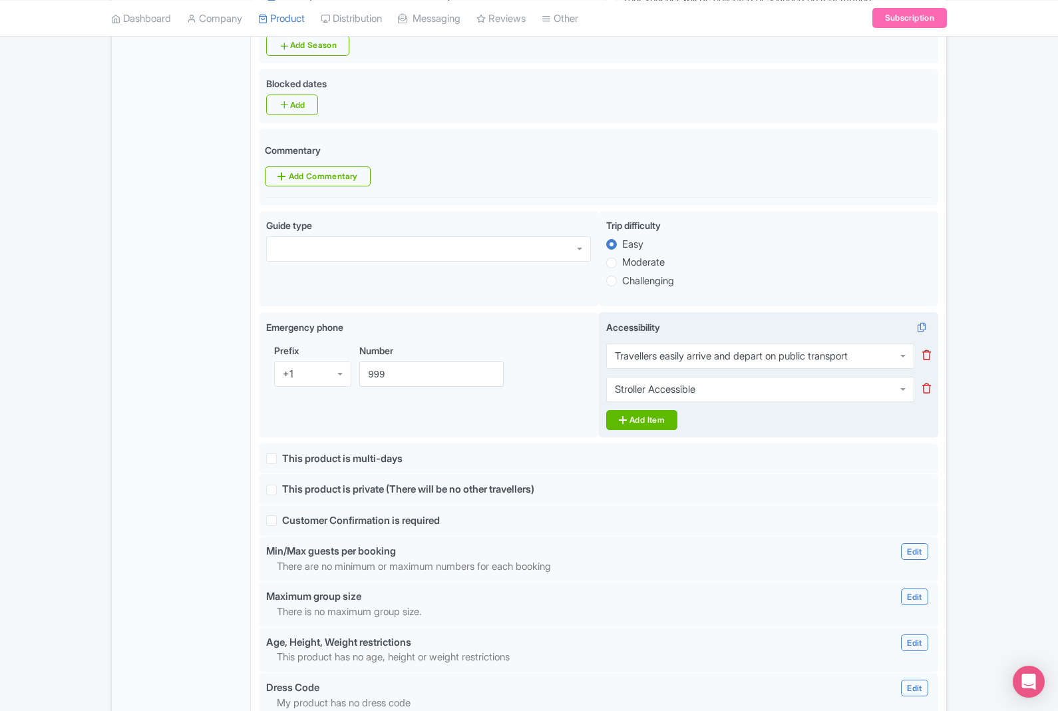
click at [662, 420] on link "Add Item" at bounding box center [641, 420] width 71 height 20
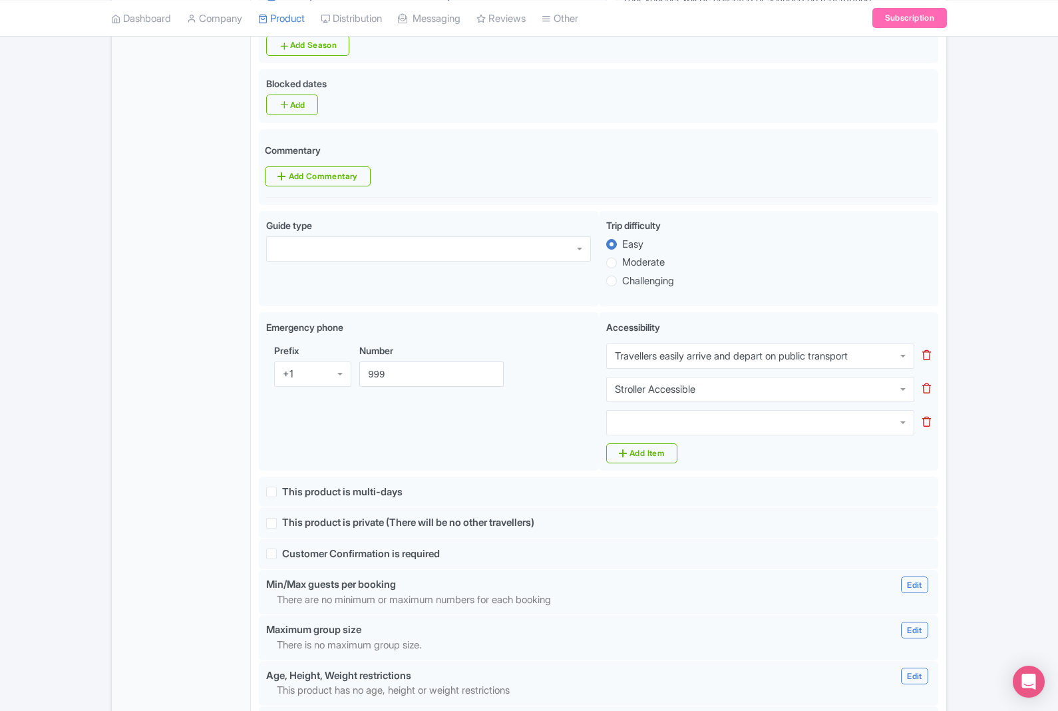
click at [810, 424] on div at bounding box center [760, 422] width 308 height 25
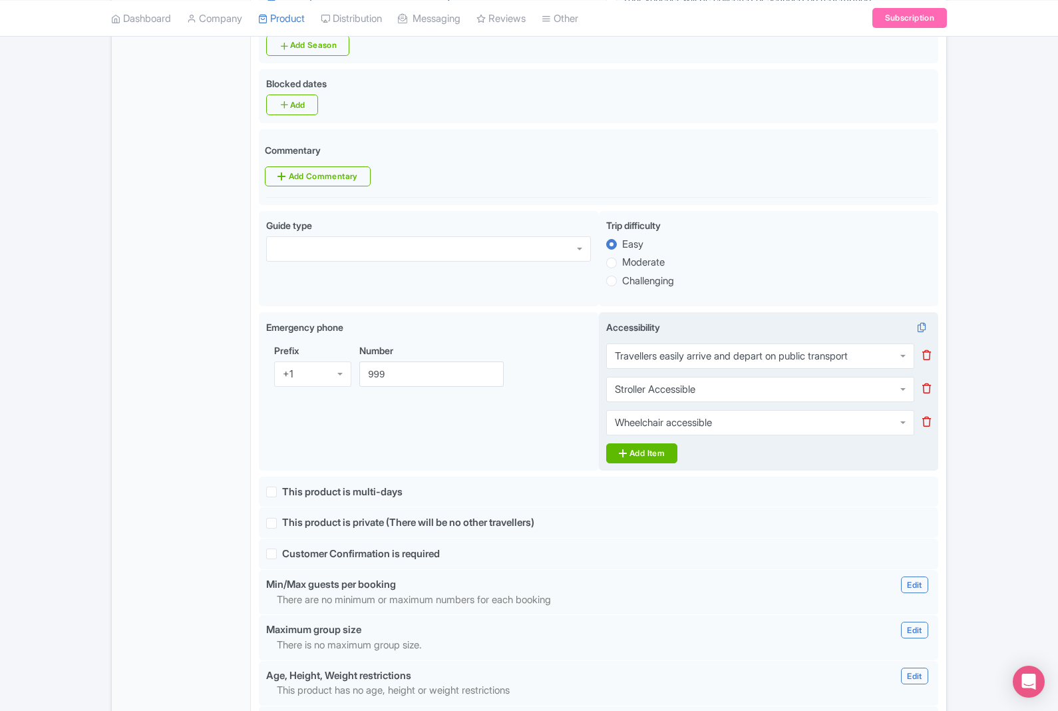
click at [661, 455] on link "Add Item" at bounding box center [641, 453] width 71 height 20
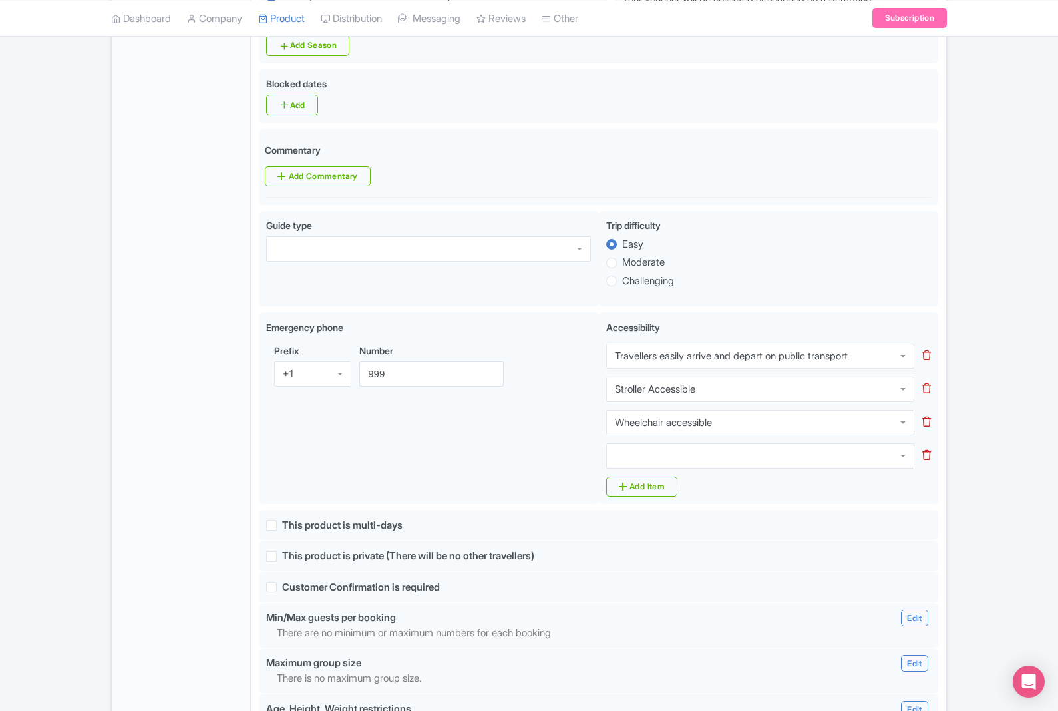
click at [791, 460] on div at bounding box center [760, 455] width 308 height 25
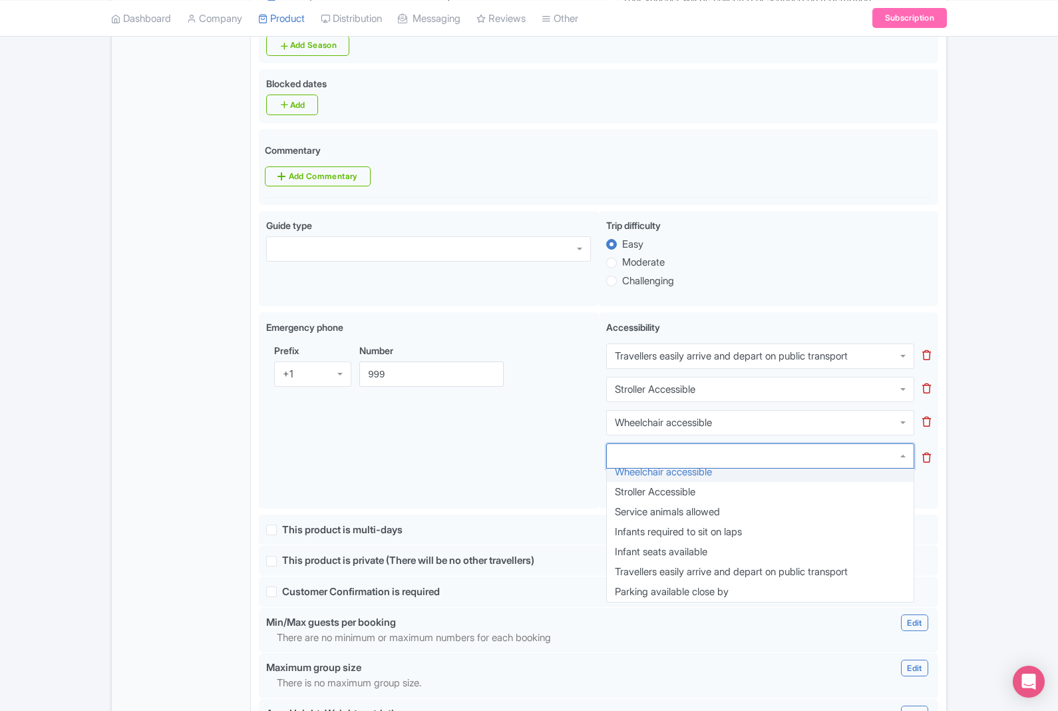
scroll to position [7, 0]
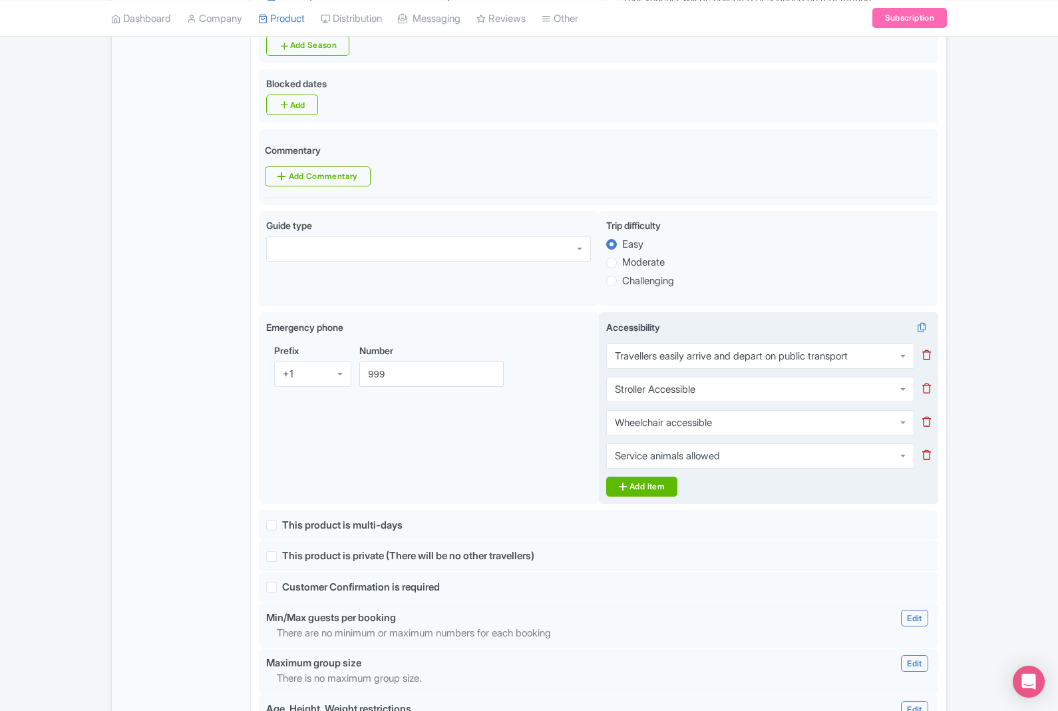
click at [667, 488] on link "Add Item" at bounding box center [641, 486] width 71 height 20
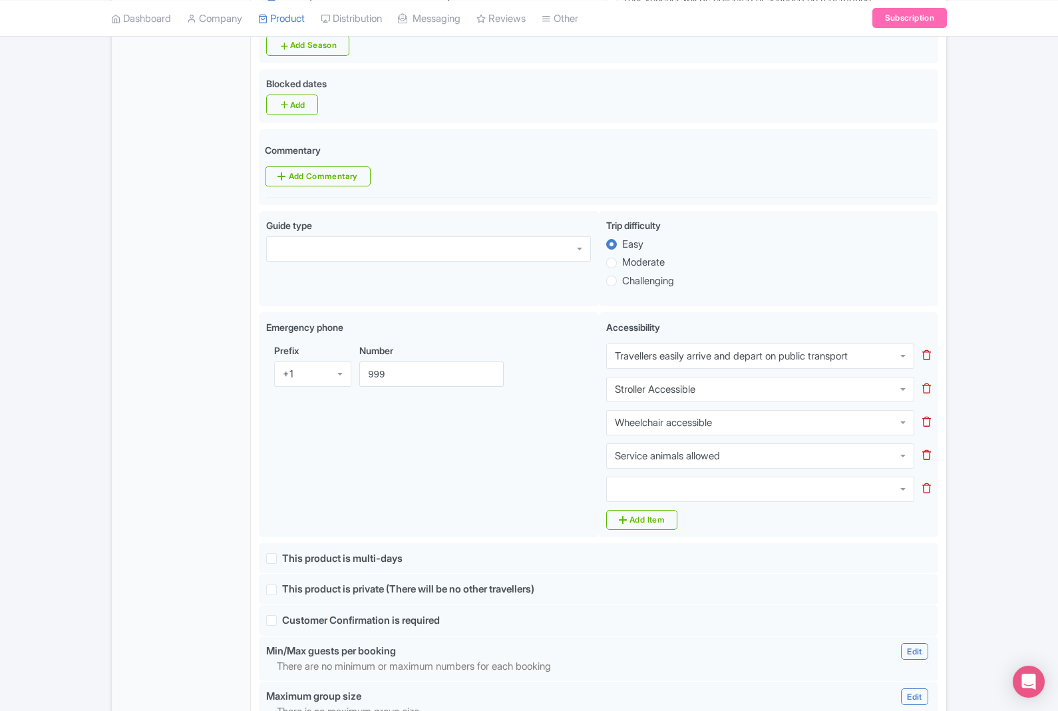
click at [786, 492] on div at bounding box center [760, 488] width 308 height 25
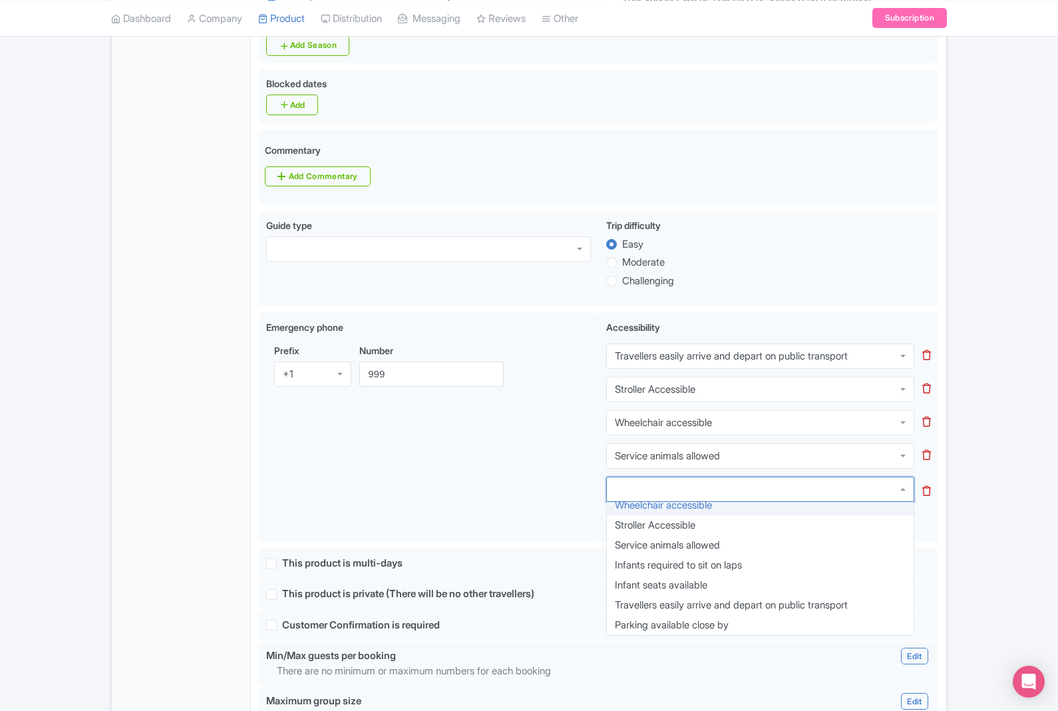
click at [928, 488] on icon at bounding box center [926, 491] width 9 height 10
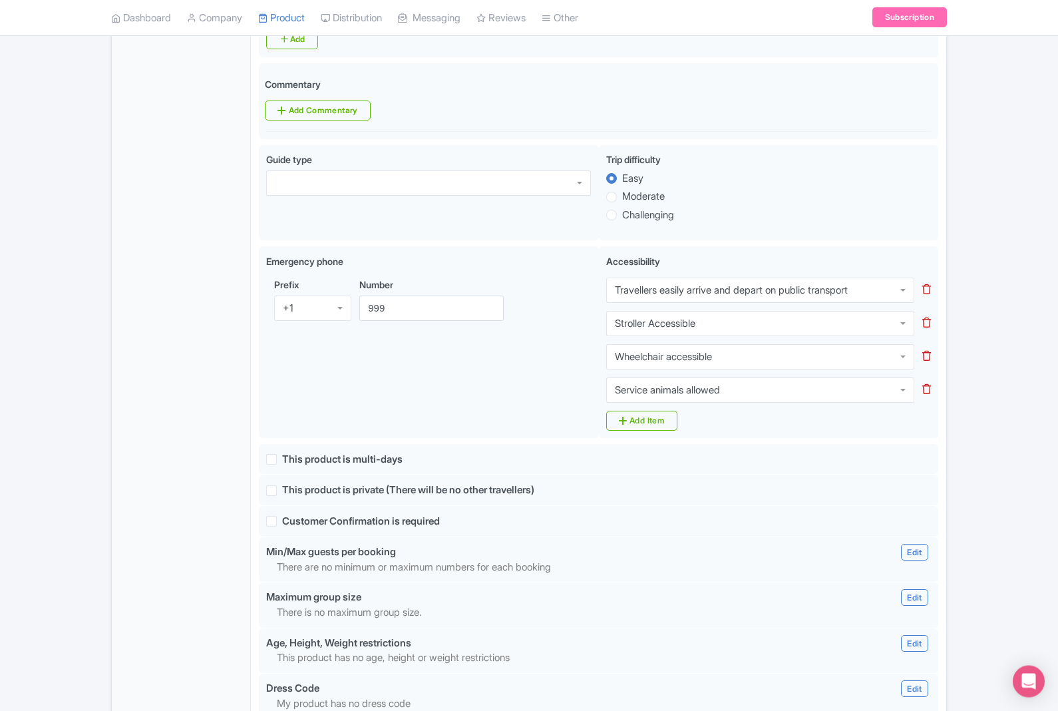
scroll to position [644, 0]
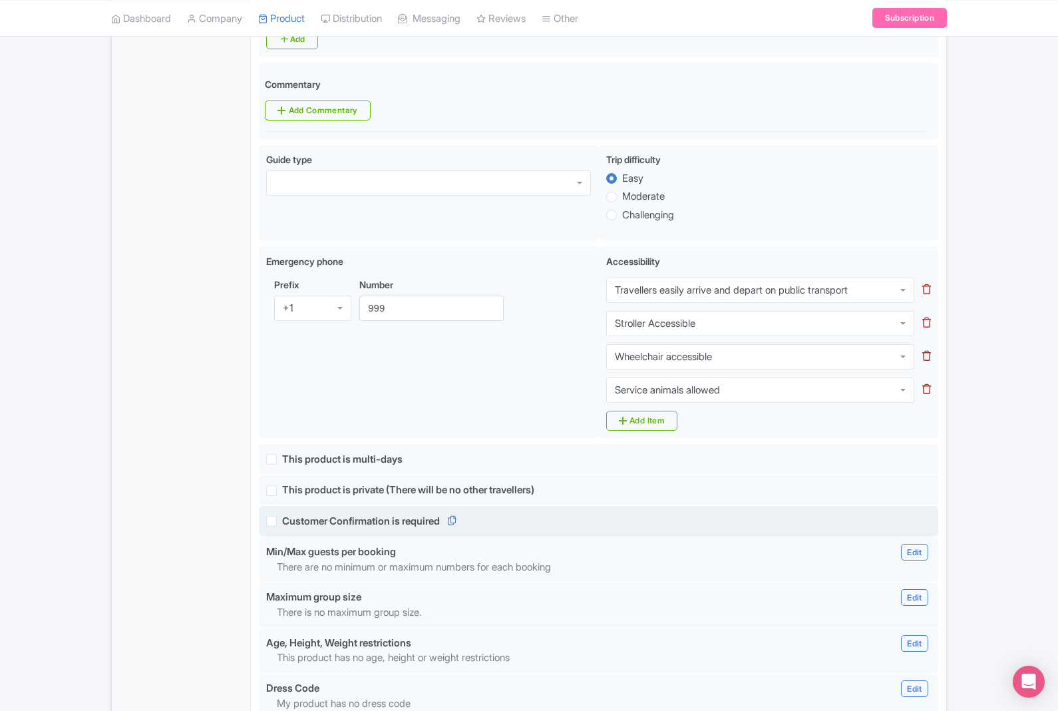
click at [282, 518] on label "Customer Confirmation is required" at bounding box center [361, 521] width 158 height 15
click at [282, 518] on input "Customer Confirmation is required" at bounding box center [286, 517] width 9 height 9
checkbox input "true"
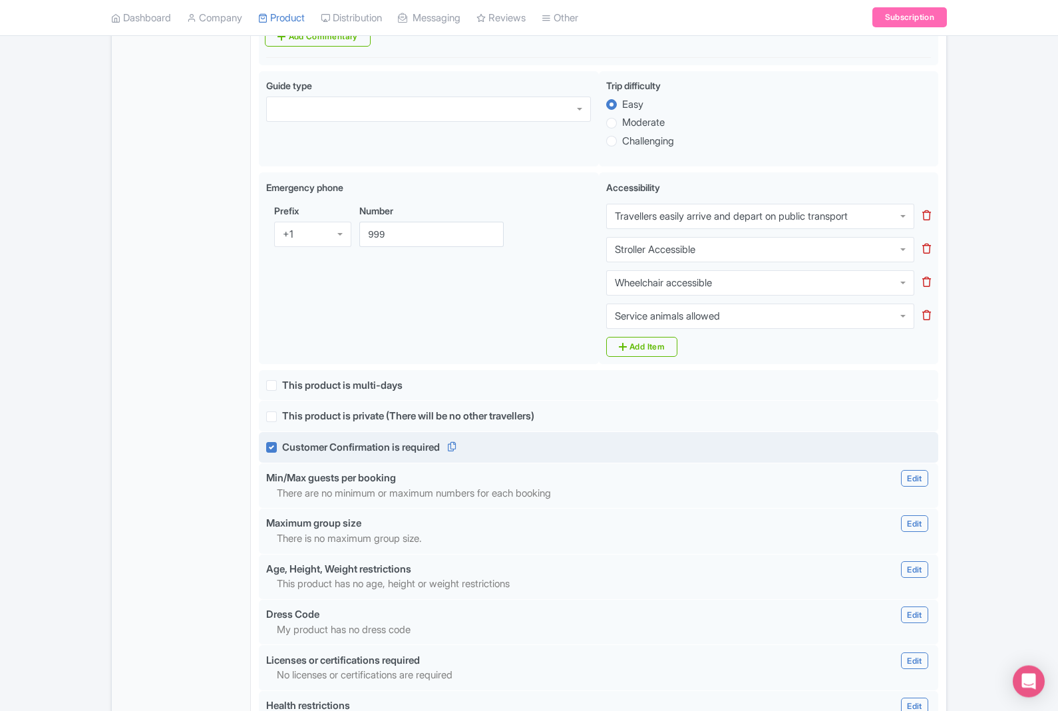
scroll to position [719, 0]
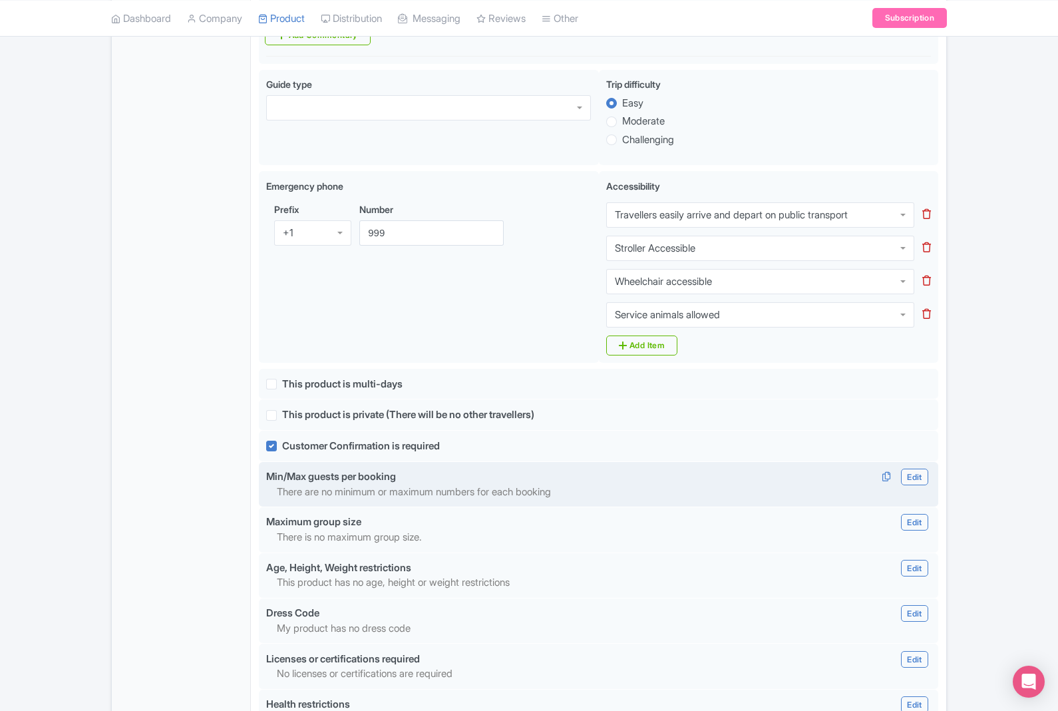
click at [914, 482] on link "Edit" at bounding box center [914, 476] width 27 height 17
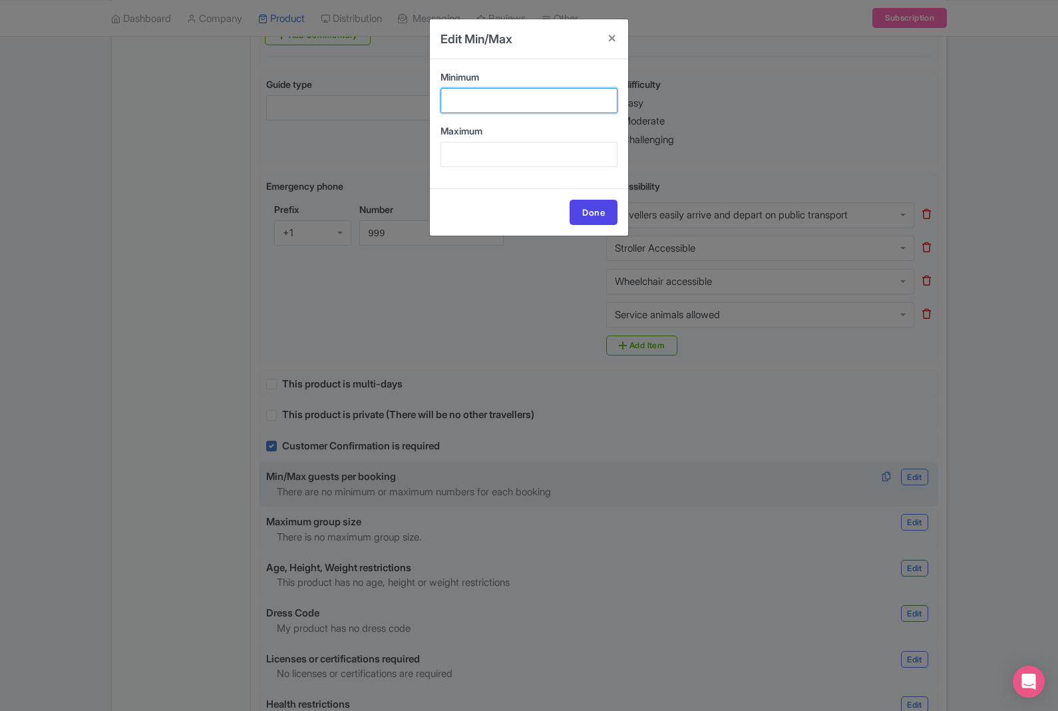
click at [566, 96] on input "Minimum" at bounding box center [528, 100] width 177 height 25
type input "1"
click at [566, 155] on input "Maximum" at bounding box center [528, 154] width 177 height 25
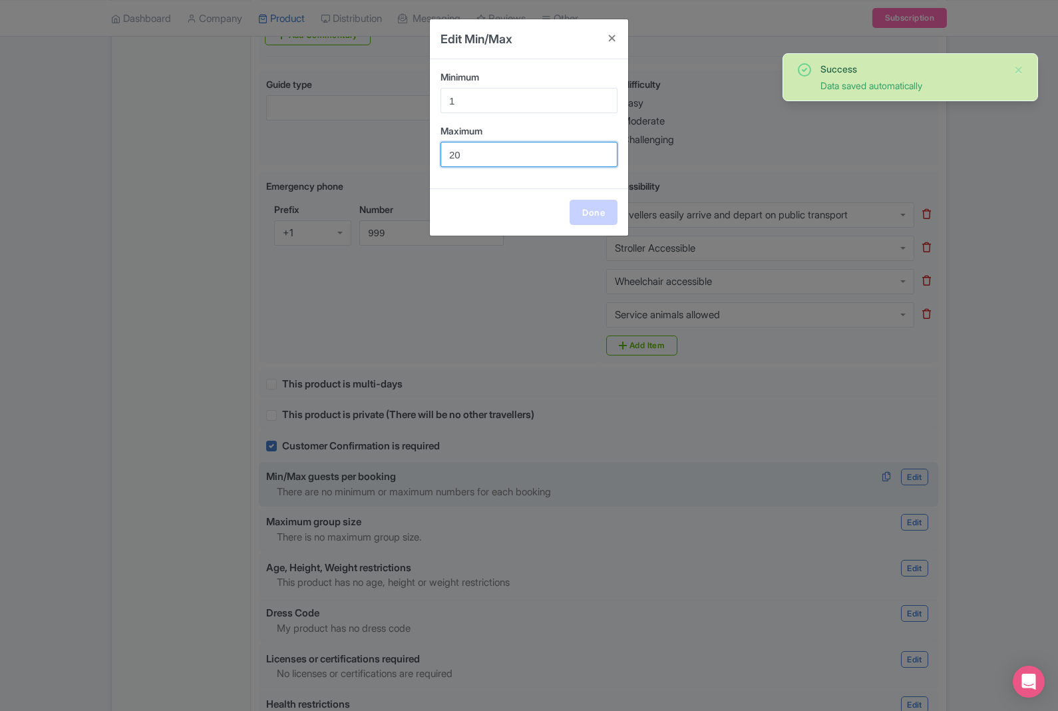
type input "20"
click at [595, 201] on link "Done" at bounding box center [594, 212] width 48 height 25
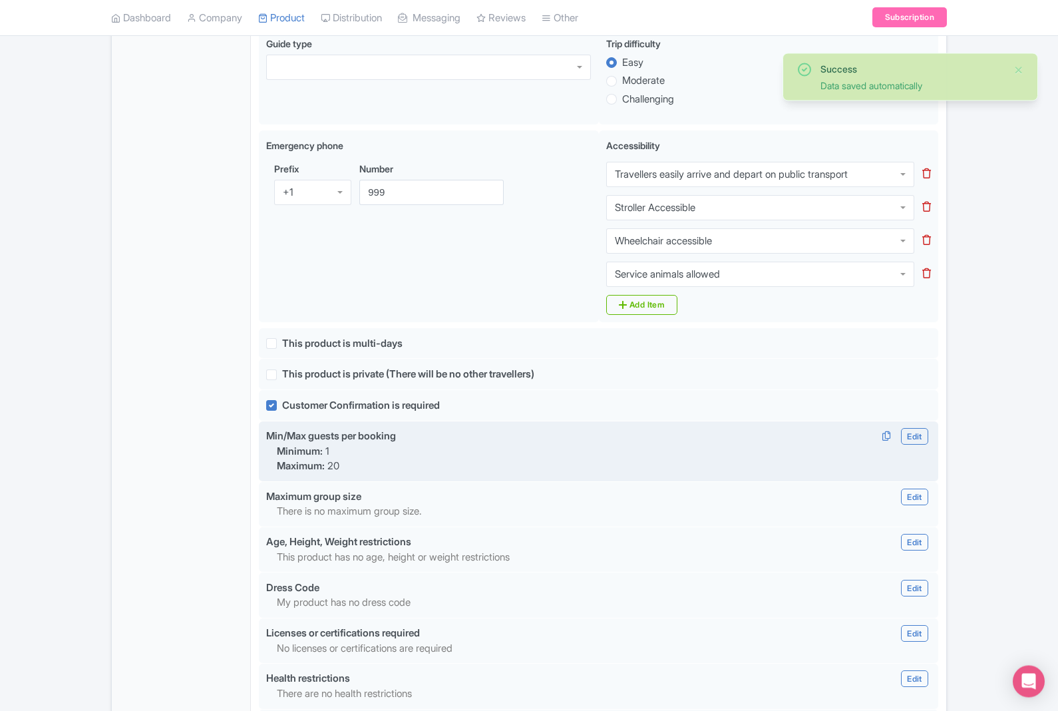
scroll to position [760, 0]
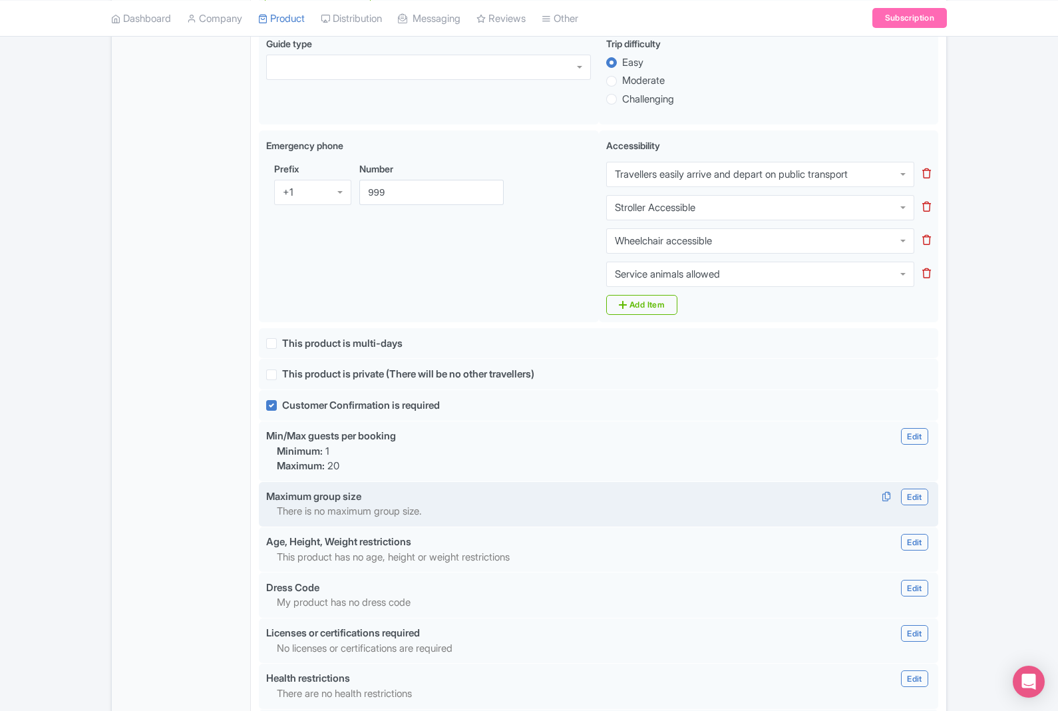
click at [921, 498] on link "Edit" at bounding box center [914, 496] width 27 height 17
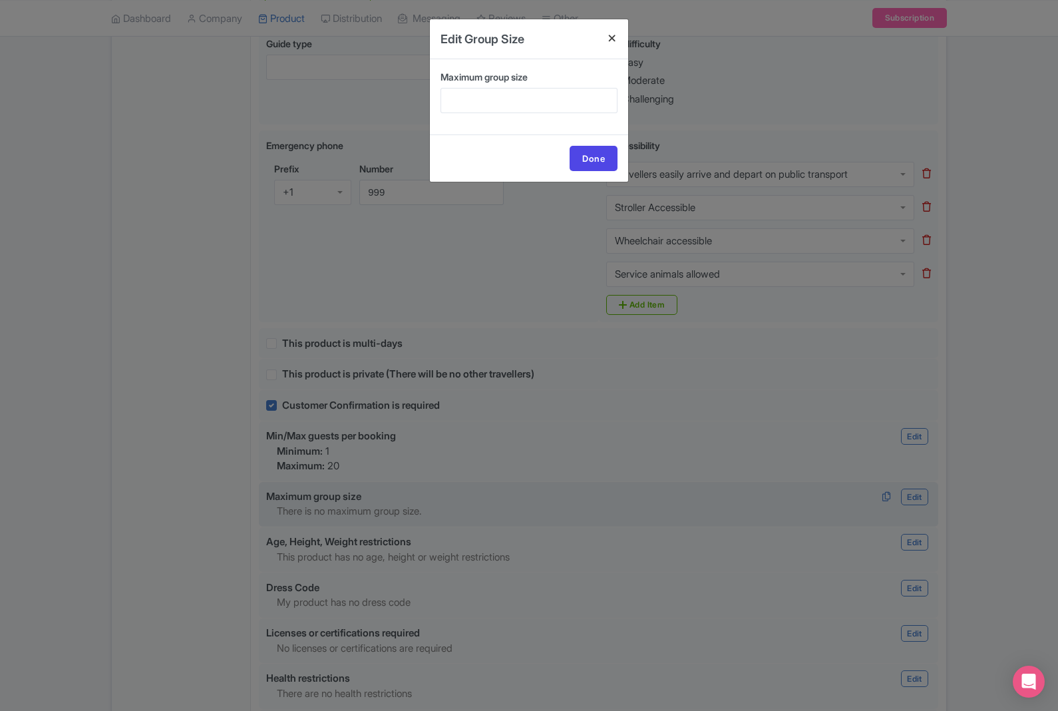
click at [613, 25] on h4 at bounding box center [612, 38] width 32 height 38
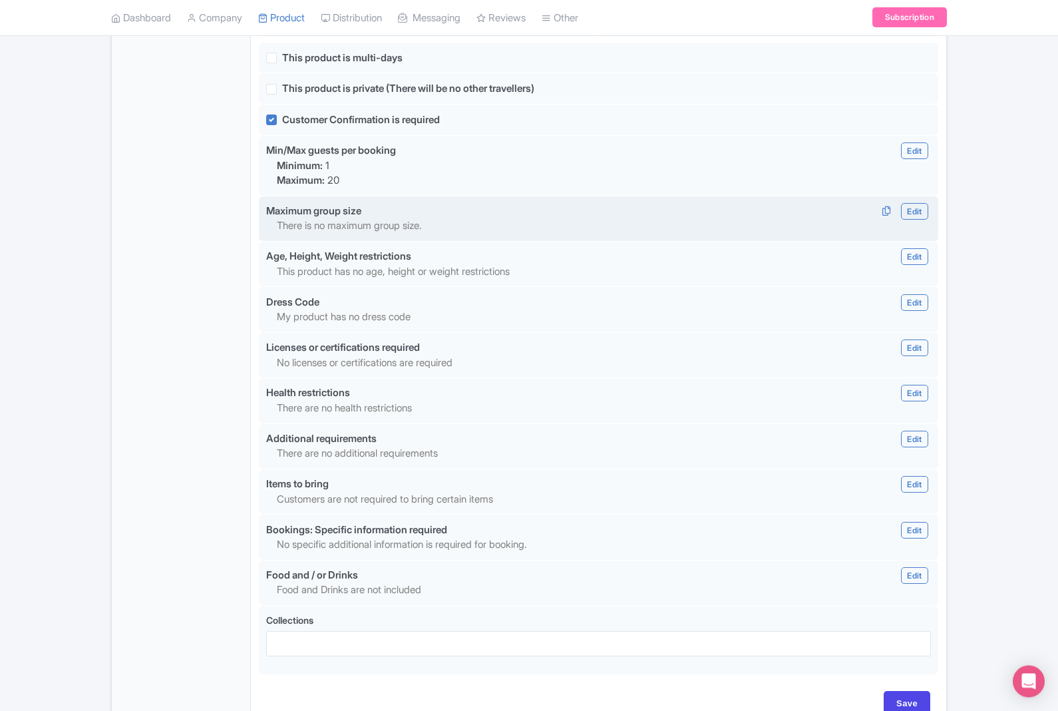
scroll to position [1045, 0]
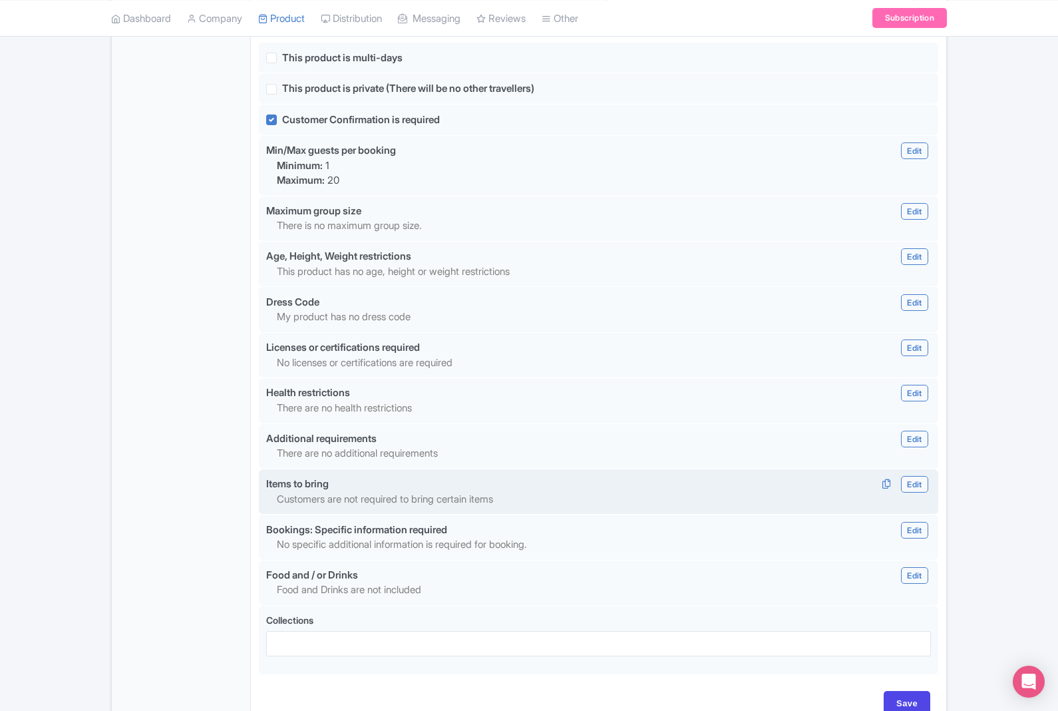
click at [919, 486] on link "Edit" at bounding box center [914, 484] width 27 height 17
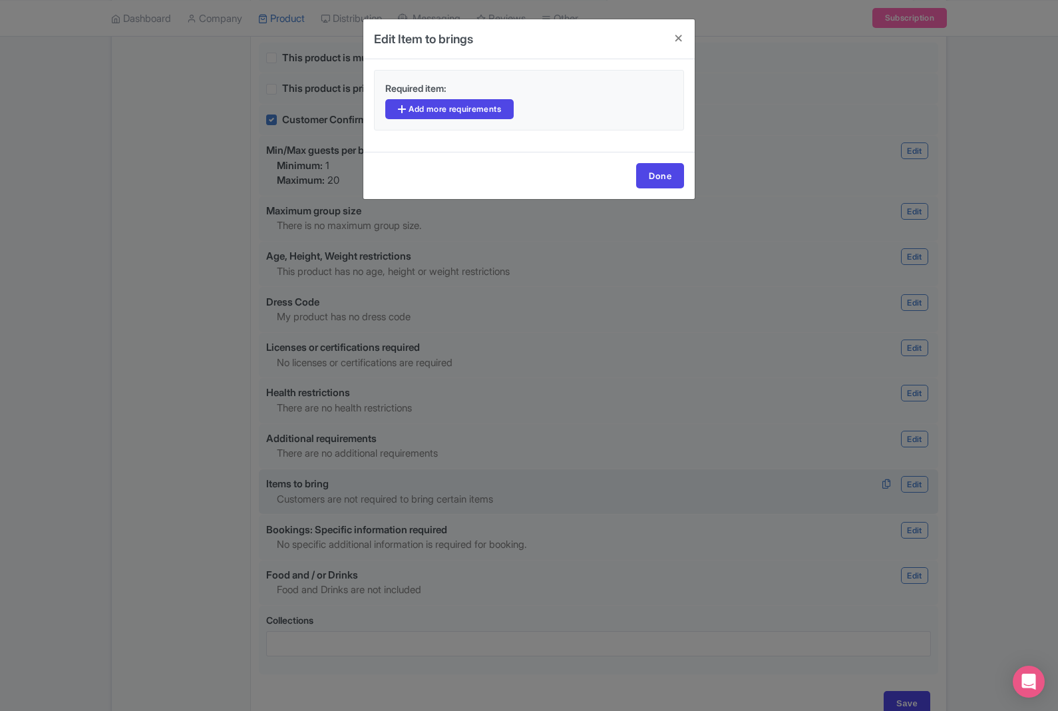
click at [761, 589] on div "Edit Item to brings Required item: Add more requirements Done" at bounding box center [529, 355] width 1058 height 711
click at [911, 575] on div "Edit Item to brings Required item: Add more requirements Done" at bounding box center [529, 355] width 1058 height 711
click at [493, 111] on link "Add more requirements" at bounding box center [449, 109] width 128 height 20
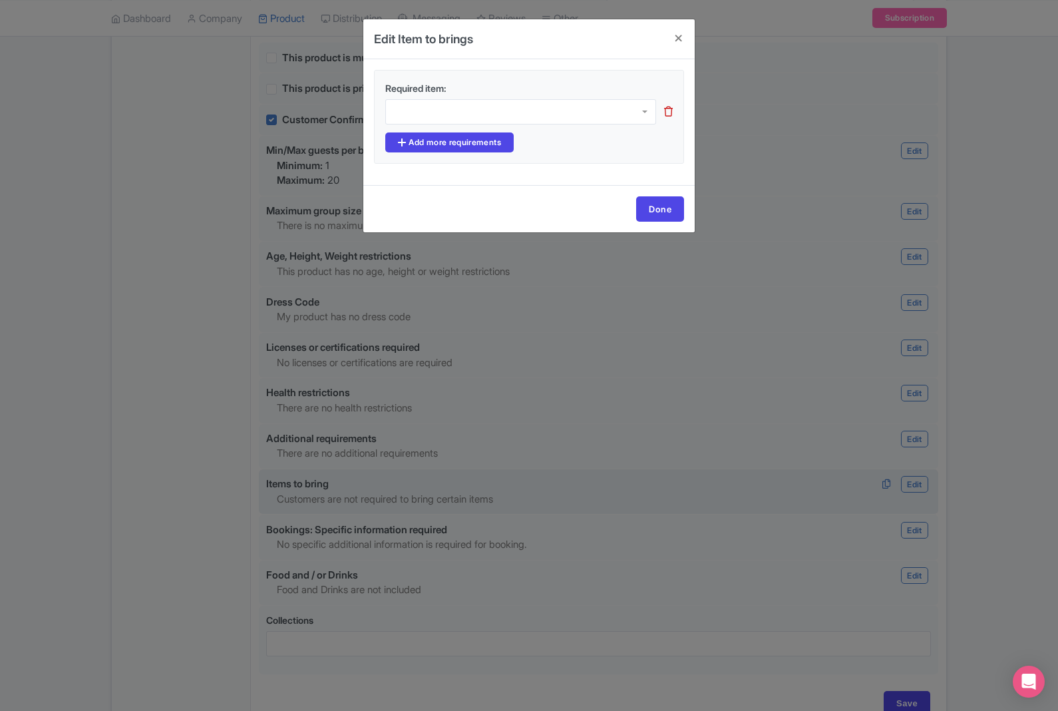
click at [649, 114] on div at bounding box center [520, 111] width 271 height 25
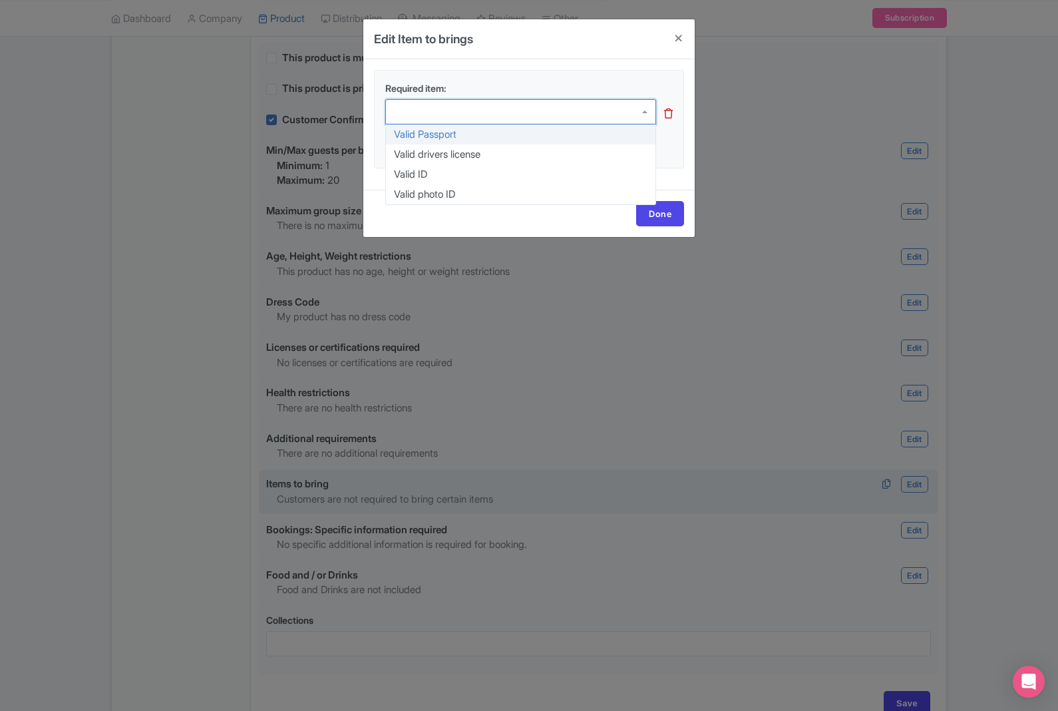
click at [574, 122] on div at bounding box center [520, 111] width 271 height 25
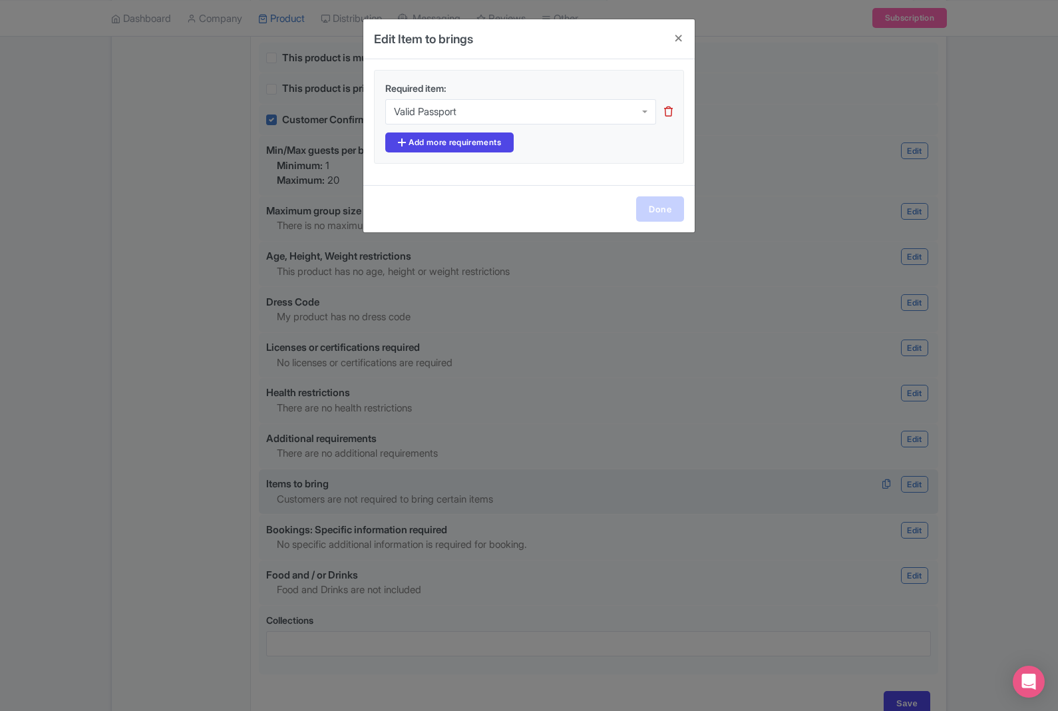
click at [668, 208] on link "Done" at bounding box center [660, 208] width 48 height 25
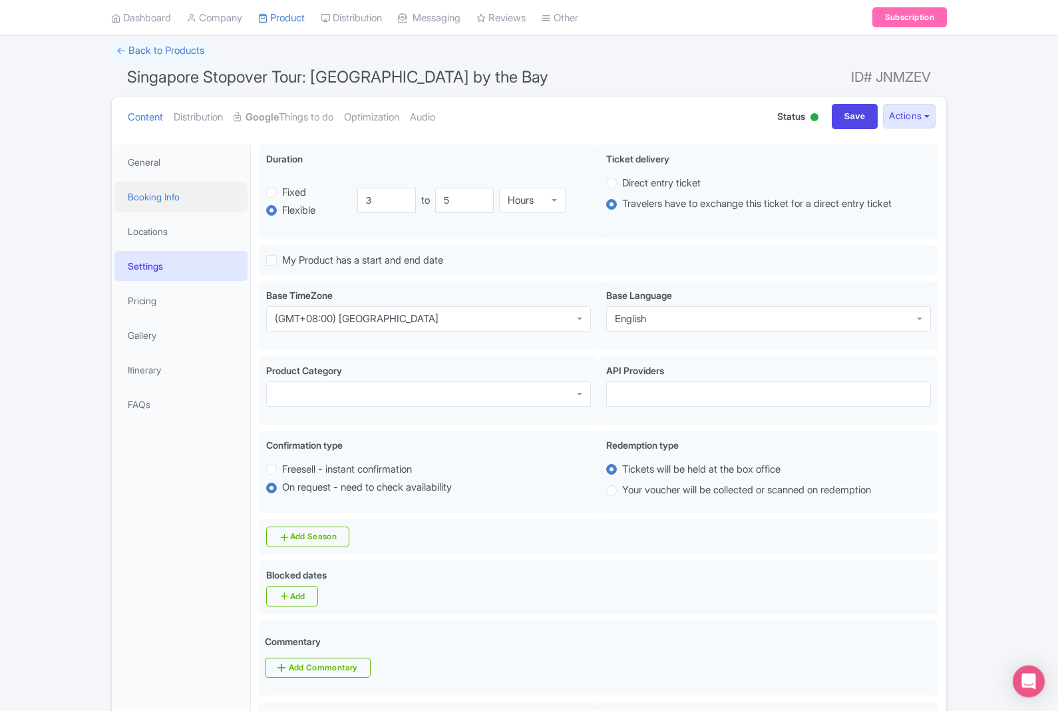
scroll to position [87, 0]
click at [178, 195] on link "Booking Info" at bounding box center [180, 197] width 133 height 30
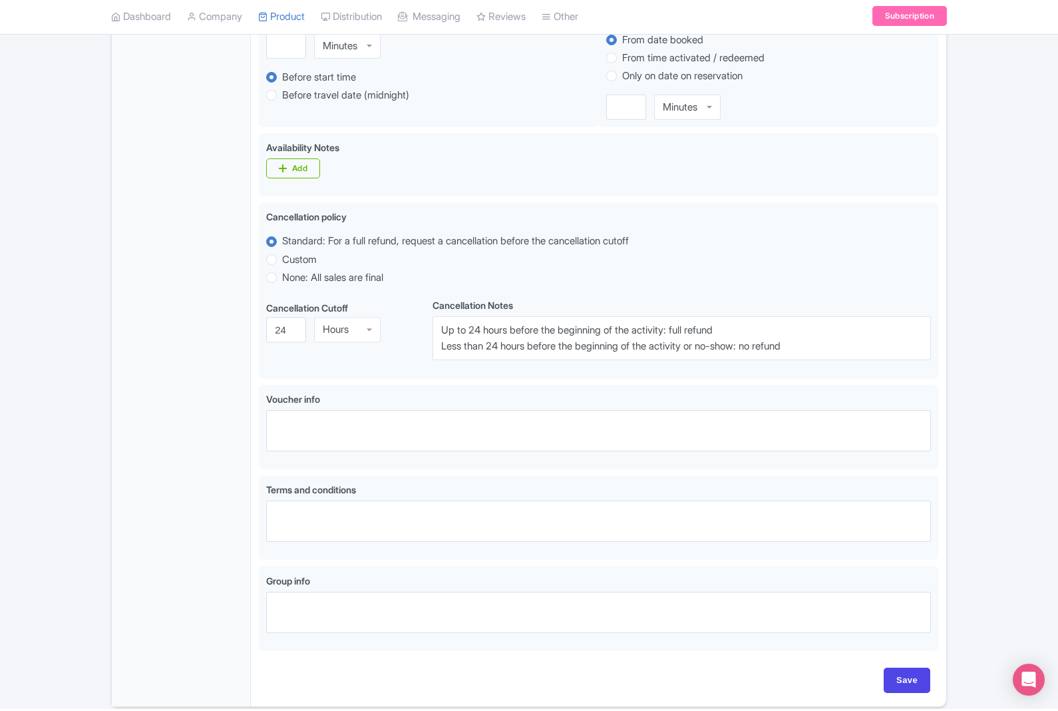
scroll to position [614, 0]
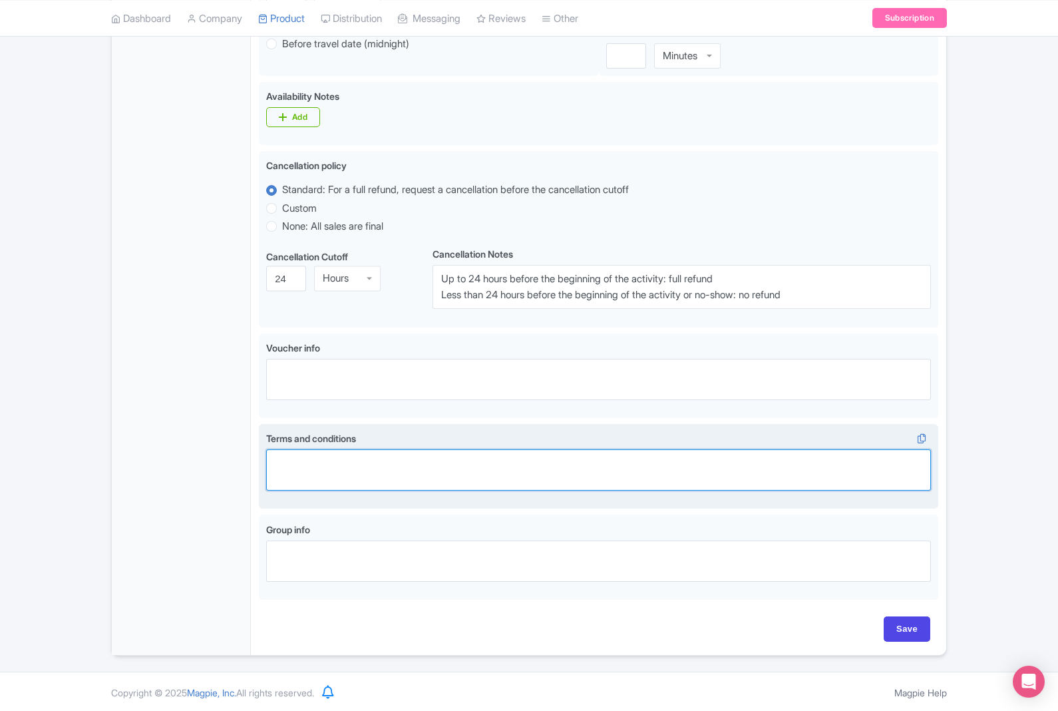
click at [563, 461] on textarea "Terms and conditions" at bounding box center [598, 469] width 665 height 41
paste textarea "Terms & Conditions – Singapore Stopover Tour: Marina Bay & Gardens by the Bay 1…"
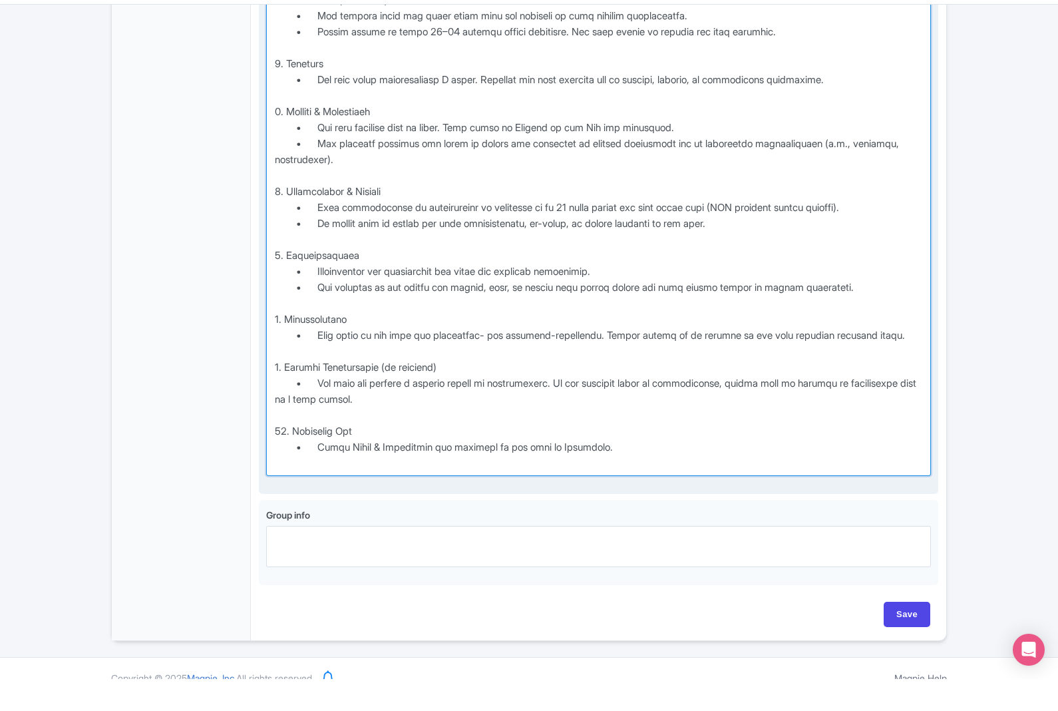
scroll to position [1208, 0]
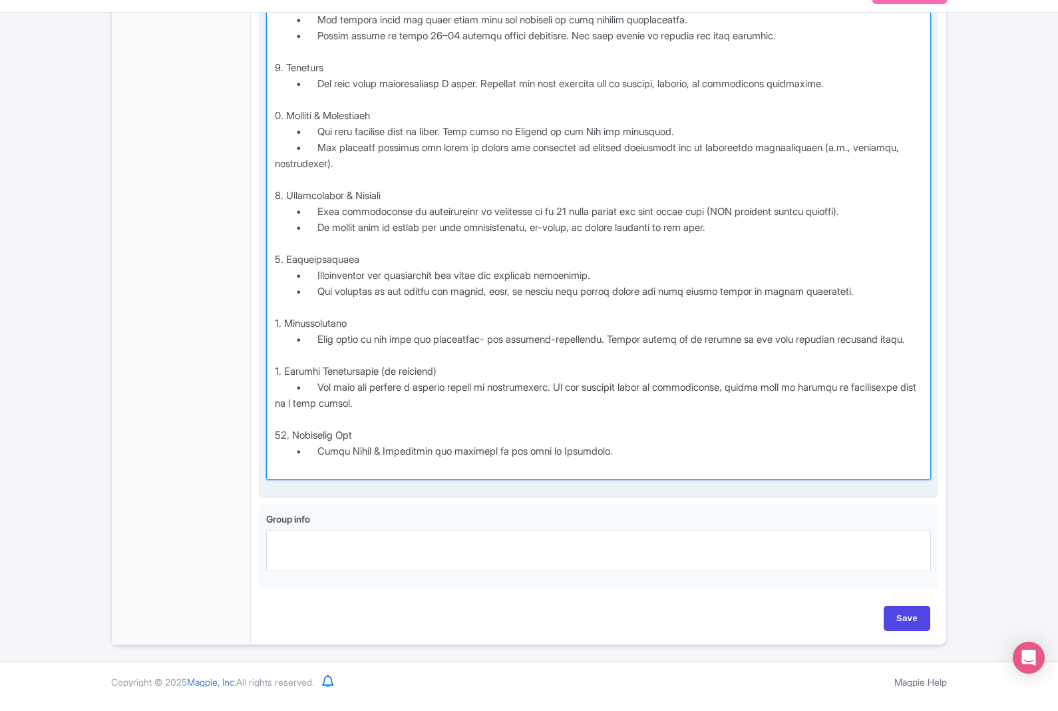
type textarea "Terms & Conditions – Singapore Stopover Tour: Marina Bay & Gardens by the Bay 1…"
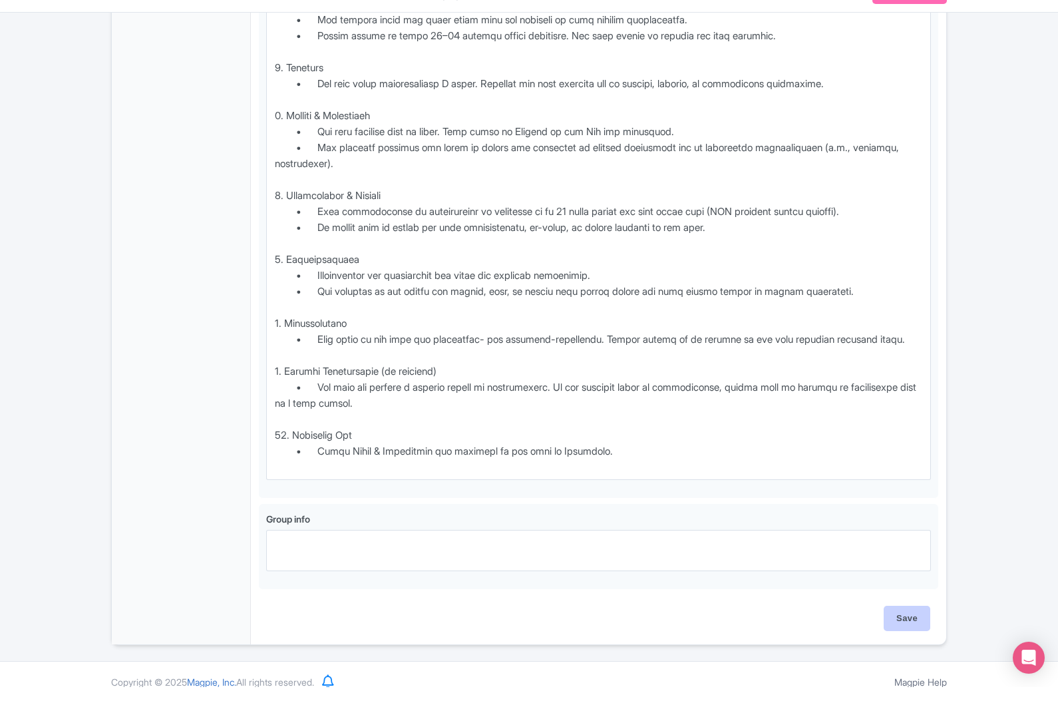
click at [913, 629] on input "Save" at bounding box center [907, 641] width 47 height 25
type input "Saving..."
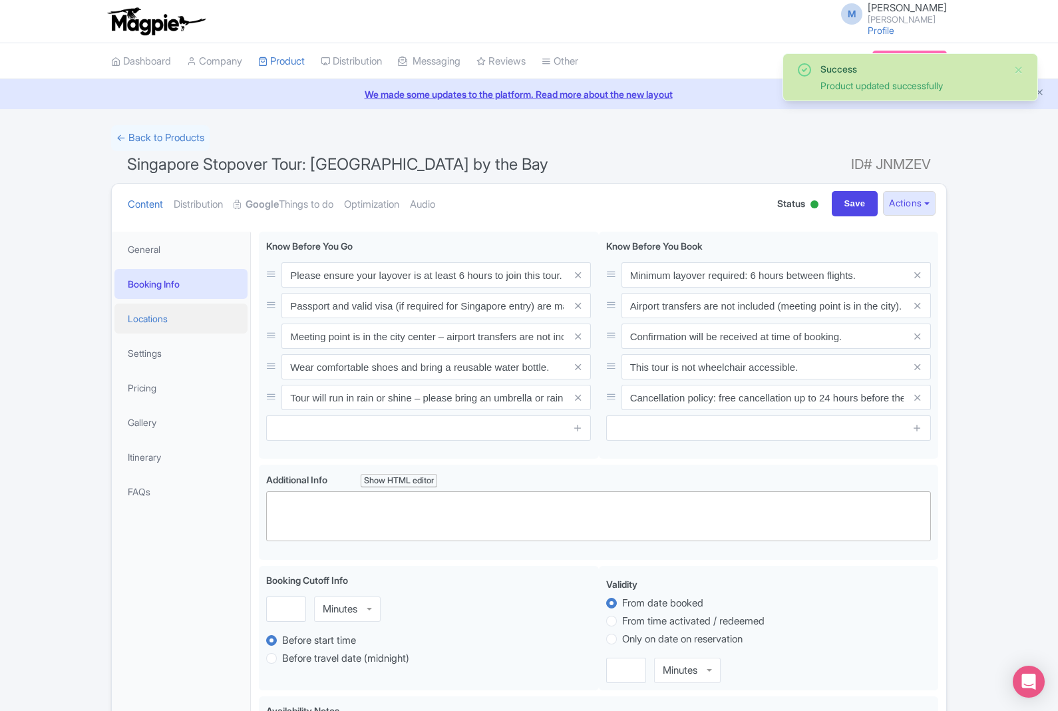
click at [196, 319] on link "Locations" at bounding box center [180, 318] width 133 height 30
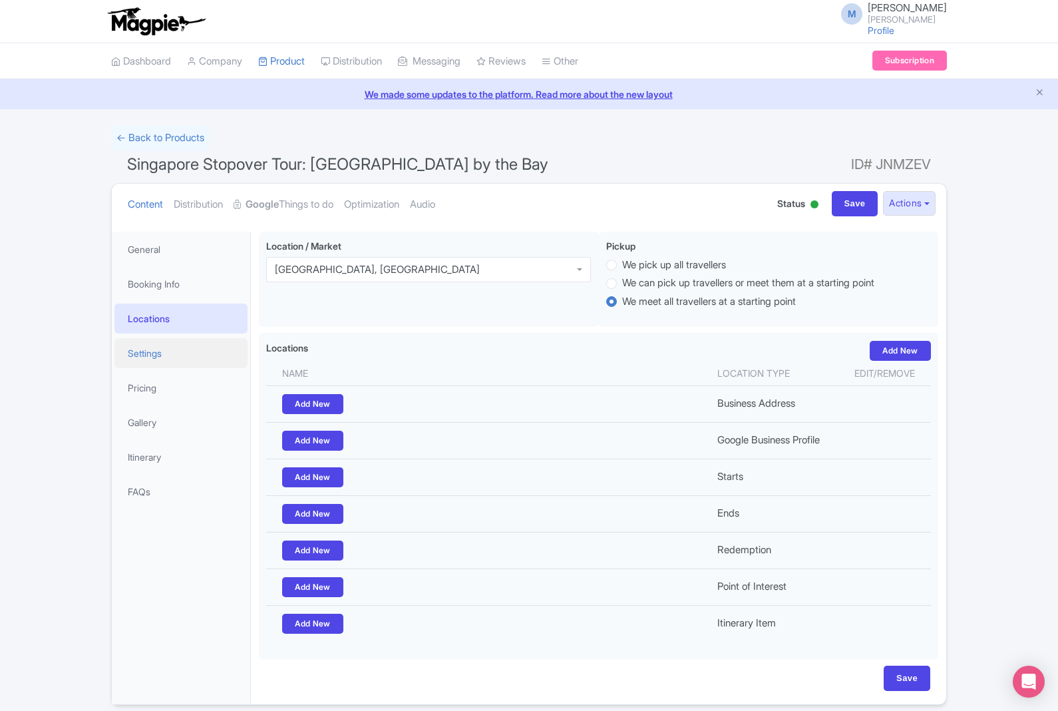
click at [181, 355] on link "Settings" at bounding box center [180, 353] width 133 height 30
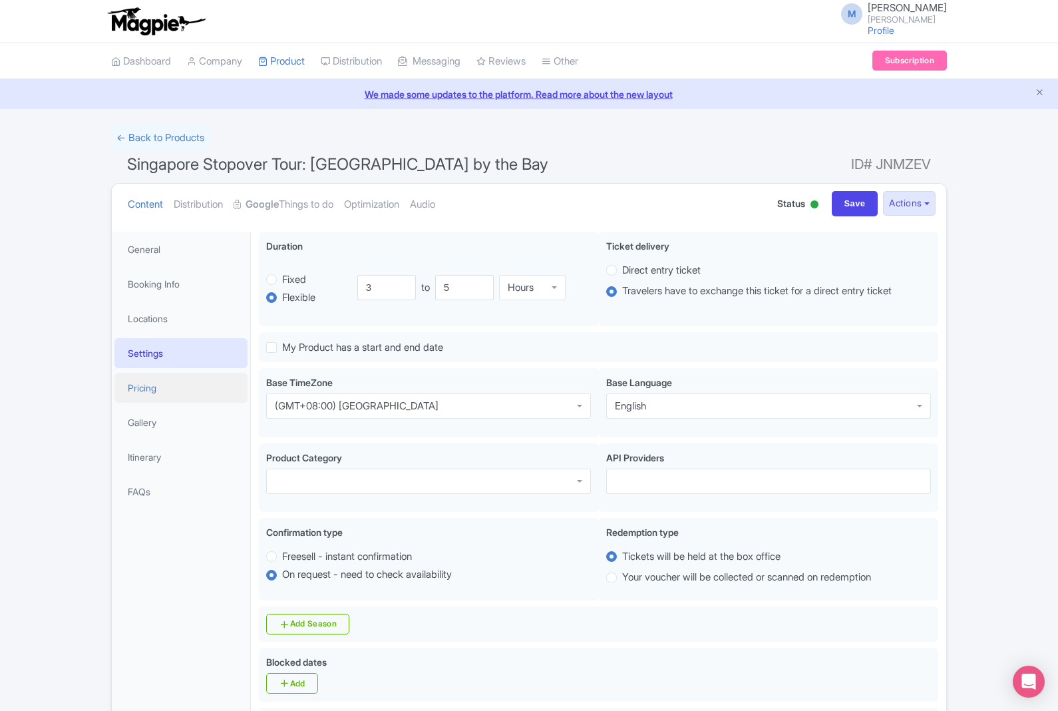
click at [184, 385] on link "Pricing" at bounding box center [180, 388] width 133 height 30
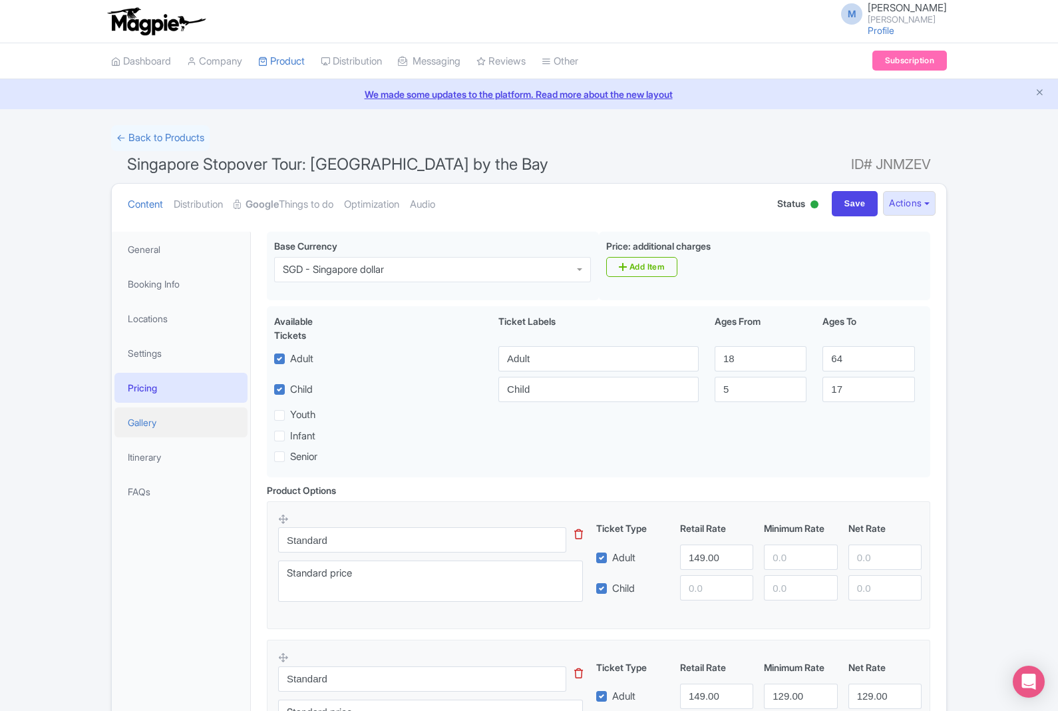
click at [187, 428] on link "Gallery" at bounding box center [180, 422] width 133 height 30
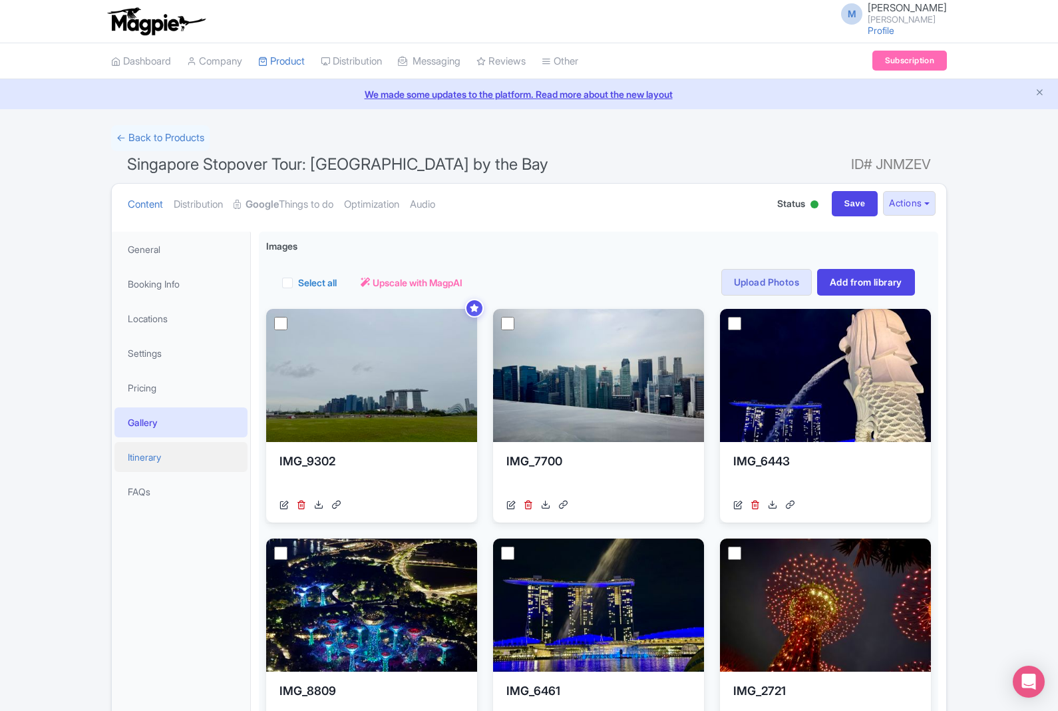
click at [182, 456] on link "Itinerary" at bounding box center [180, 457] width 133 height 30
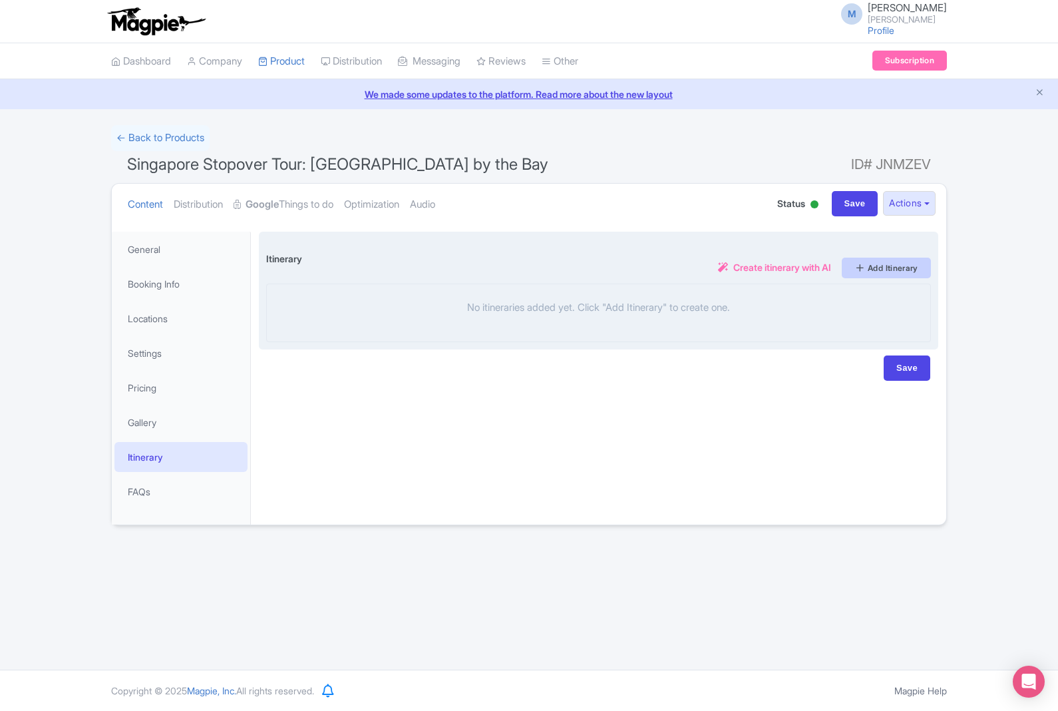
click at [894, 270] on link "Add Itinerary" at bounding box center [886, 267] width 89 height 21
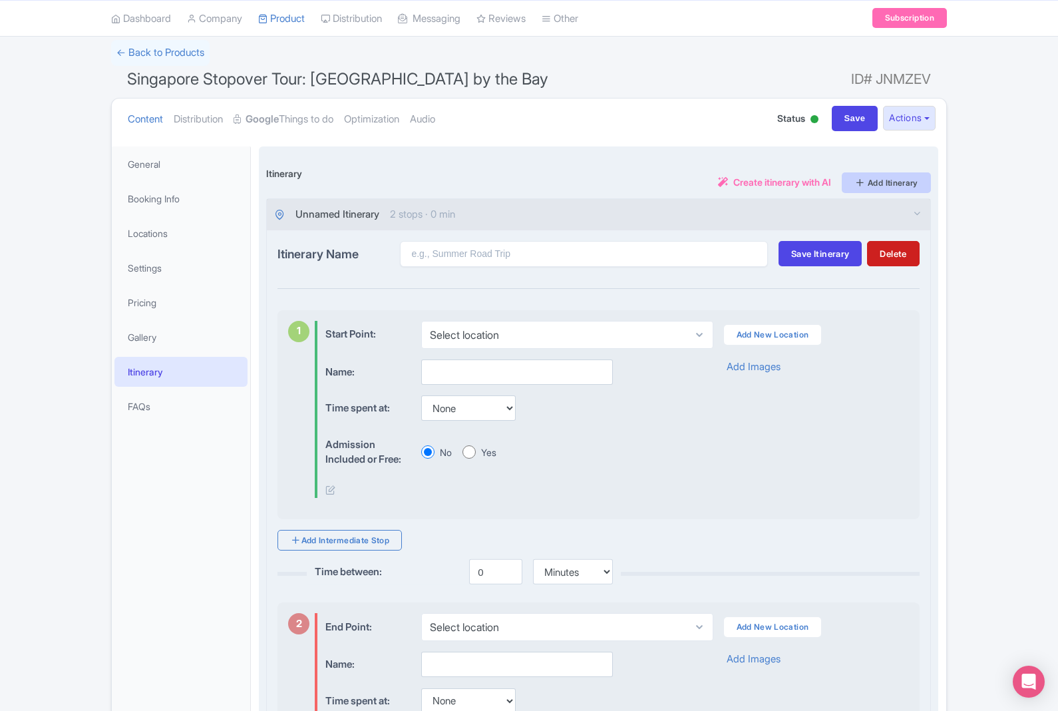
scroll to position [92, 0]
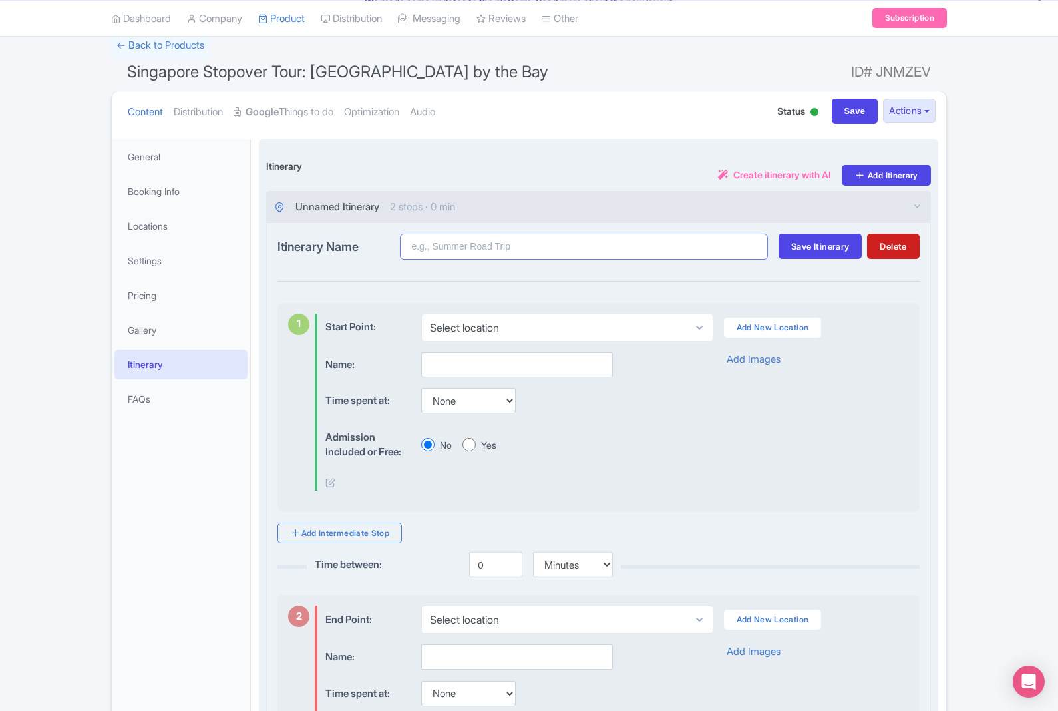
click at [609, 256] on input "Itinerary Name" at bounding box center [584, 247] width 368 height 26
type input "Test [GEOGRAPHIC_DATA]"
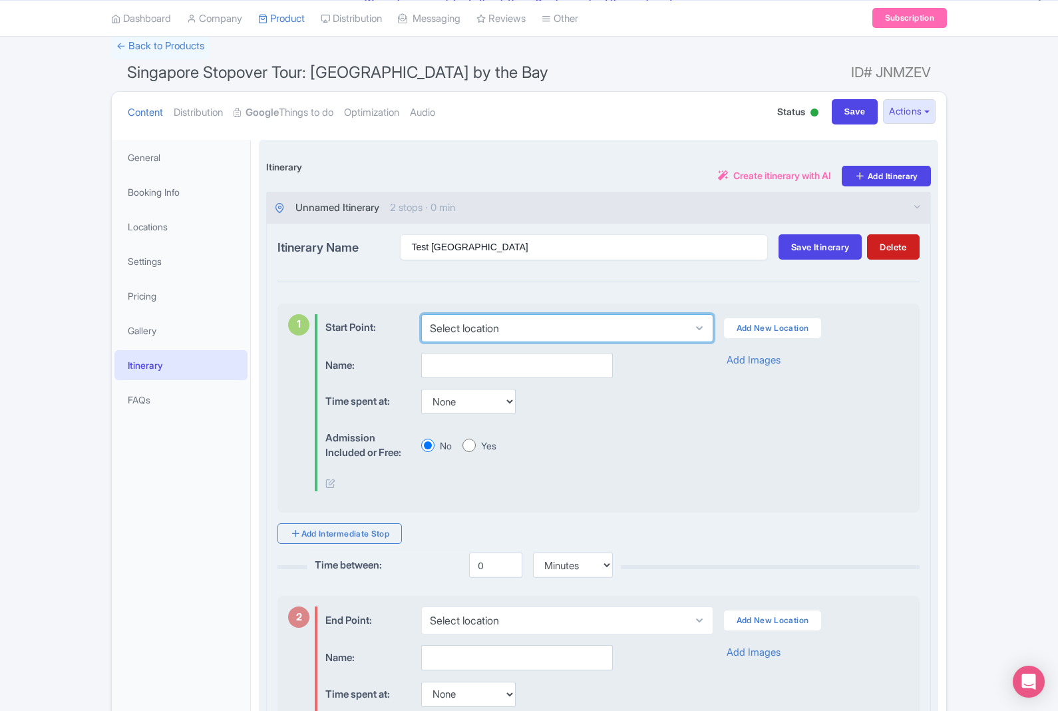
click at [590, 326] on select "Select location" at bounding box center [566, 328] width 291 height 28
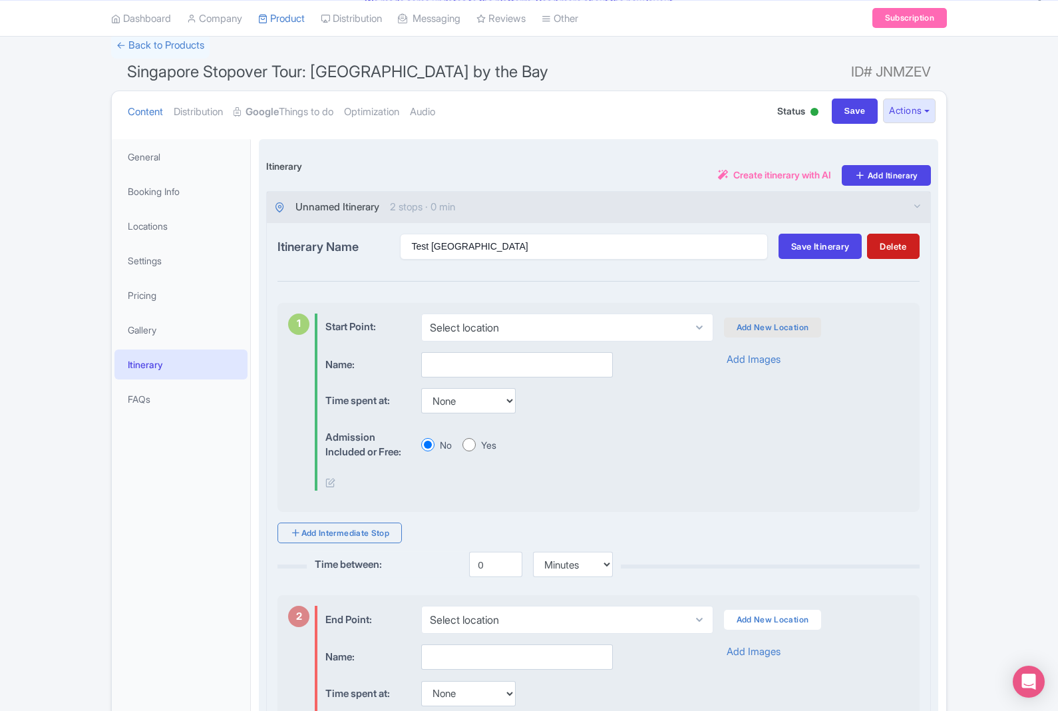
click at [792, 325] on link "Add New Location" at bounding box center [773, 327] width 98 height 20
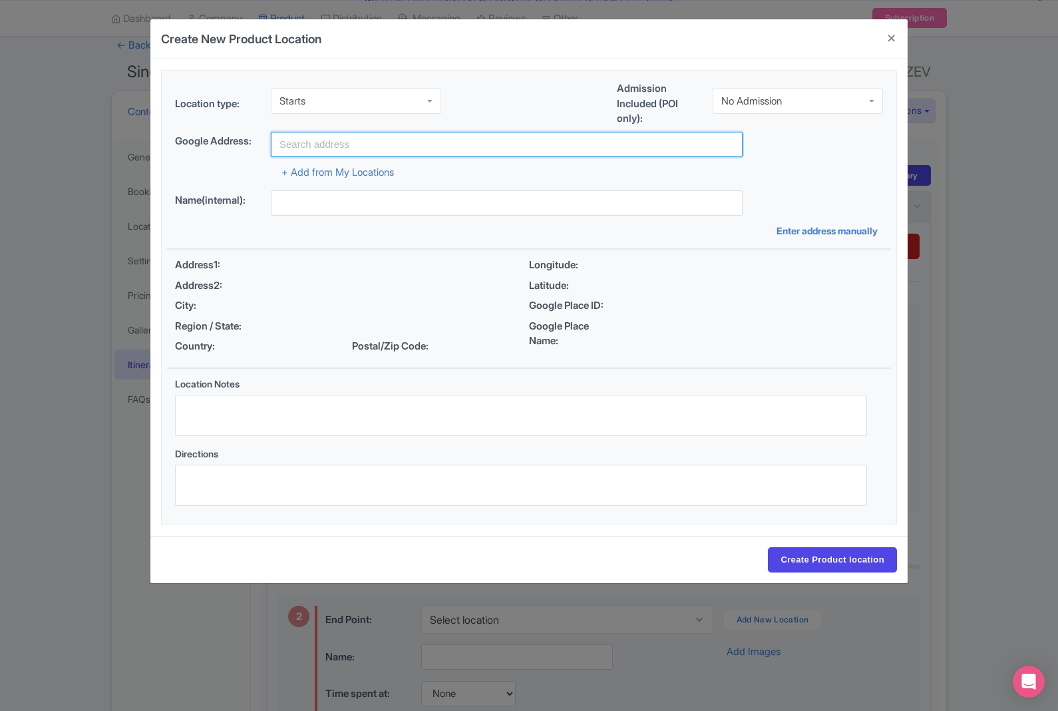
click at [593, 146] on input "text" at bounding box center [507, 144] width 472 height 25
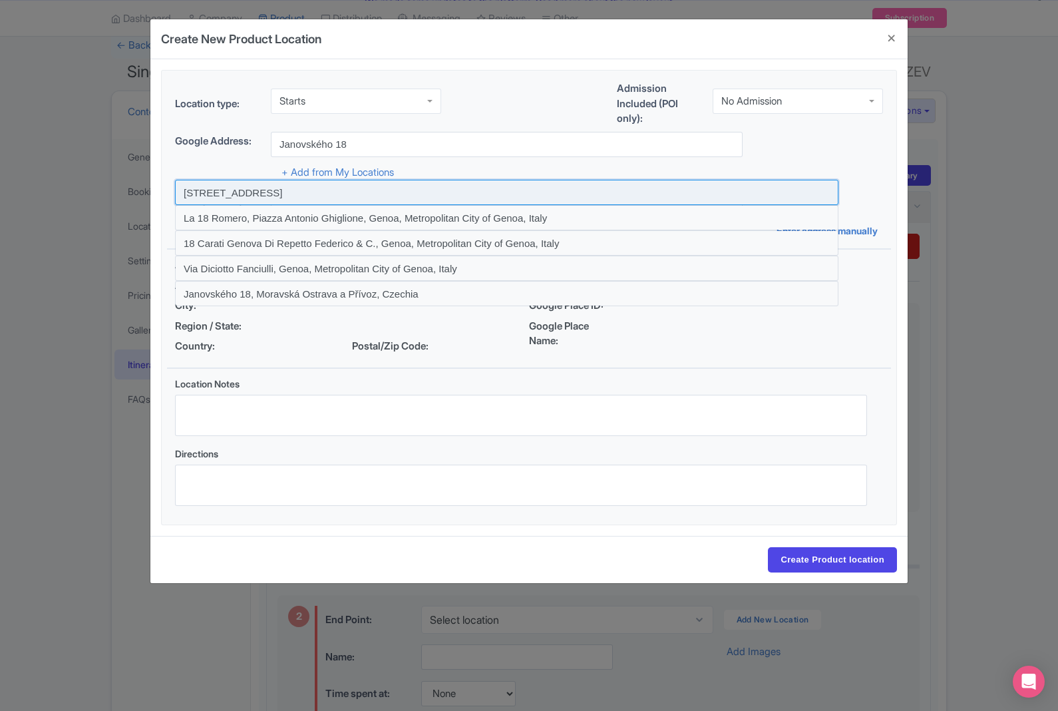
click at [553, 200] on input at bounding box center [506, 192] width 663 height 25
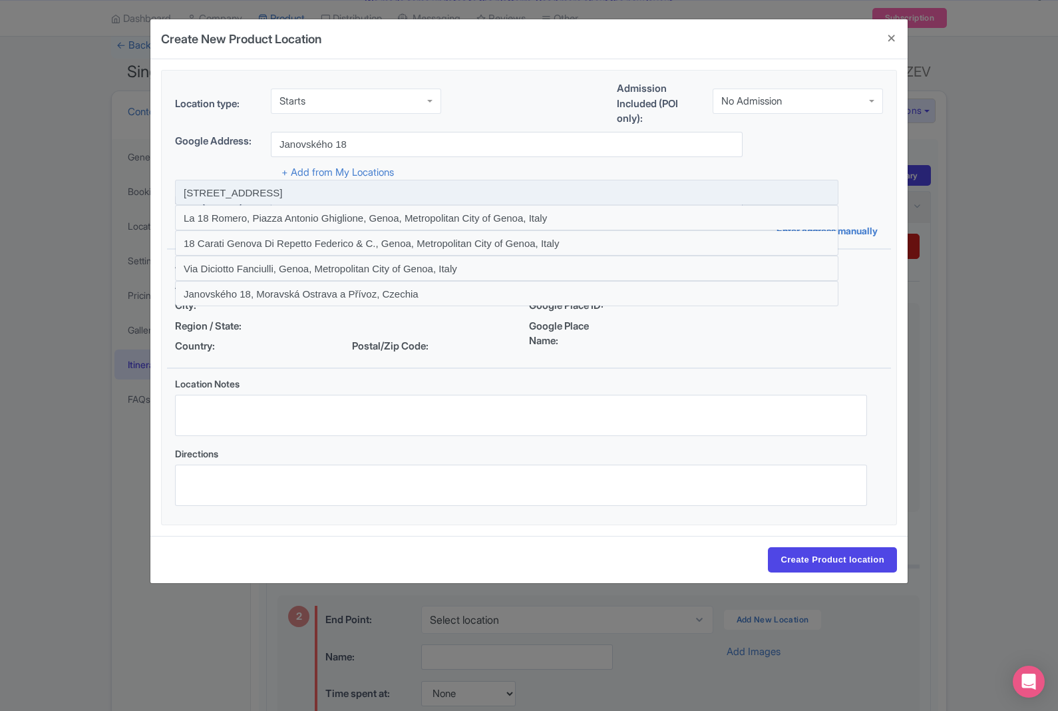
type input "[STREET_ADDRESS]"
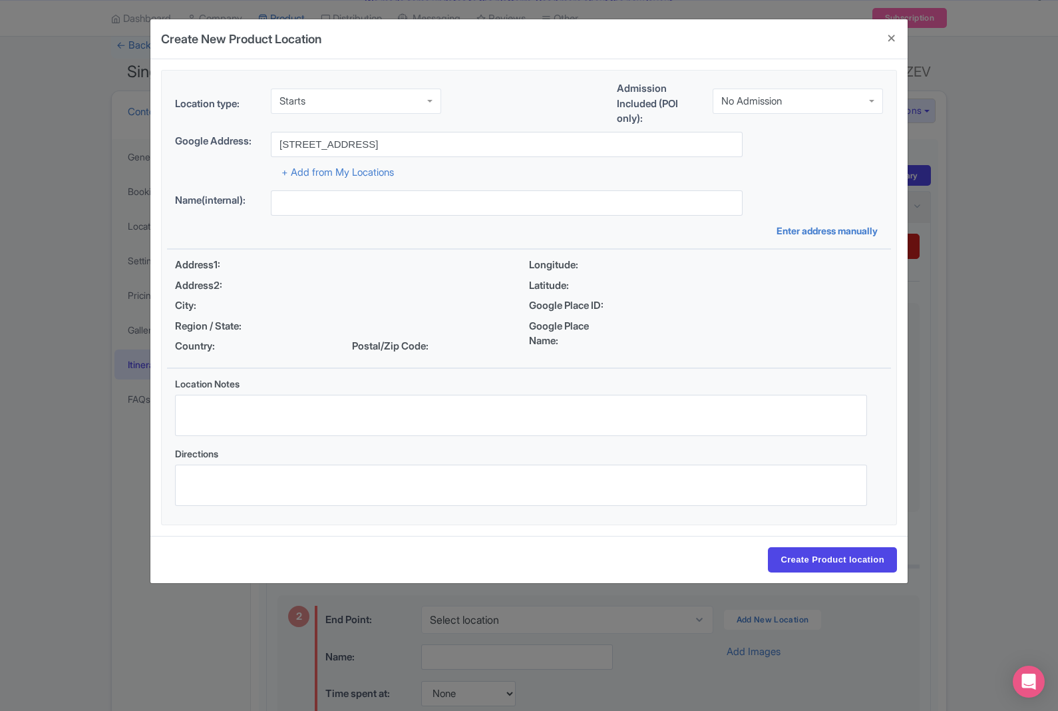
type input "[STREET_ADDRESS]"
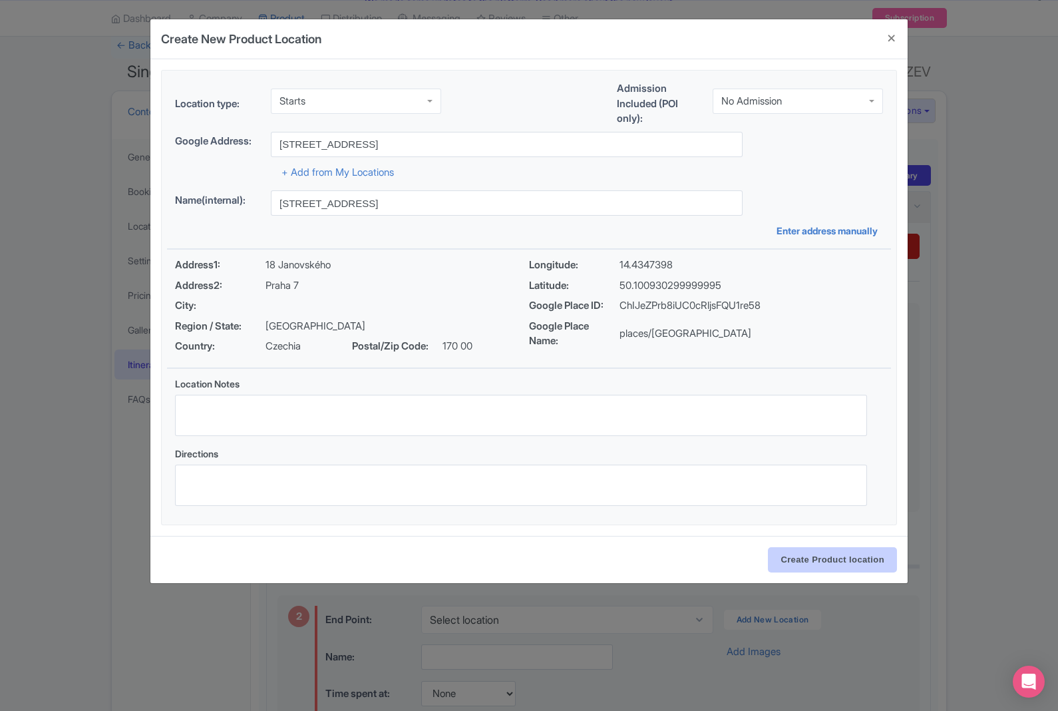
click at [821, 560] on input "Create Product location" at bounding box center [832, 559] width 129 height 25
select select "66ecda1f-848c-4856-9cef-3404b2b8019a"
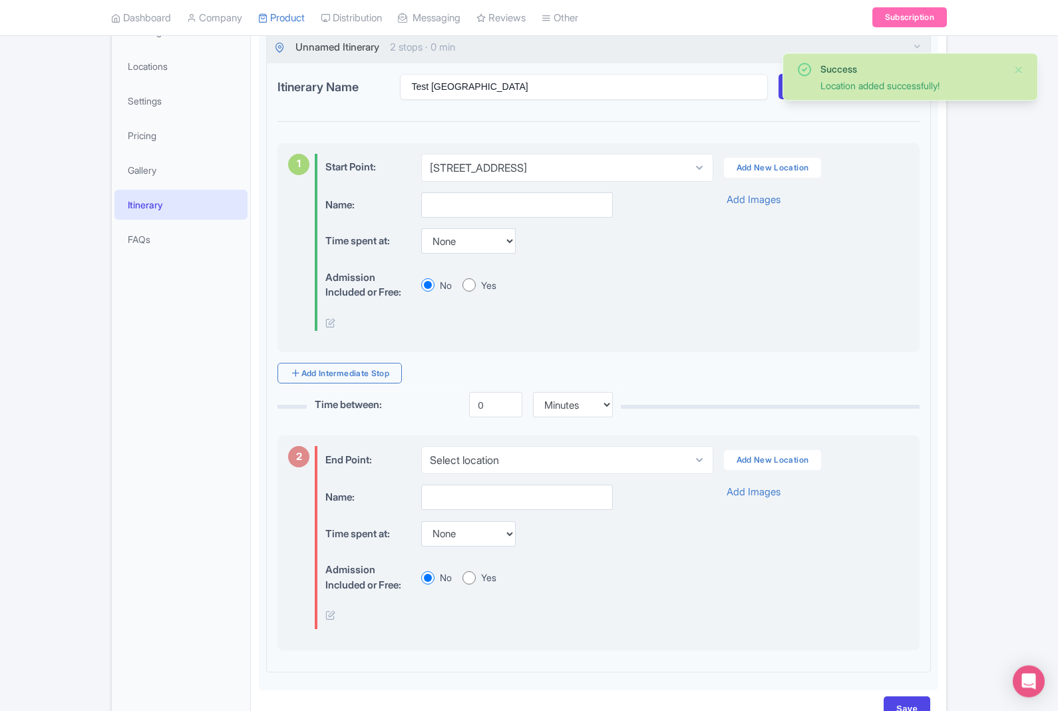
scroll to position [254, 0]
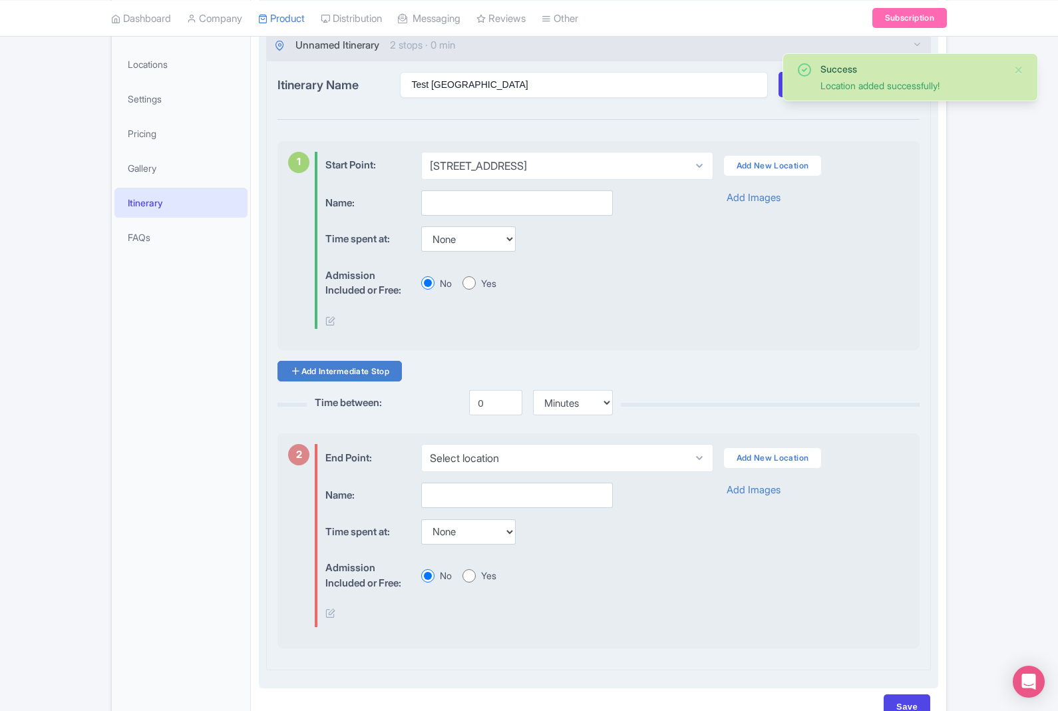
click at [383, 363] on link "Add Intermediate Stop" at bounding box center [339, 371] width 124 height 21
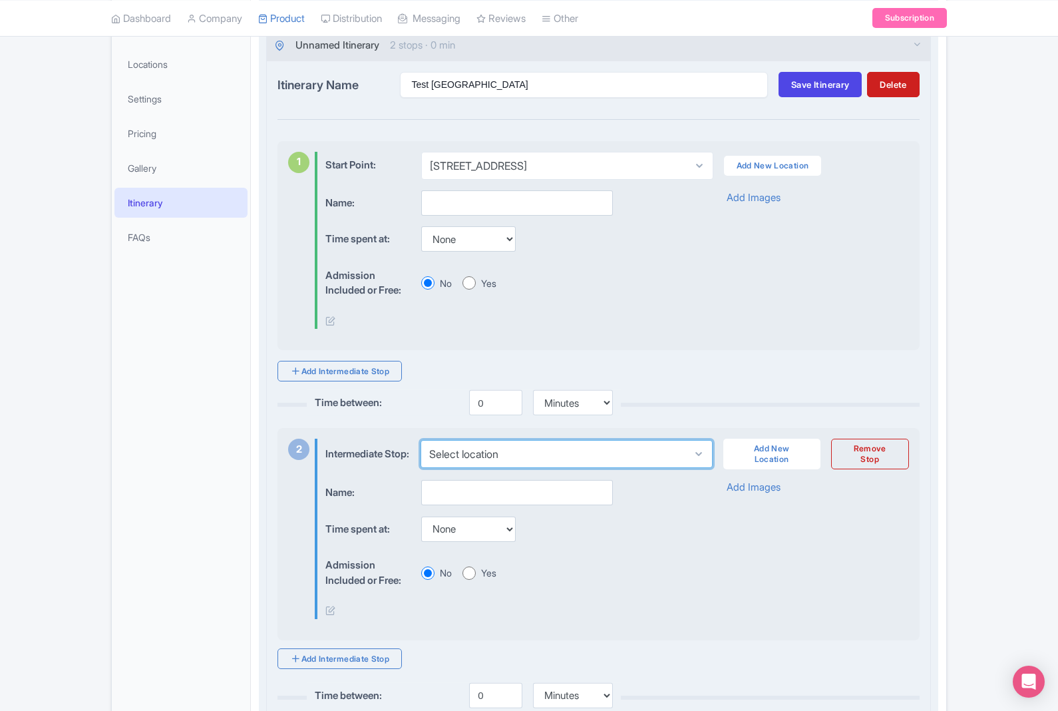
click at [624, 456] on select "Select location" at bounding box center [565, 454] width 291 height 28
click at [780, 460] on link "Add New Location" at bounding box center [771, 453] width 97 height 31
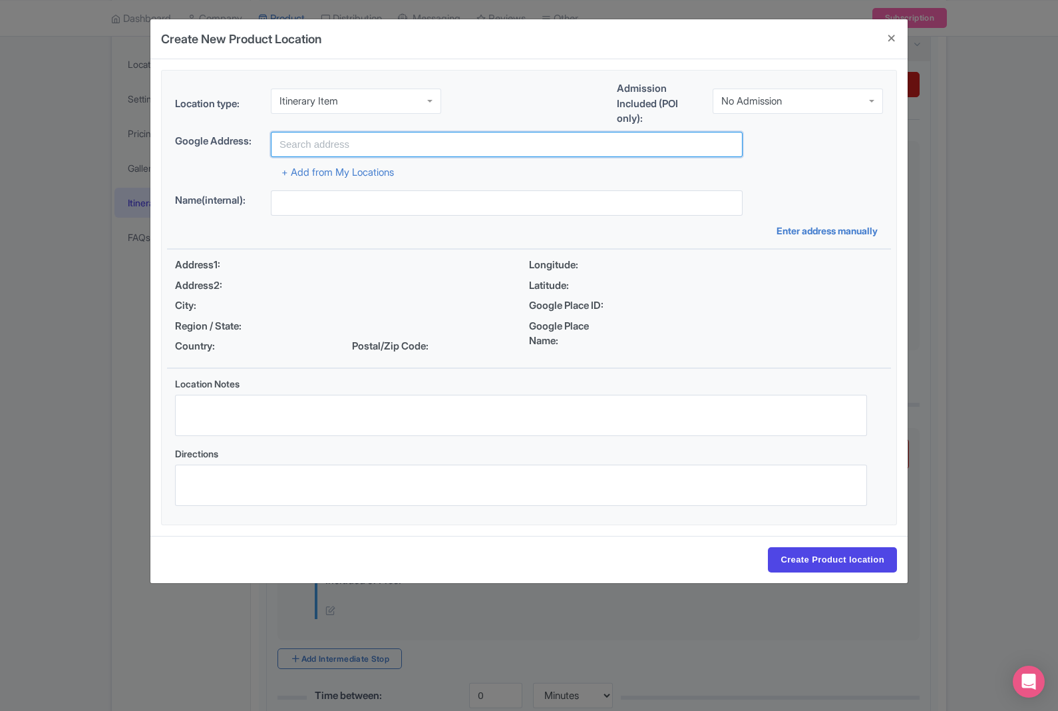
click at [472, 152] on input "text" at bounding box center [507, 144] width 472 height 25
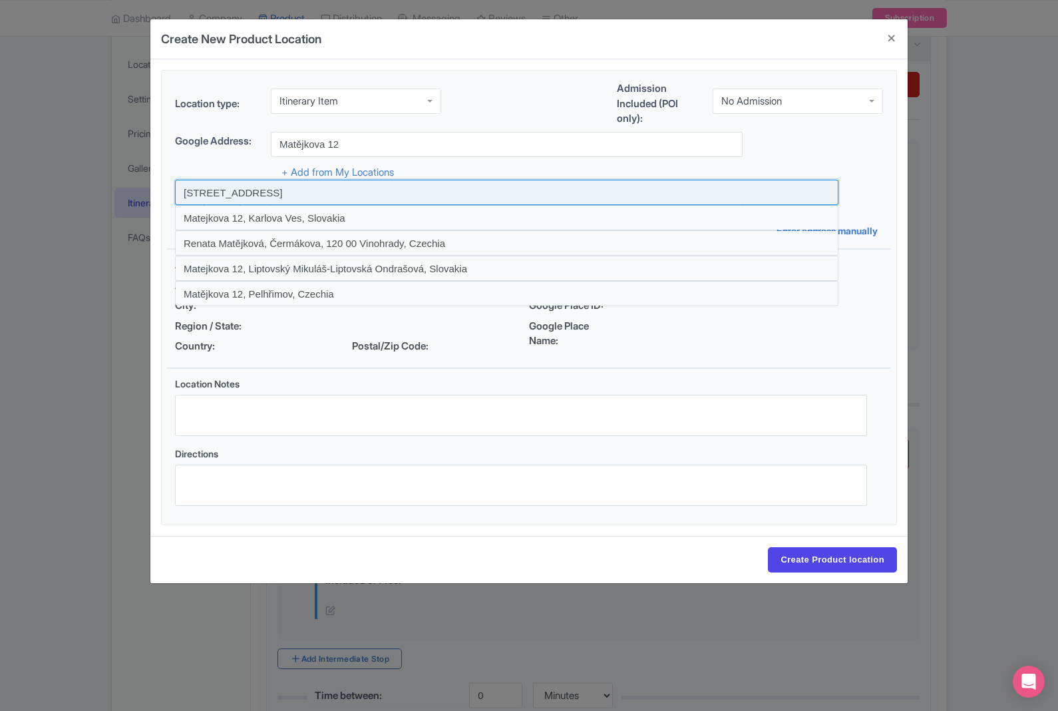
click at [542, 190] on input at bounding box center [506, 192] width 663 height 25
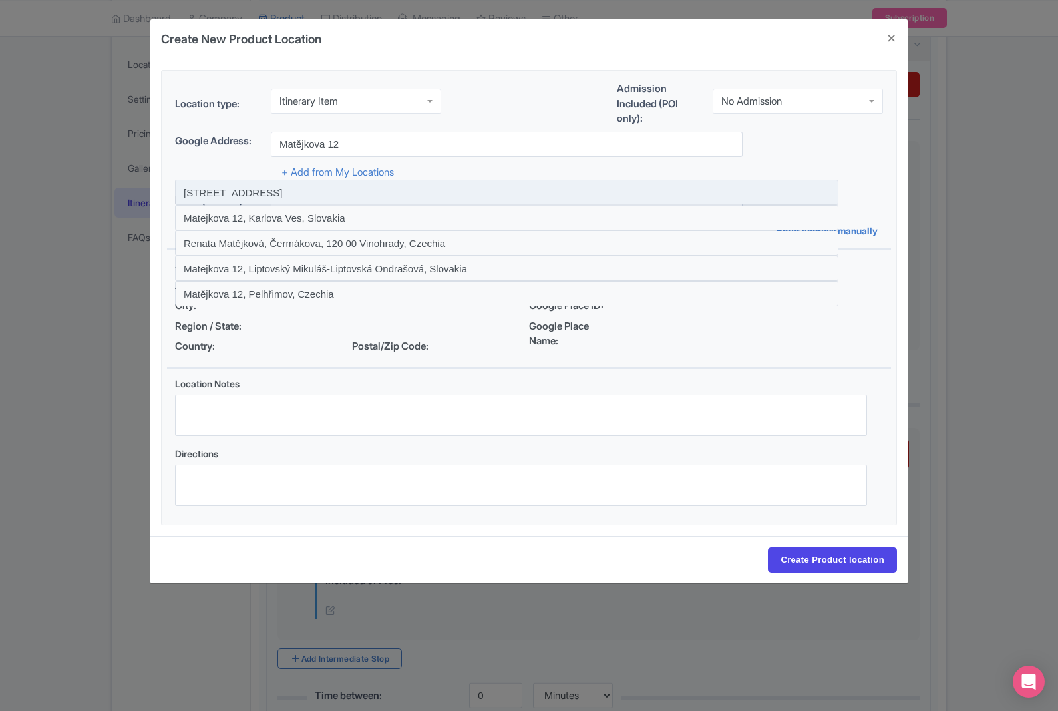
type input "[STREET_ADDRESS]"
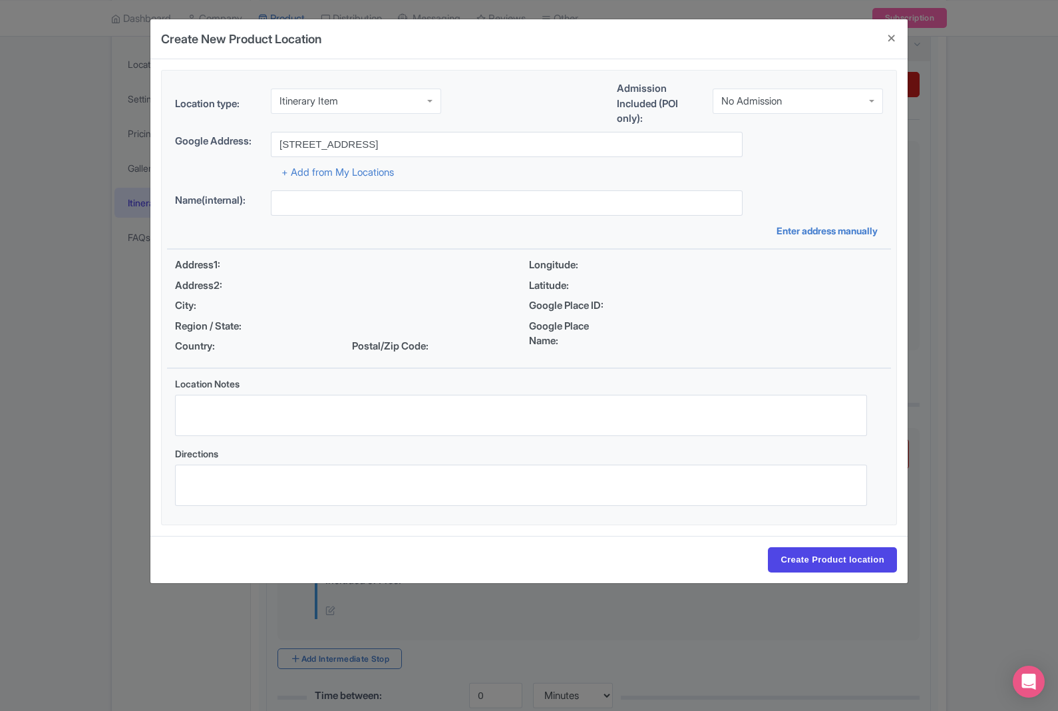
type input "[STREET_ADDRESS]"
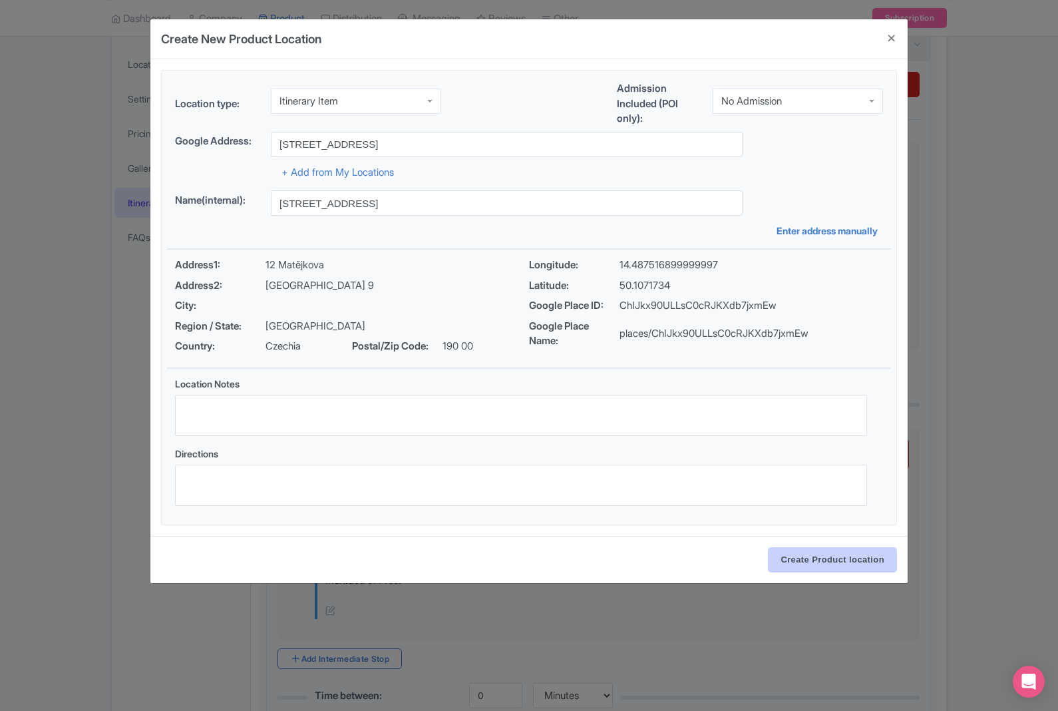
click at [810, 554] on input "Create Product location" at bounding box center [832, 559] width 129 height 25
select select "410b6bda-16a8-4e90-8f30-23342d469baf"
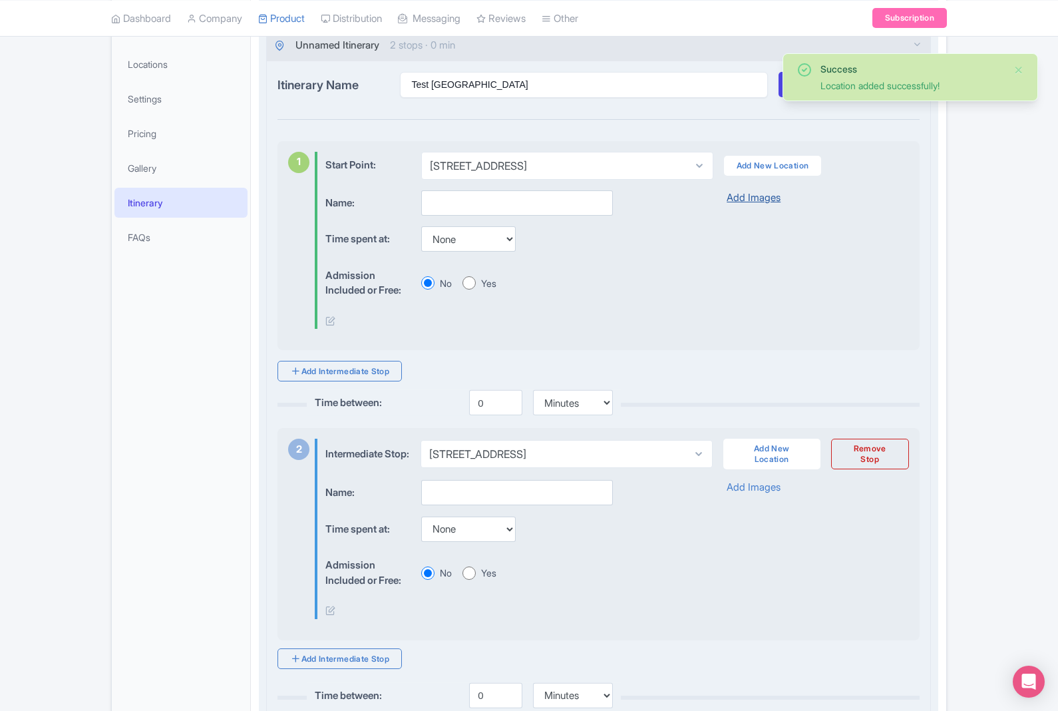
click at [763, 203] on link "Add Images" at bounding box center [754, 197] width 54 height 15
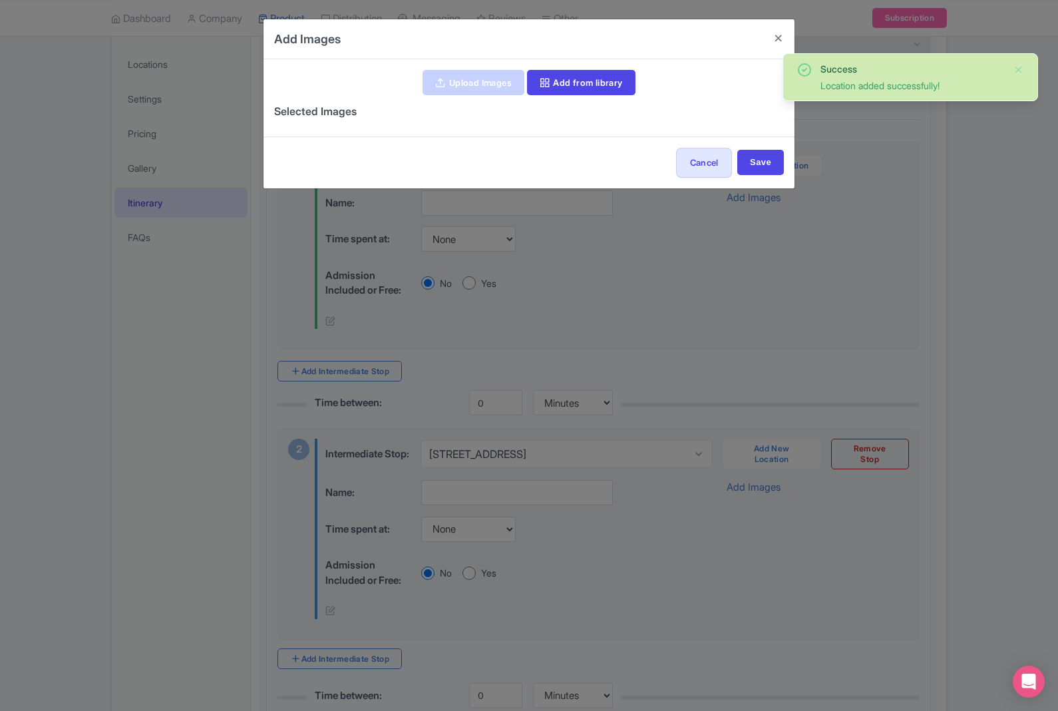
click at [468, 83] on link "Upload Images" at bounding box center [472, 82] width 101 height 25
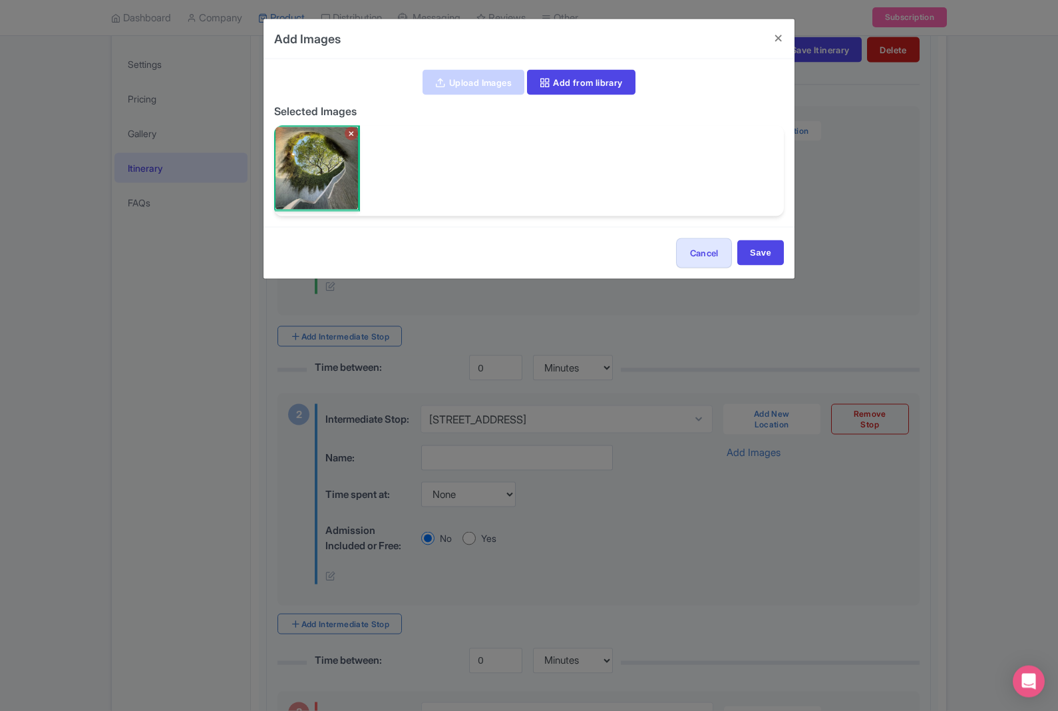
scroll to position [289, 0]
click at [767, 251] on input "Save" at bounding box center [760, 252] width 47 height 25
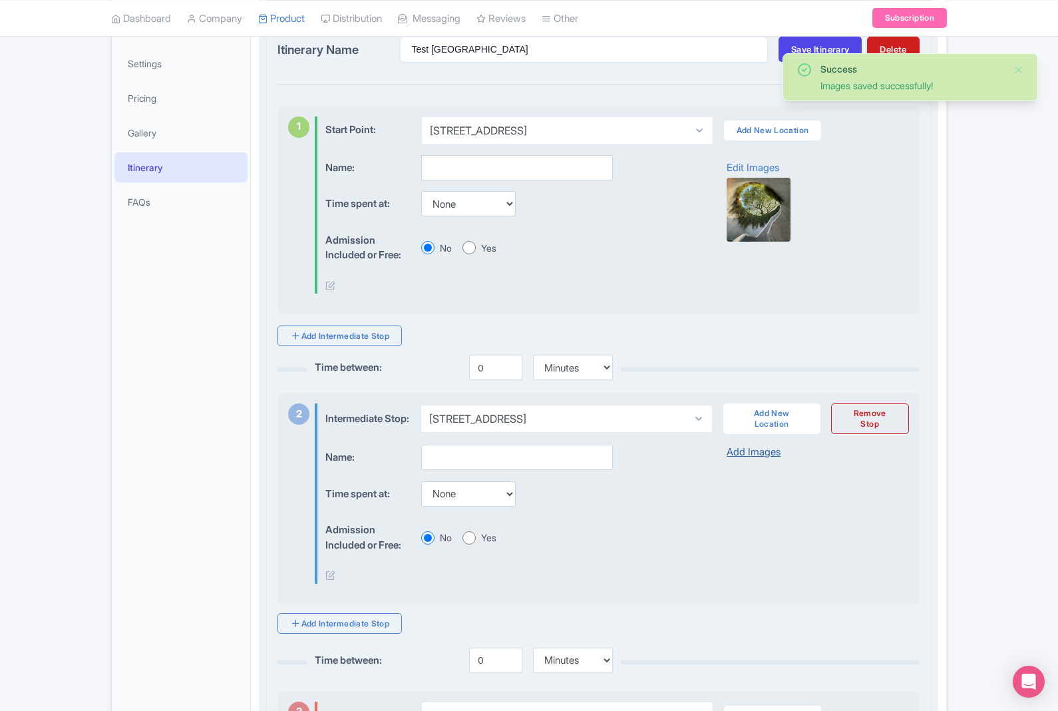
click at [755, 460] on link "Add Images" at bounding box center [754, 451] width 54 height 15
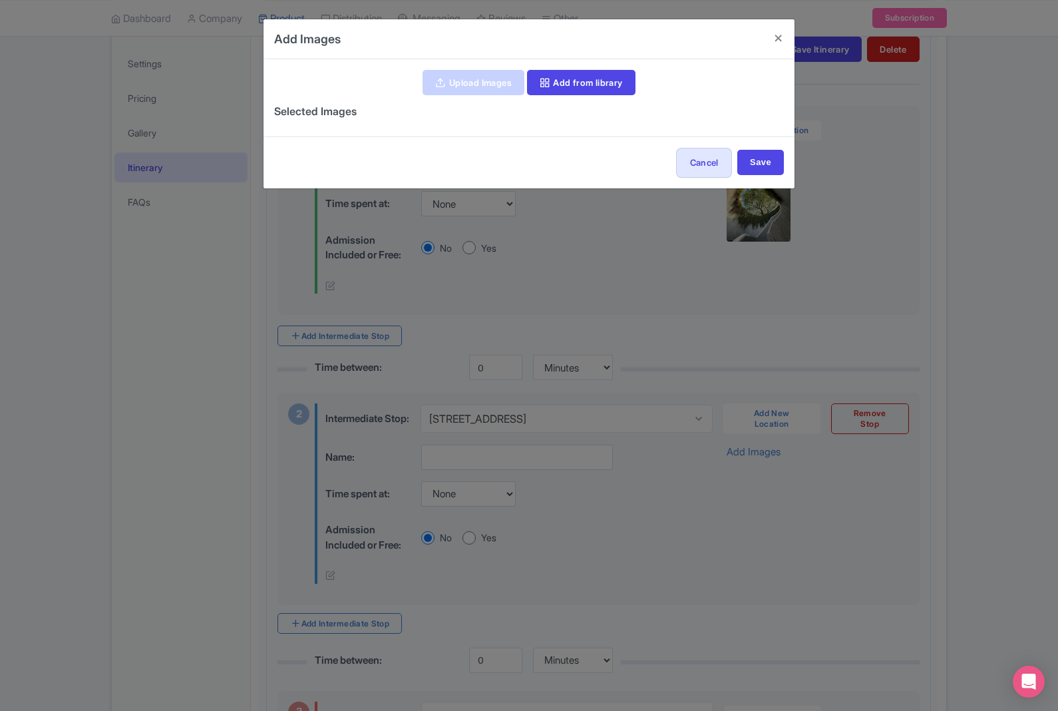
click at [482, 84] on link "Upload Images" at bounding box center [472, 82] width 101 height 25
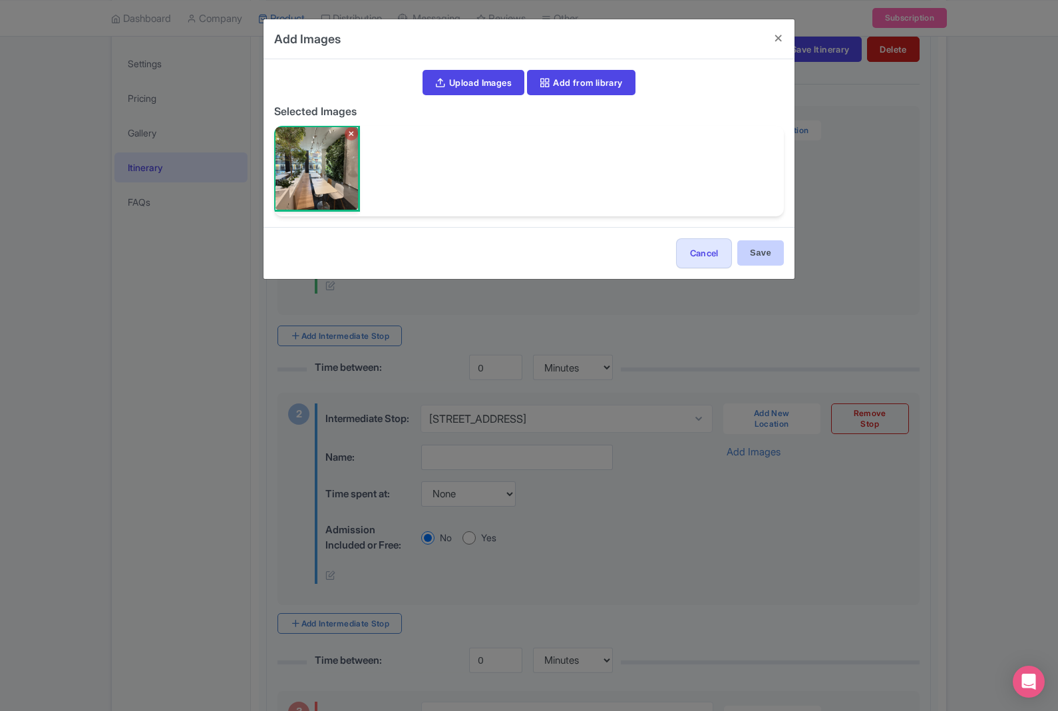
click at [769, 253] on input "Save" at bounding box center [760, 252] width 47 height 25
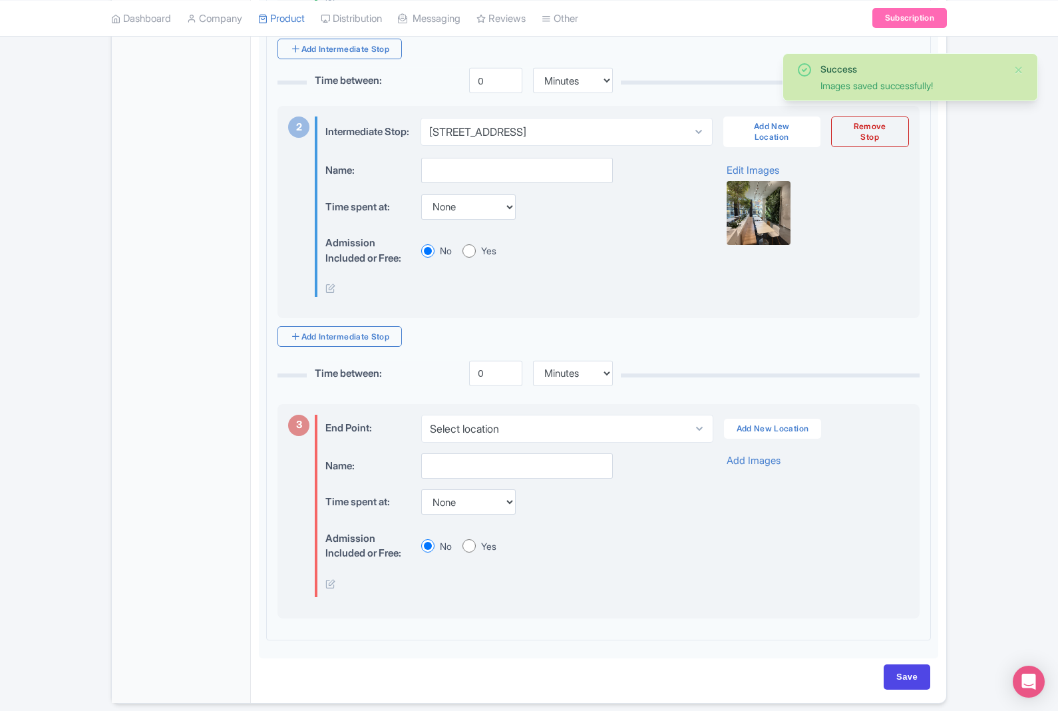
scroll to position [562, 0]
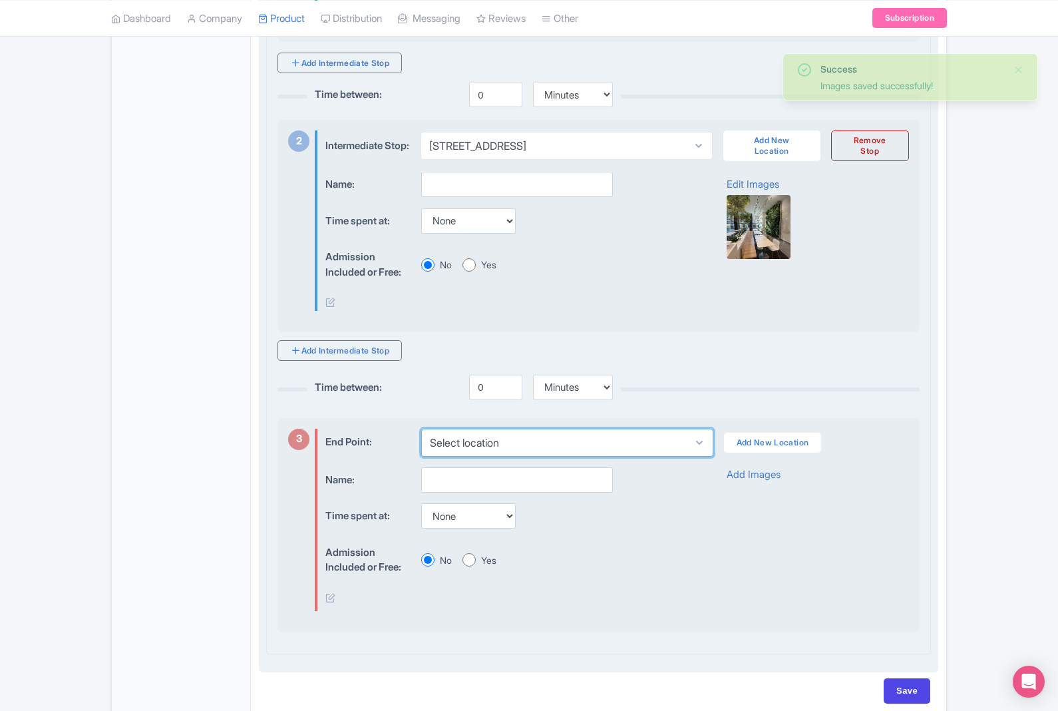
click at [568, 447] on select "Select location" at bounding box center [566, 442] width 291 height 28
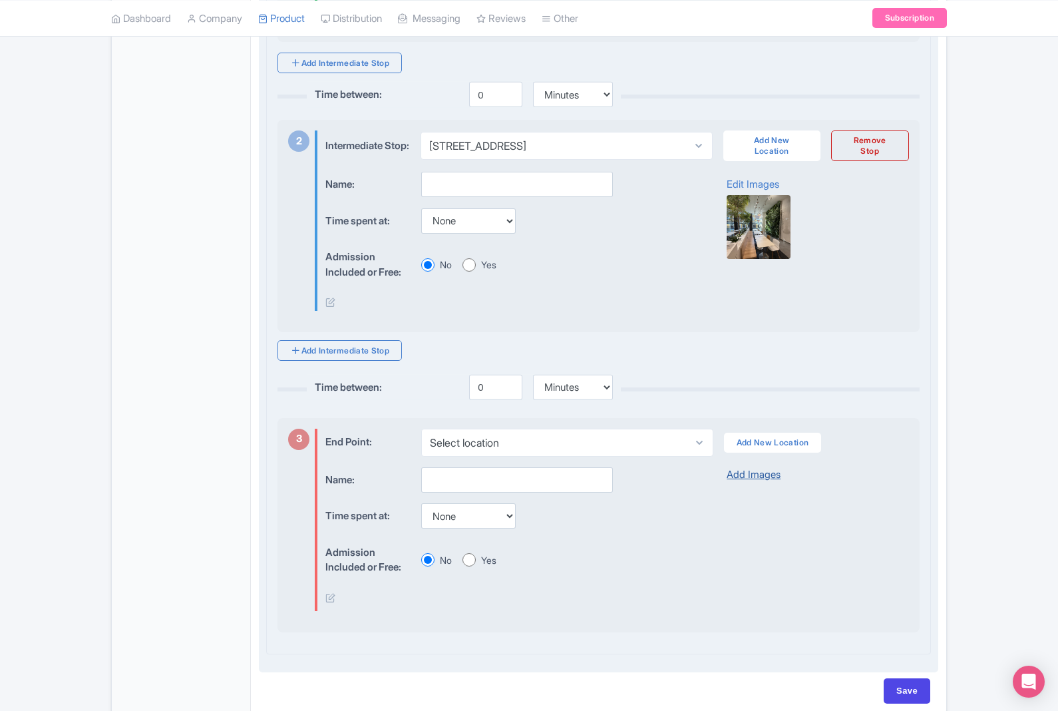
click at [753, 476] on link "Add Images" at bounding box center [754, 474] width 54 height 15
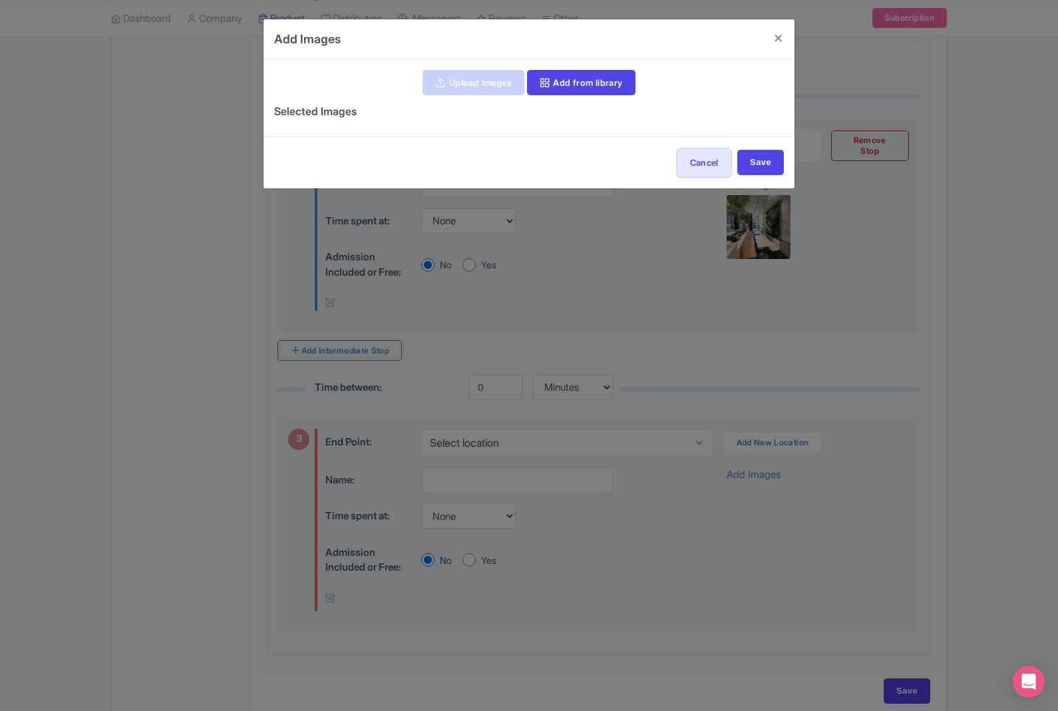
click at [482, 90] on link "Upload Images" at bounding box center [472, 82] width 101 height 25
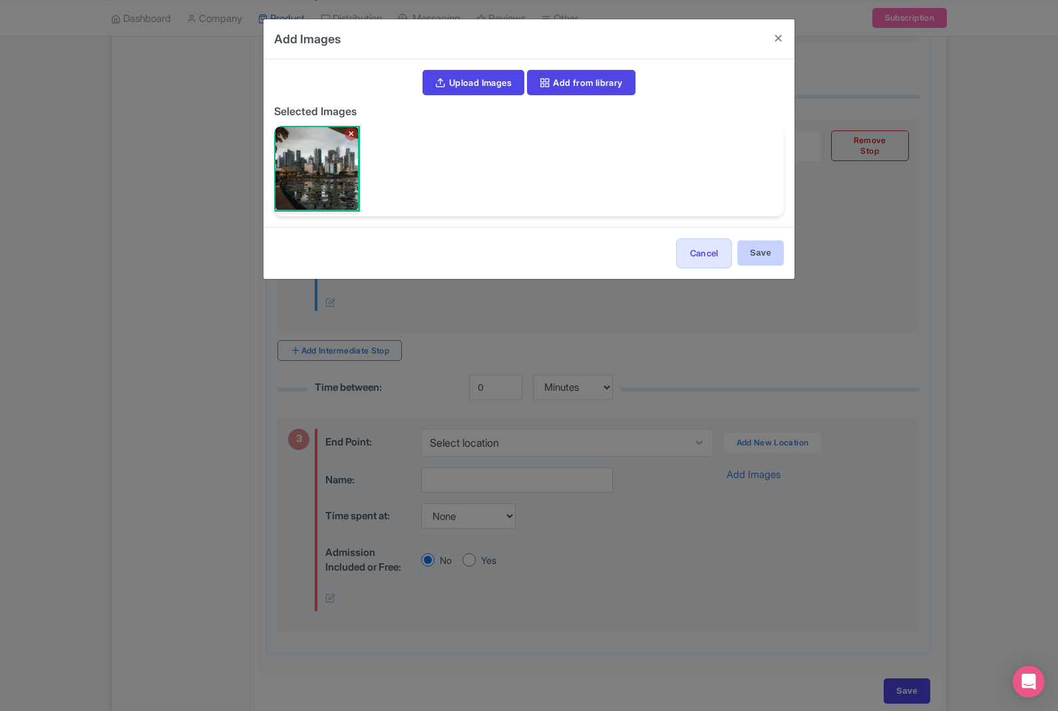
click at [773, 244] on input "Save" at bounding box center [760, 252] width 47 height 25
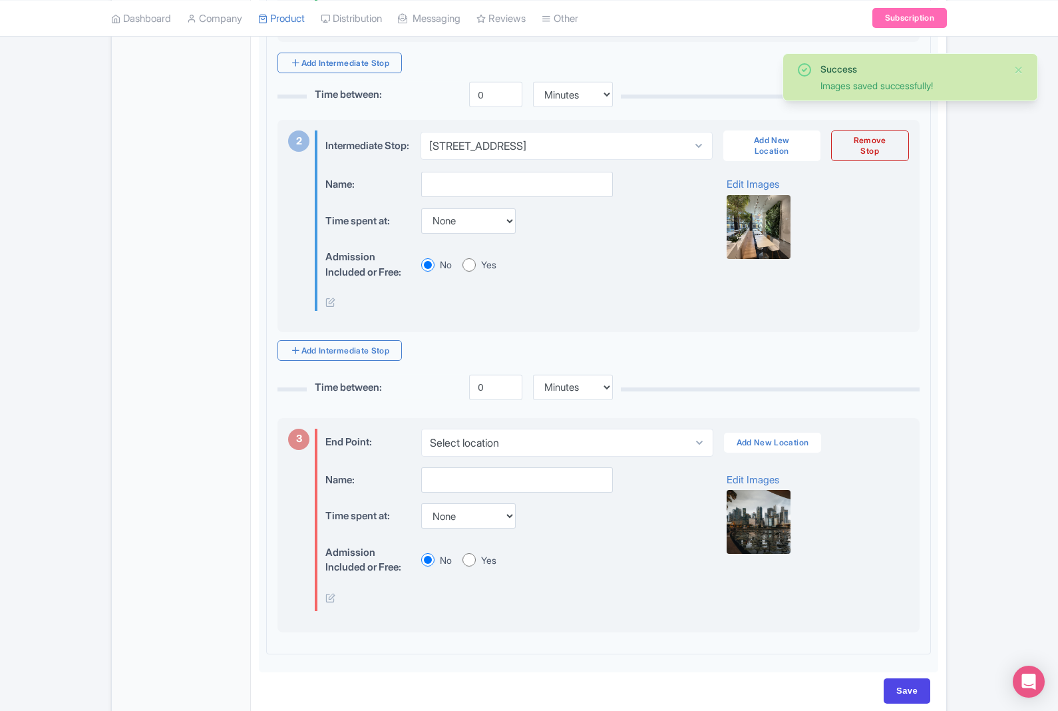
scroll to position [576, 0]
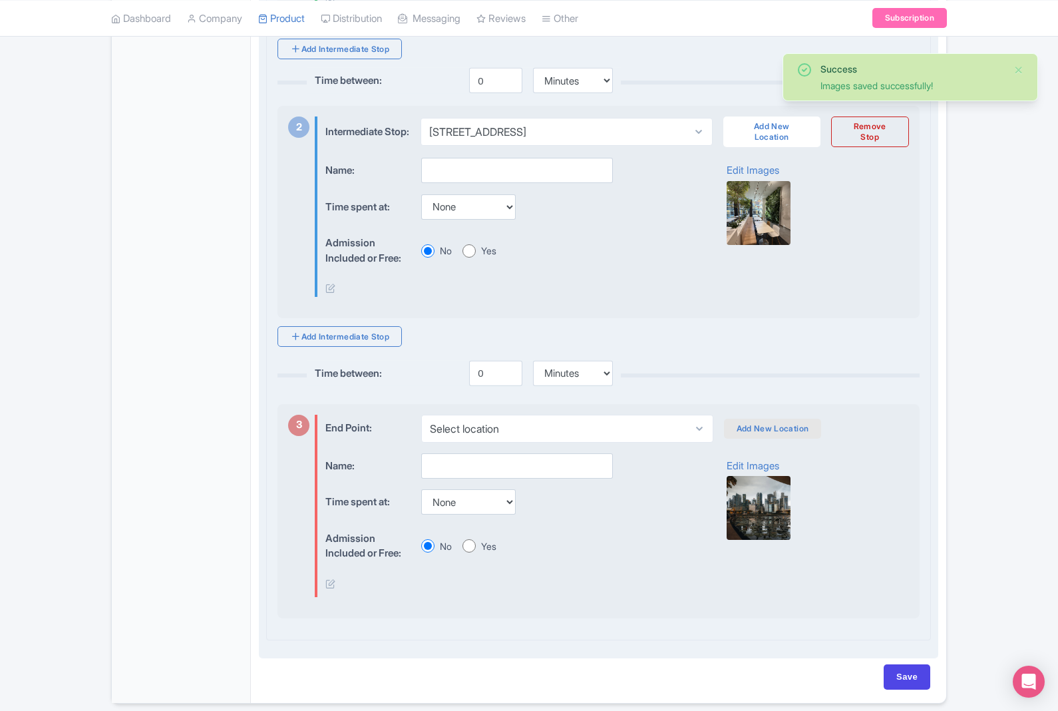
click at [763, 435] on link "Add New Location" at bounding box center [773, 429] width 98 height 20
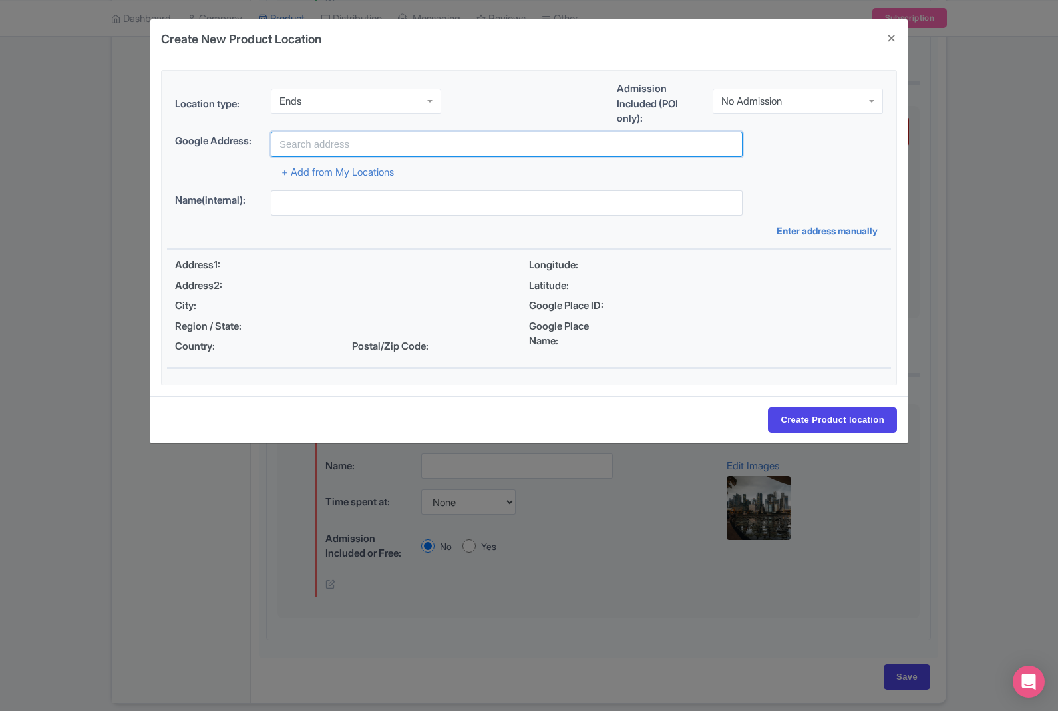
click at [430, 150] on input "text" at bounding box center [507, 144] width 472 height 25
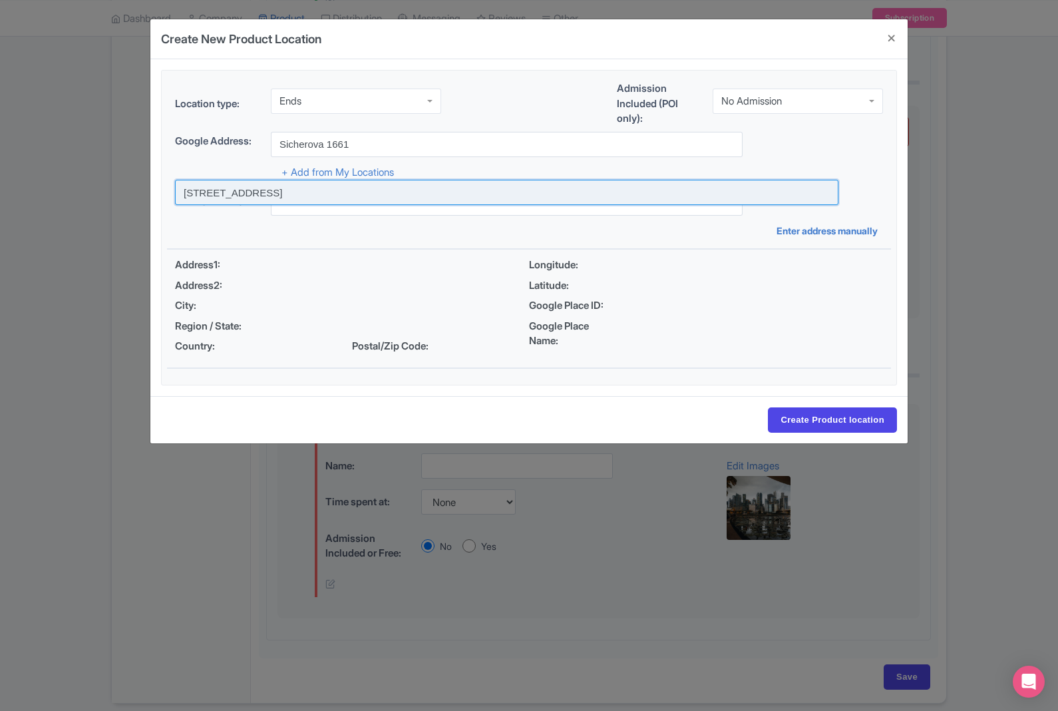
click at [387, 195] on input at bounding box center [506, 192] width 663 height 25
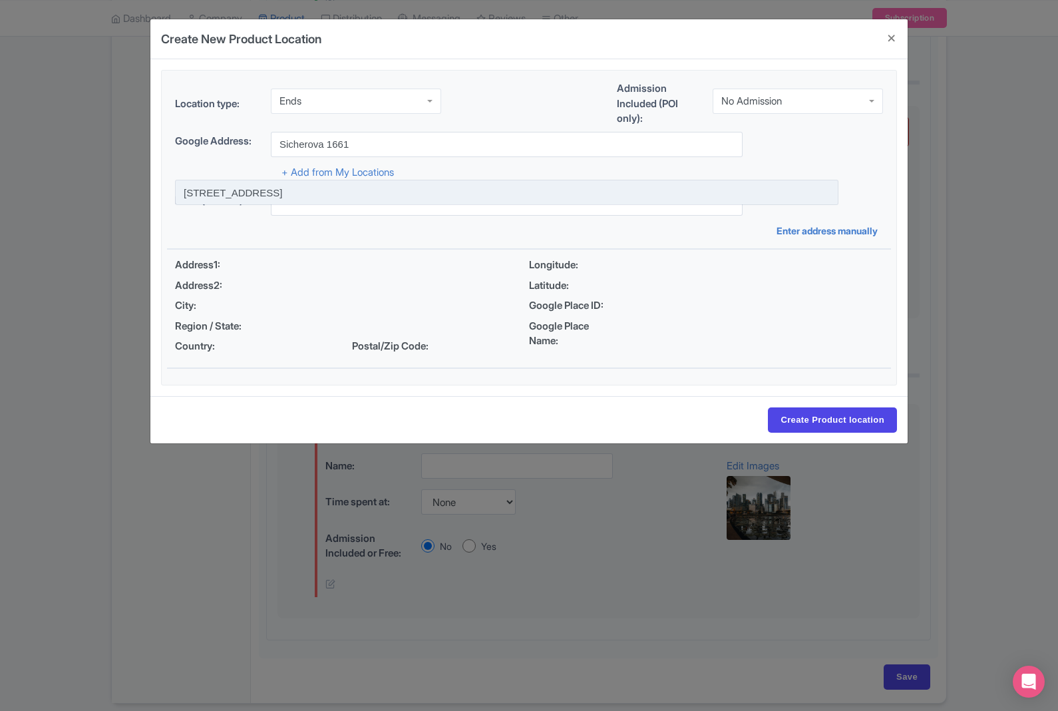
type input "Sicherova 1661, Prague 14, Czechia"
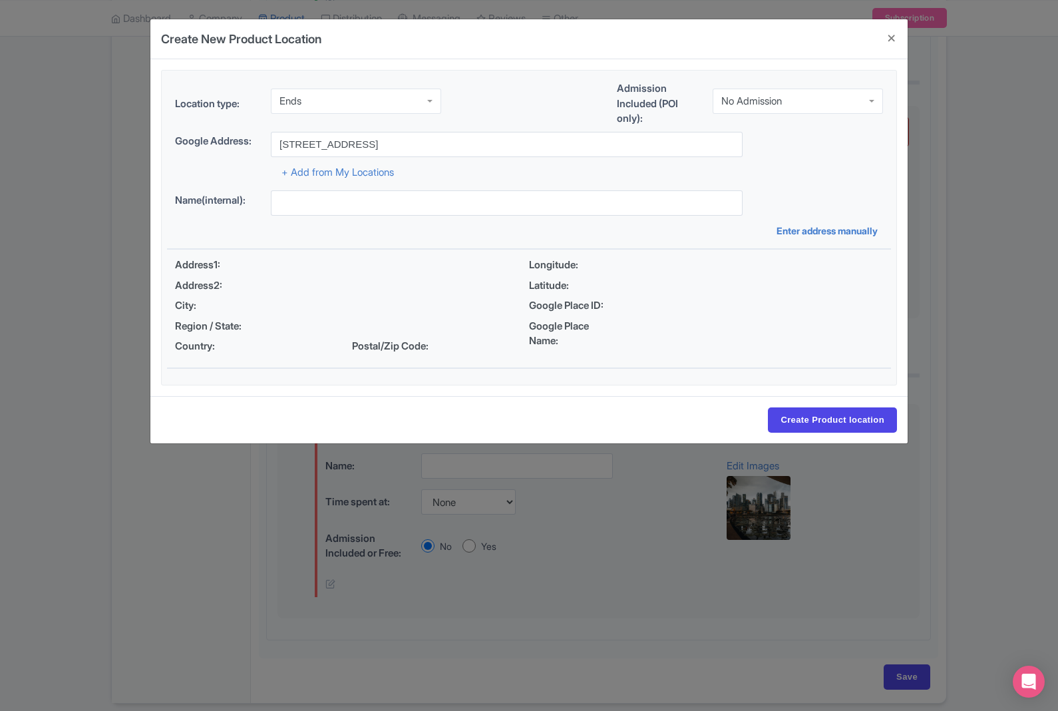
type input "Sicherova 1661, Prague 14, Czechia"
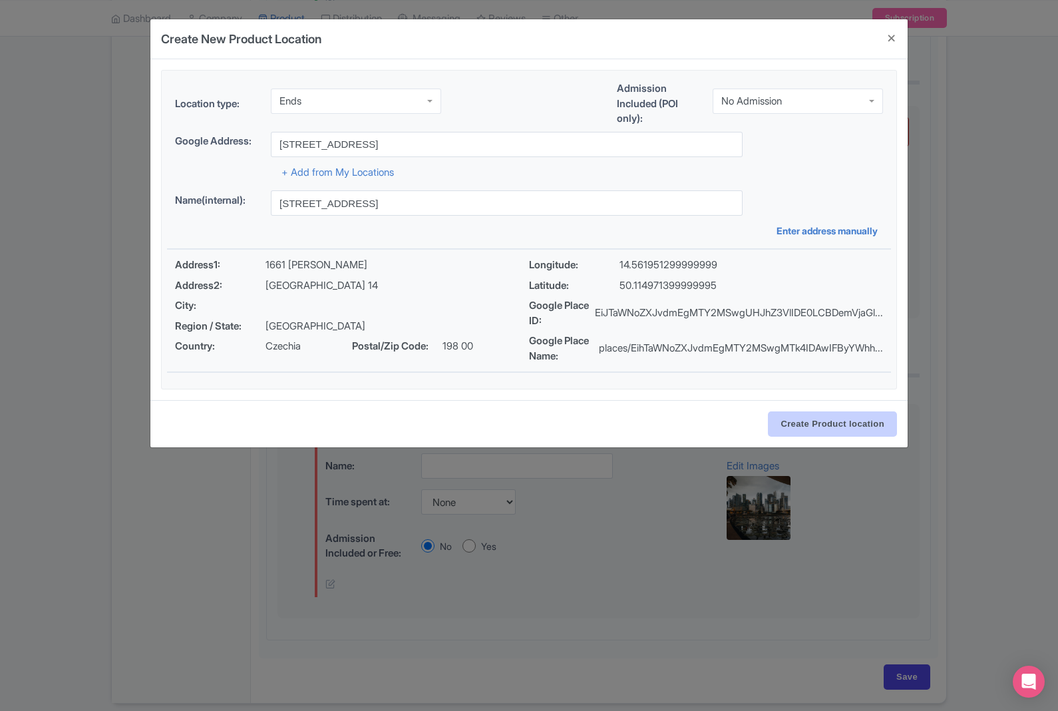
click at [837, 434] on input "Create Product location" at bounding box center [832, 423] width 129 height 25
select select "b8fe5d6d-3e91-4ae0-ae80-3fd643b877fa"
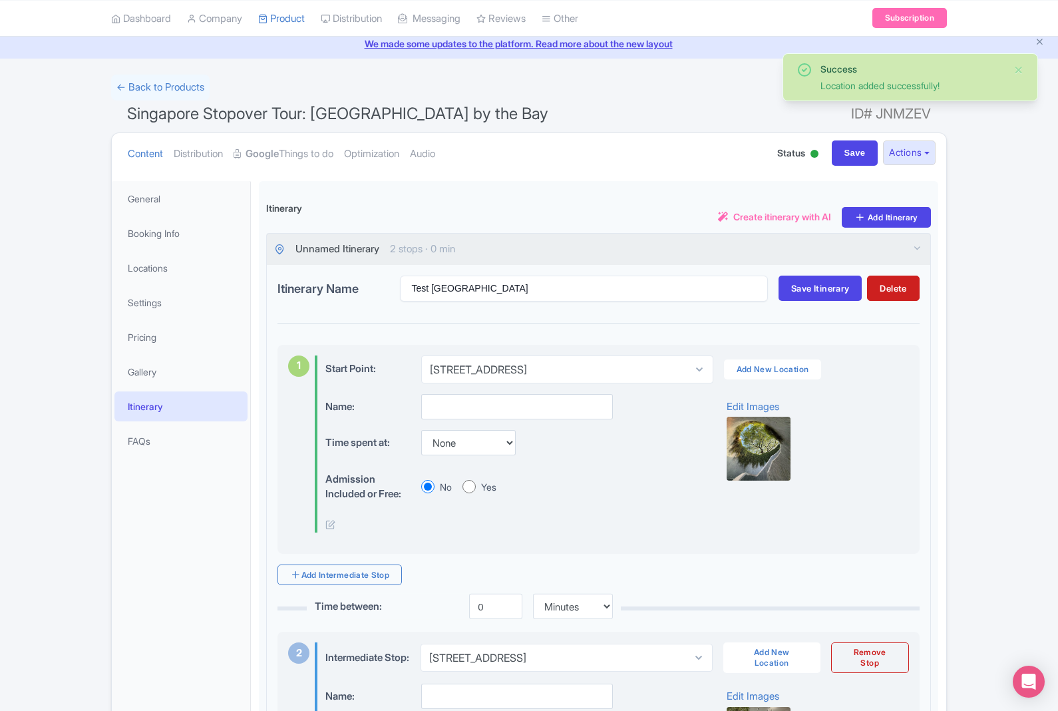
scroll to position [58, 0]
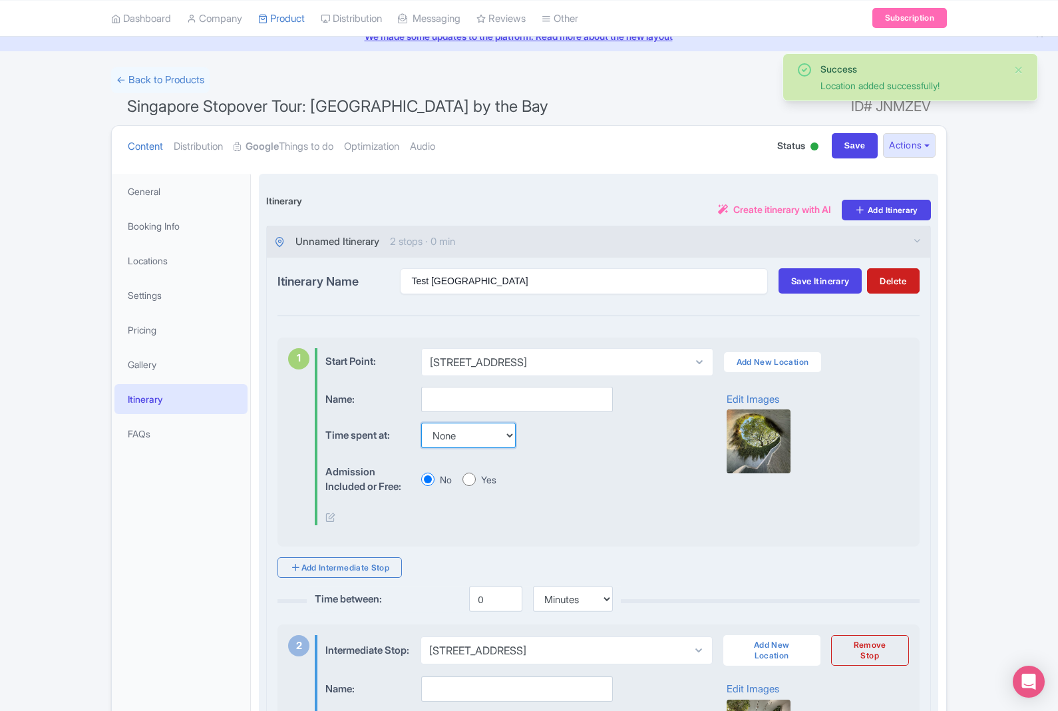
click at [504, 435] on select "None 15 mins 30 mins 45 mins 1 hour 1 hour 15 mins 1 hour 30 mins 1 hour 45 min…" at bounding box center [468, 434] width 94 height 25
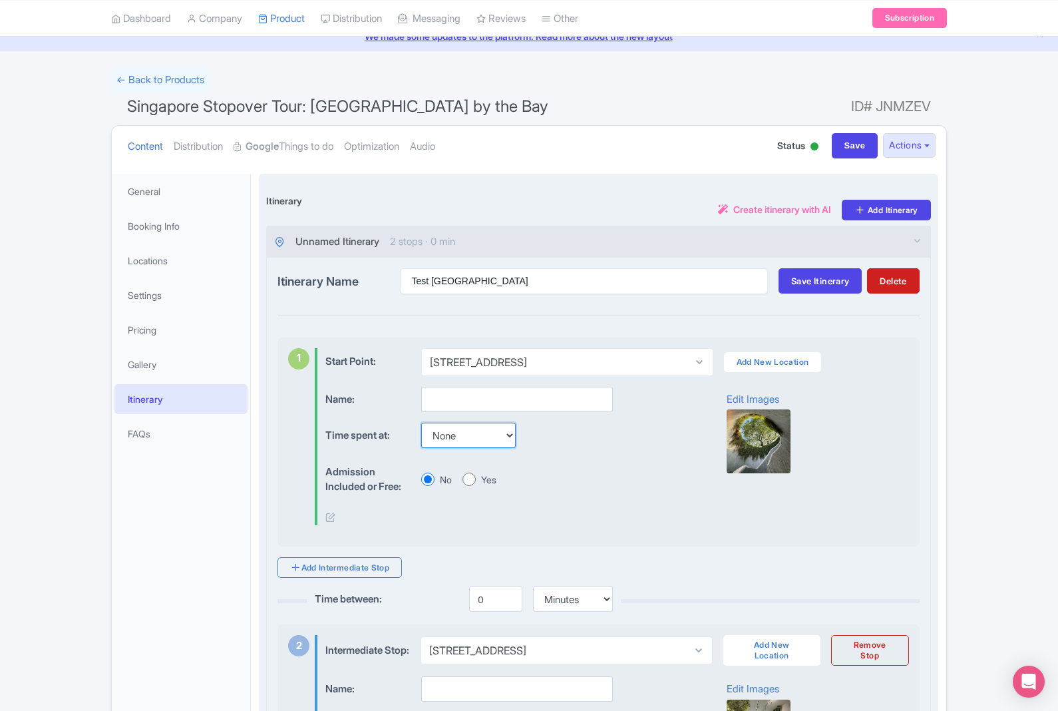
select select "15"
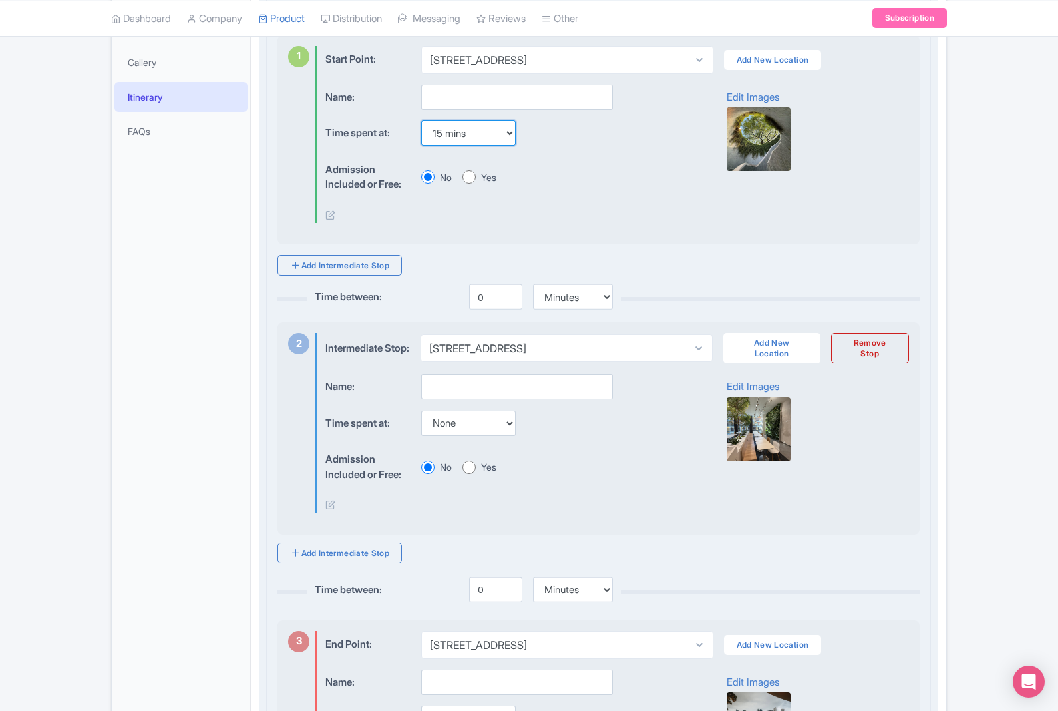
scroll to position [399, 0]
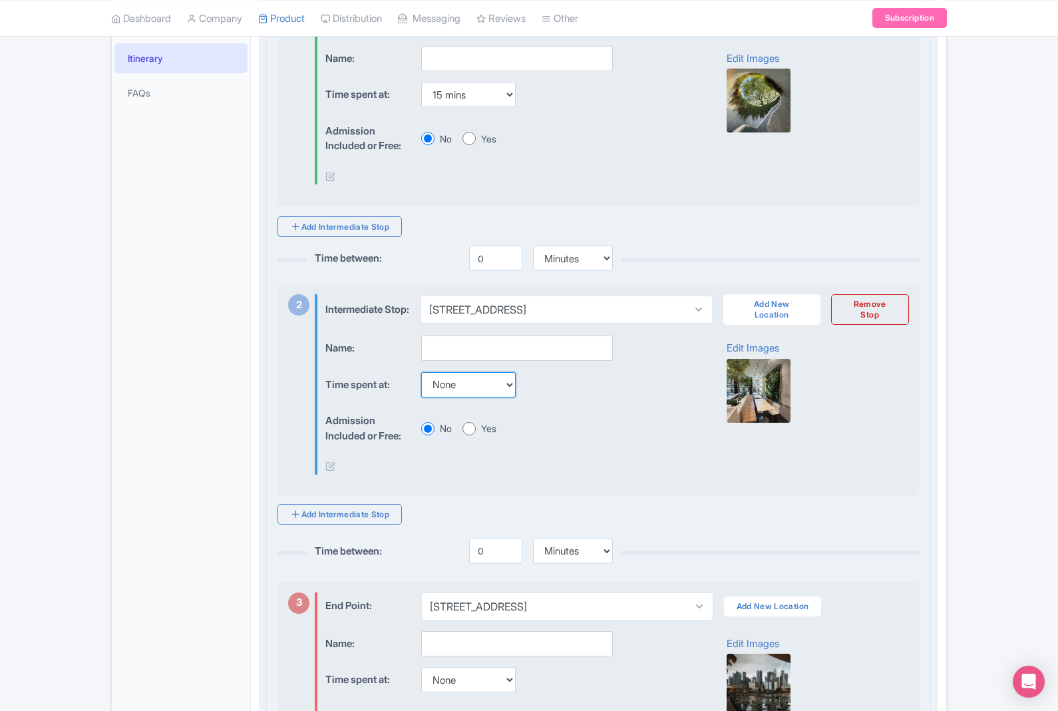
click at [485, 397] on select "None 15 mins 30 mins 45 mins 1 hour 1 hour 15 mins 1 hour 30 mins 1 hour 45 min…" at bounding box center [468, 384] width 94 height 25
select select "15"
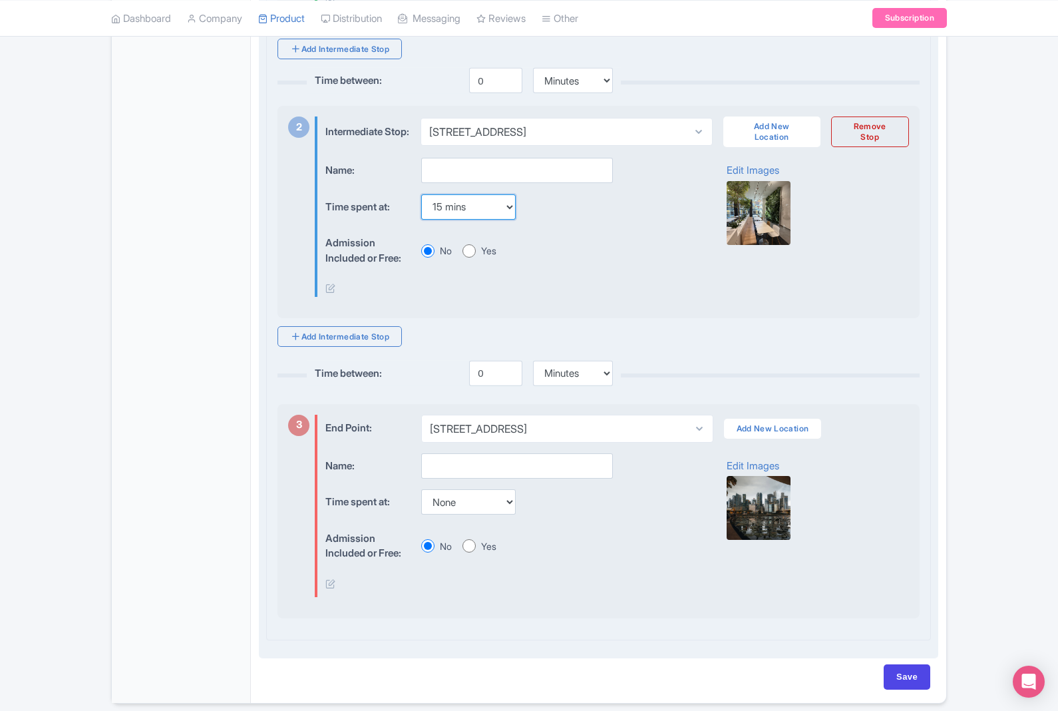
scroll to position [565, 0]
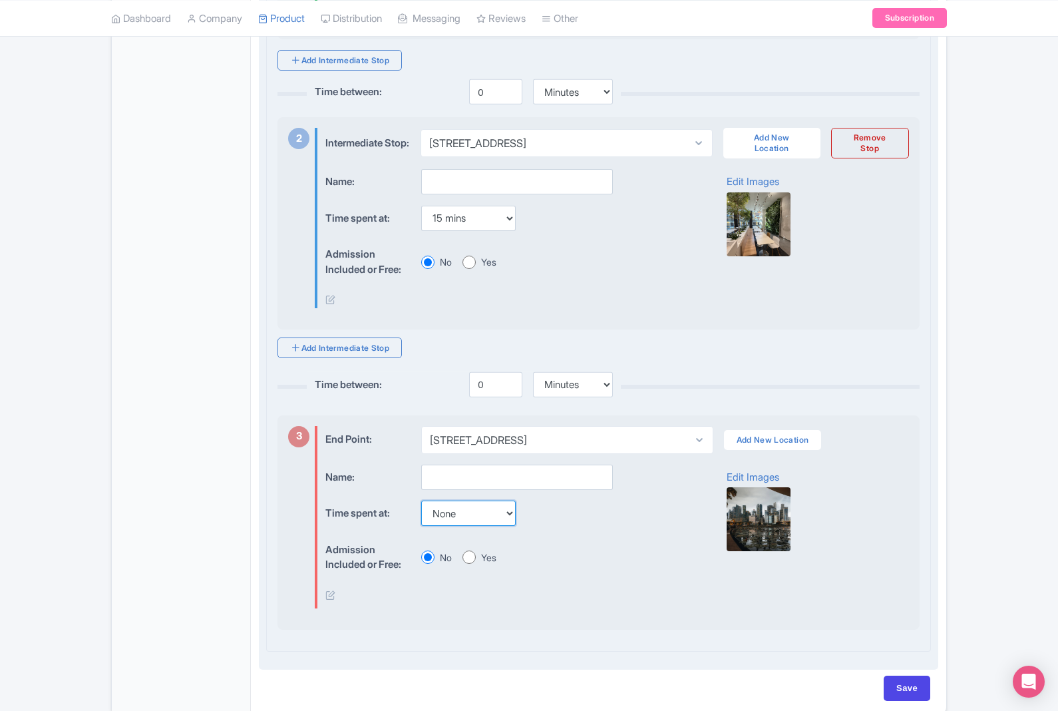
click at [490, 518] on select "None 15 mins 30 mins 45 mins 1 hour 1 hour 15 mins 1 hour 30 mins 1 hour 45 min…" at bounding box center [468, 512] width 94 height 25
select select "30"
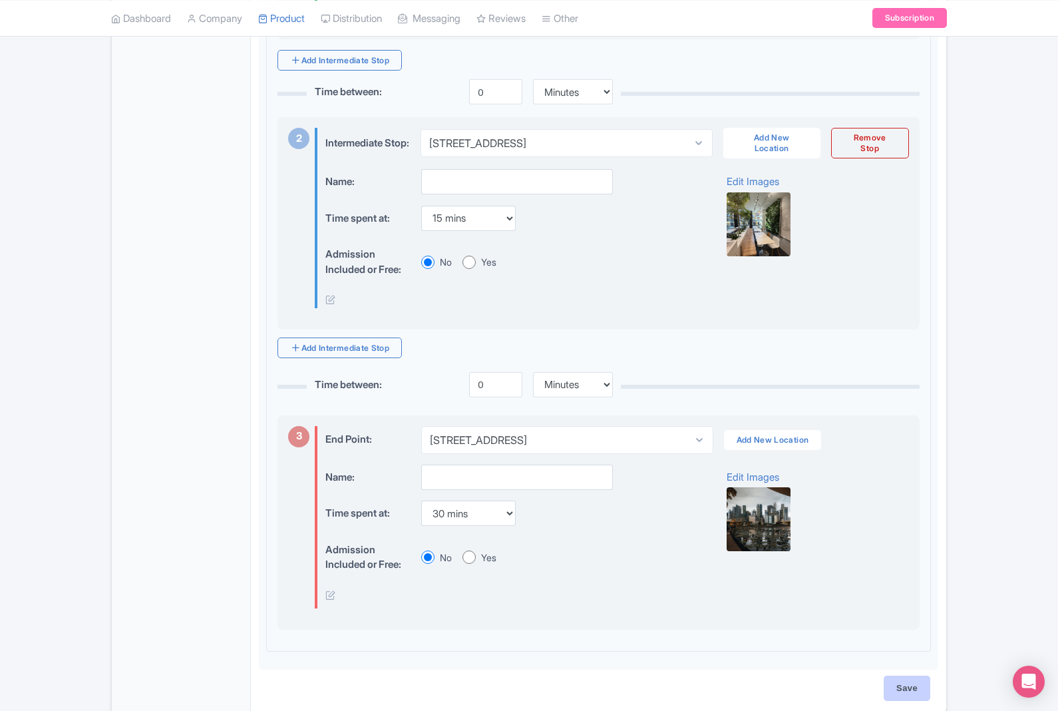
click at [922, 693] on input "Save" at bounding box center [907, 687] width 47 height 25
type input "Saving..."
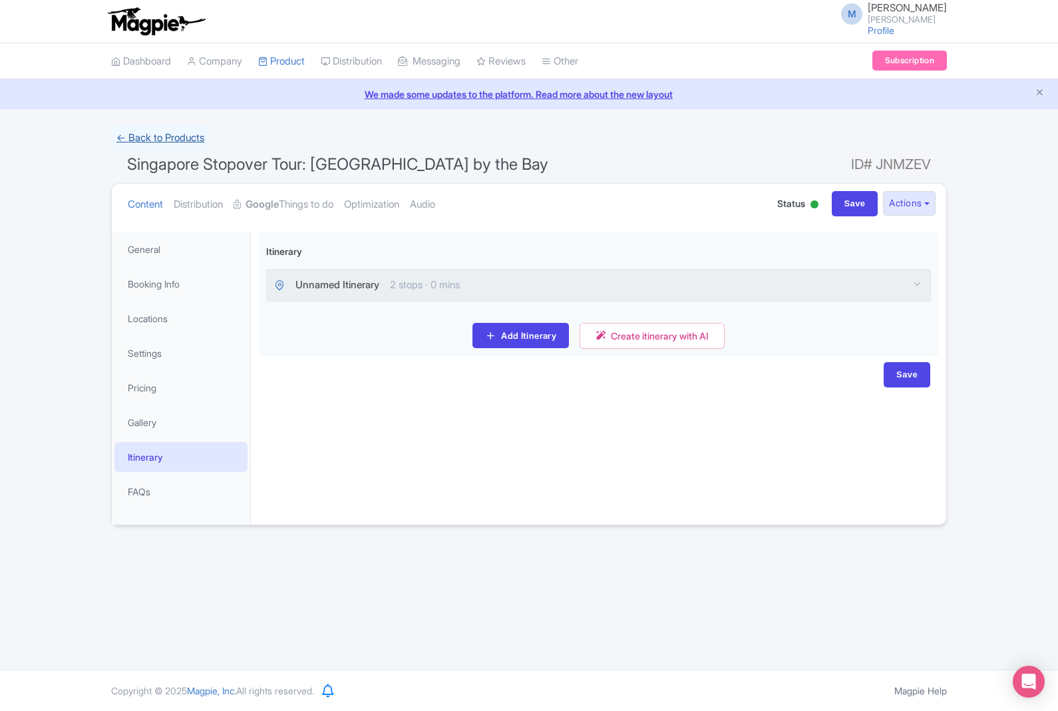
click at [178, 137] on link "← Back to Products" at bounding box center [160, 138] width 98 height 26
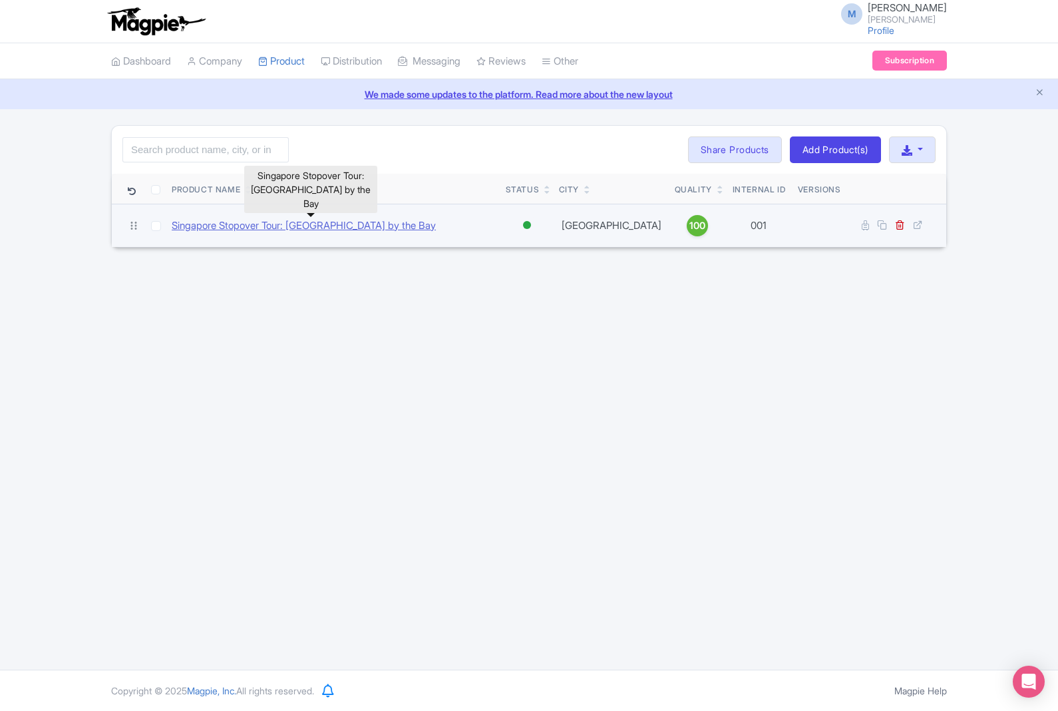
click at [436, 230] on link "Singapore Stopover Tour: [GEOGRAPHIC_DATA] by the Bay" at bounding box center [304, 225] width 264 height 15
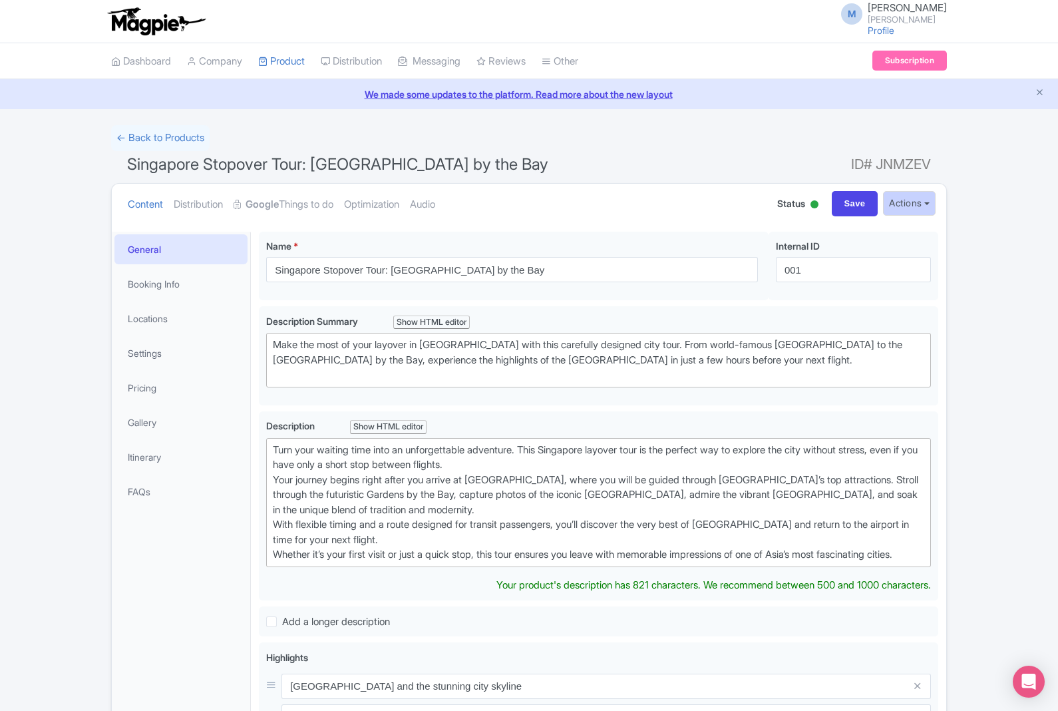
click at [925, 202] on button "Actions" at bounding box center [909, 203] width 53 height 25
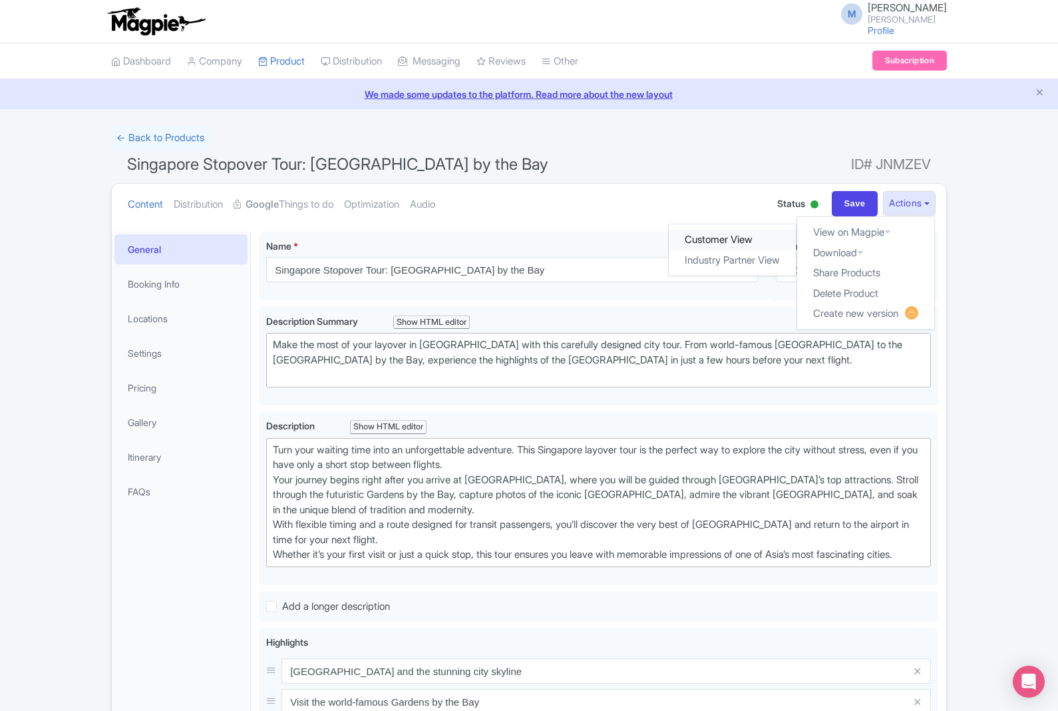
click at [755, 240] on link "Customer View" at bounding box center [732, 240] width 127 height 21
click at [222, 209] on link "Distribution" at bounding box center [198, 205] width 49 height 42
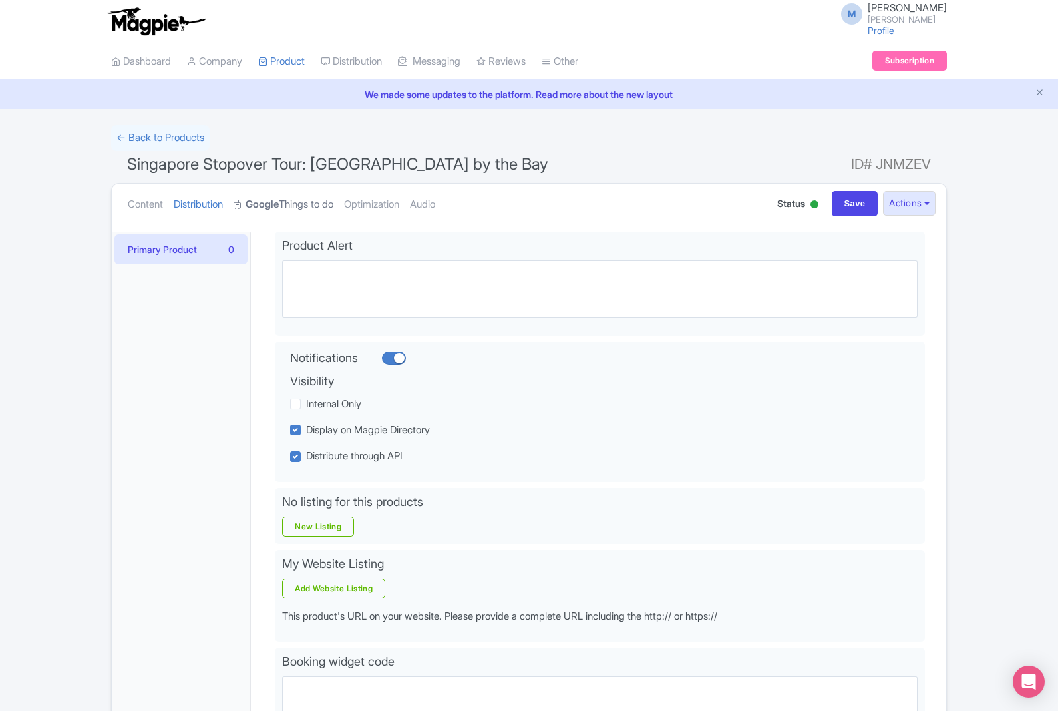
click at [321, 214] on link "Google Things to do" at bounding box center [284, 205] width 100 height 42
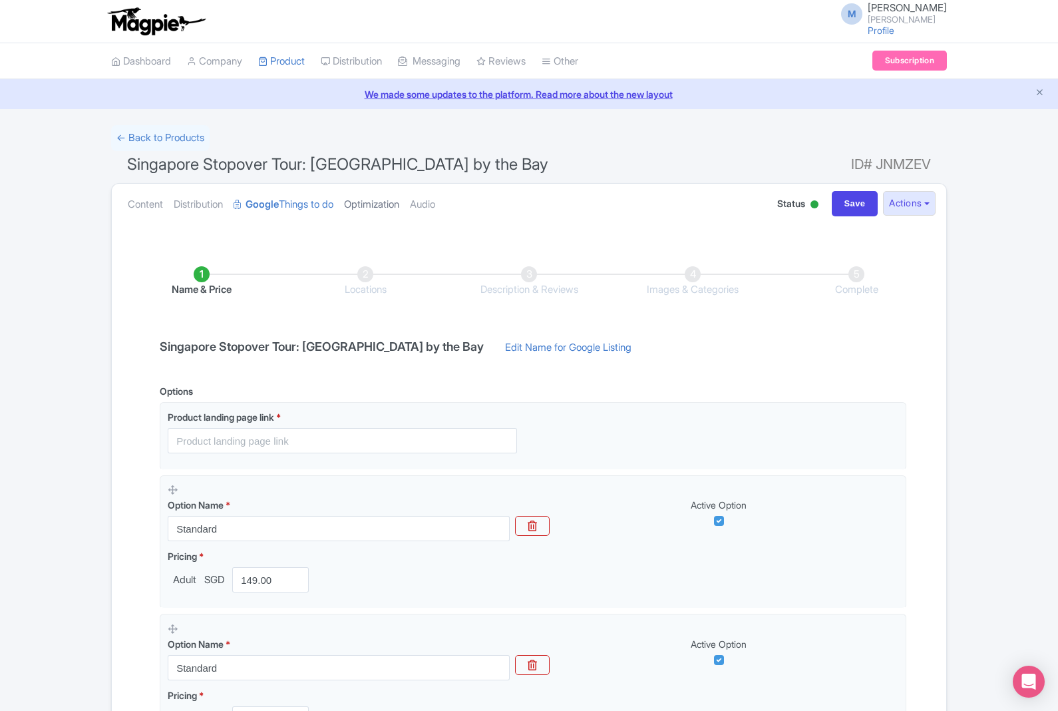
click at [372, 197] on link "Optimization" at bounding box center [371, 205] width 55 height 42
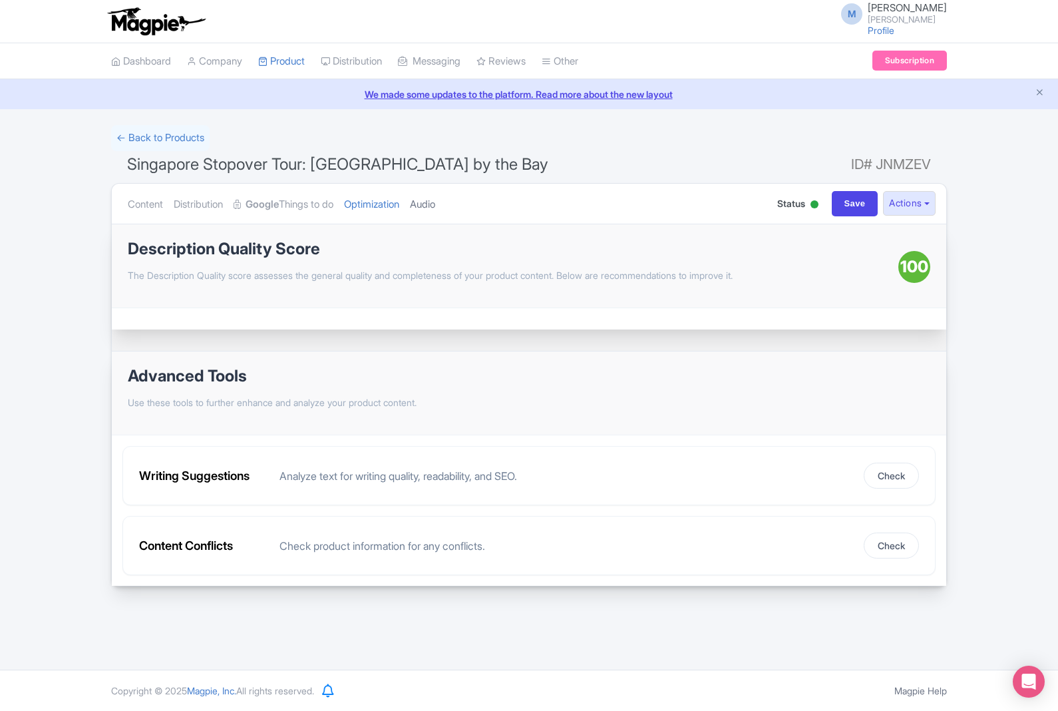
click at [435, 214] on link "Audio" at bounding box center [422, 205] width 25 height 42
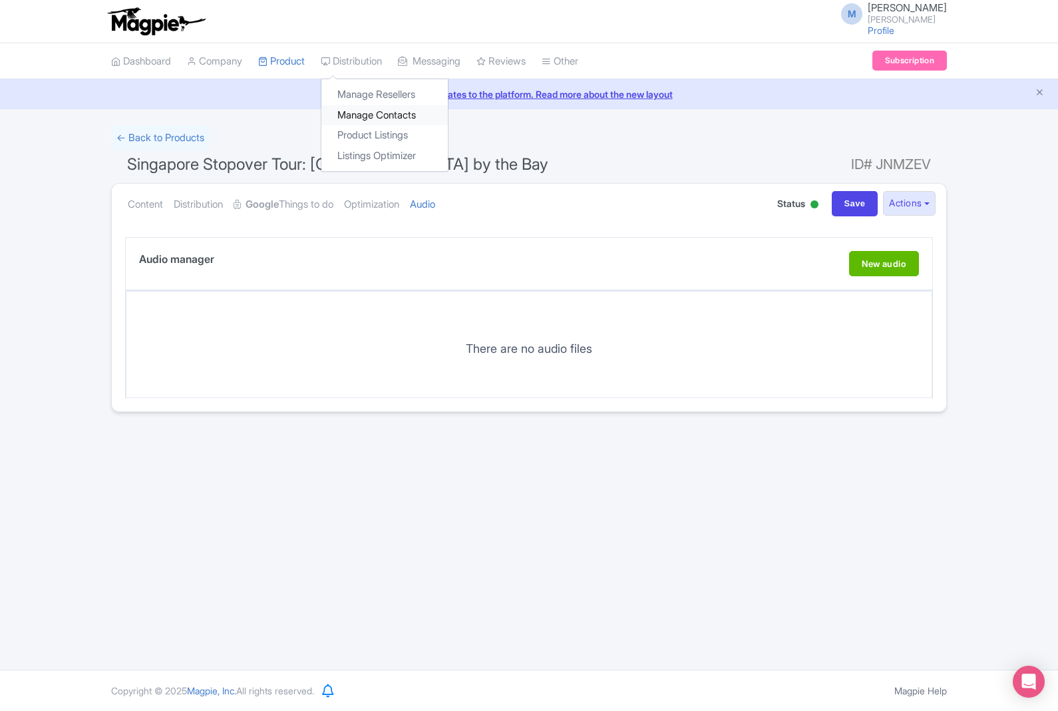
click at [386, 110] on link "Manage Contacts" at bounding box center [384, 115] width 126 height 21
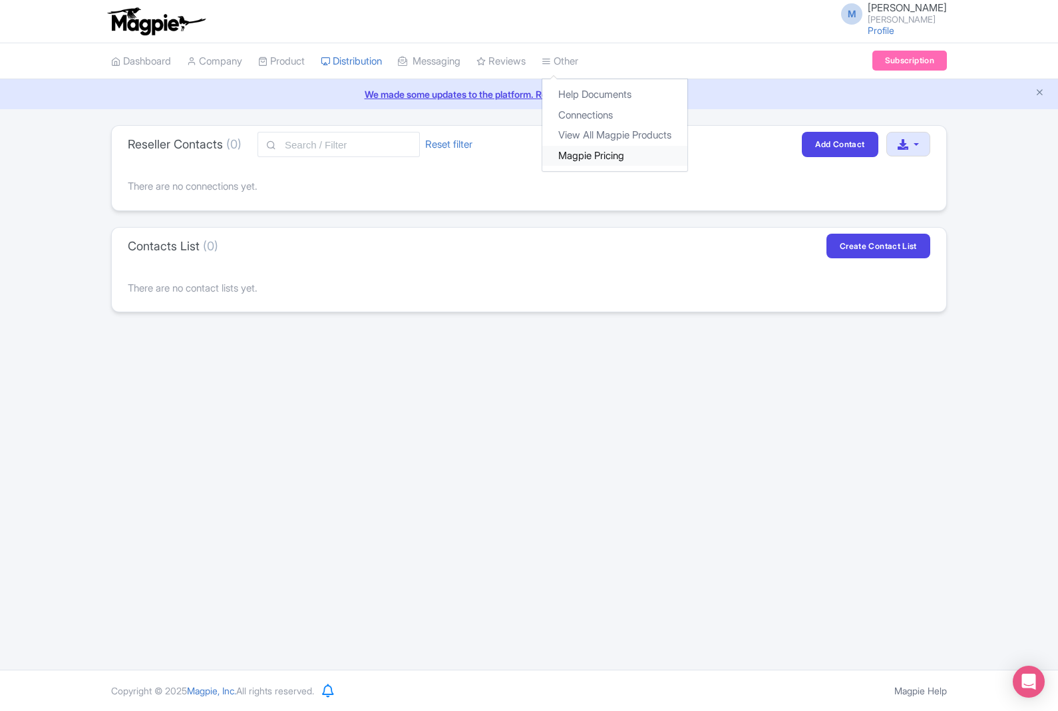
click at [609, 154] on link "Magpie Pricing" at bounding box center [614, 156] width 145 height 21
